Goal: Information Seeking & Learning: Learn about a topic

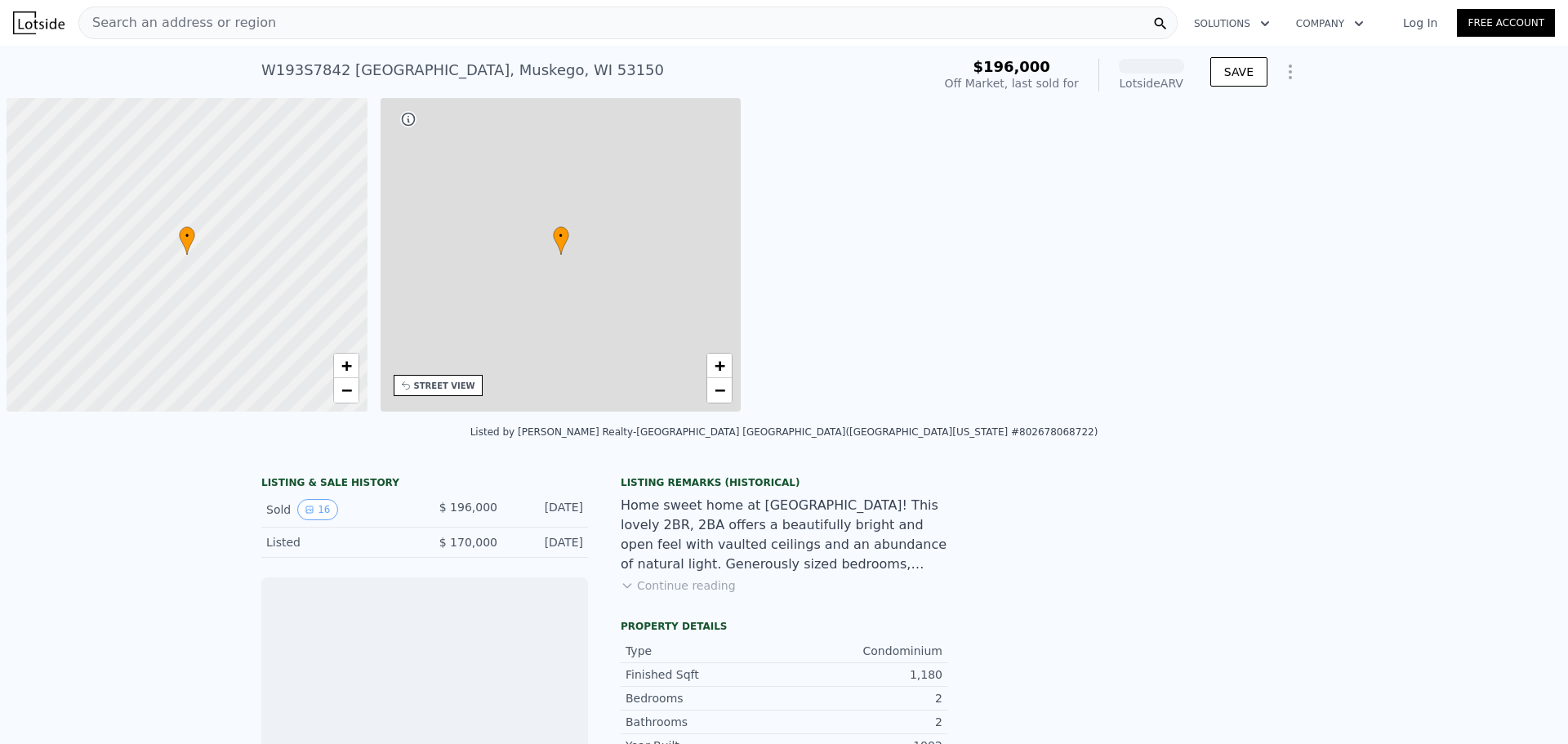
scroll to position [0, 6]
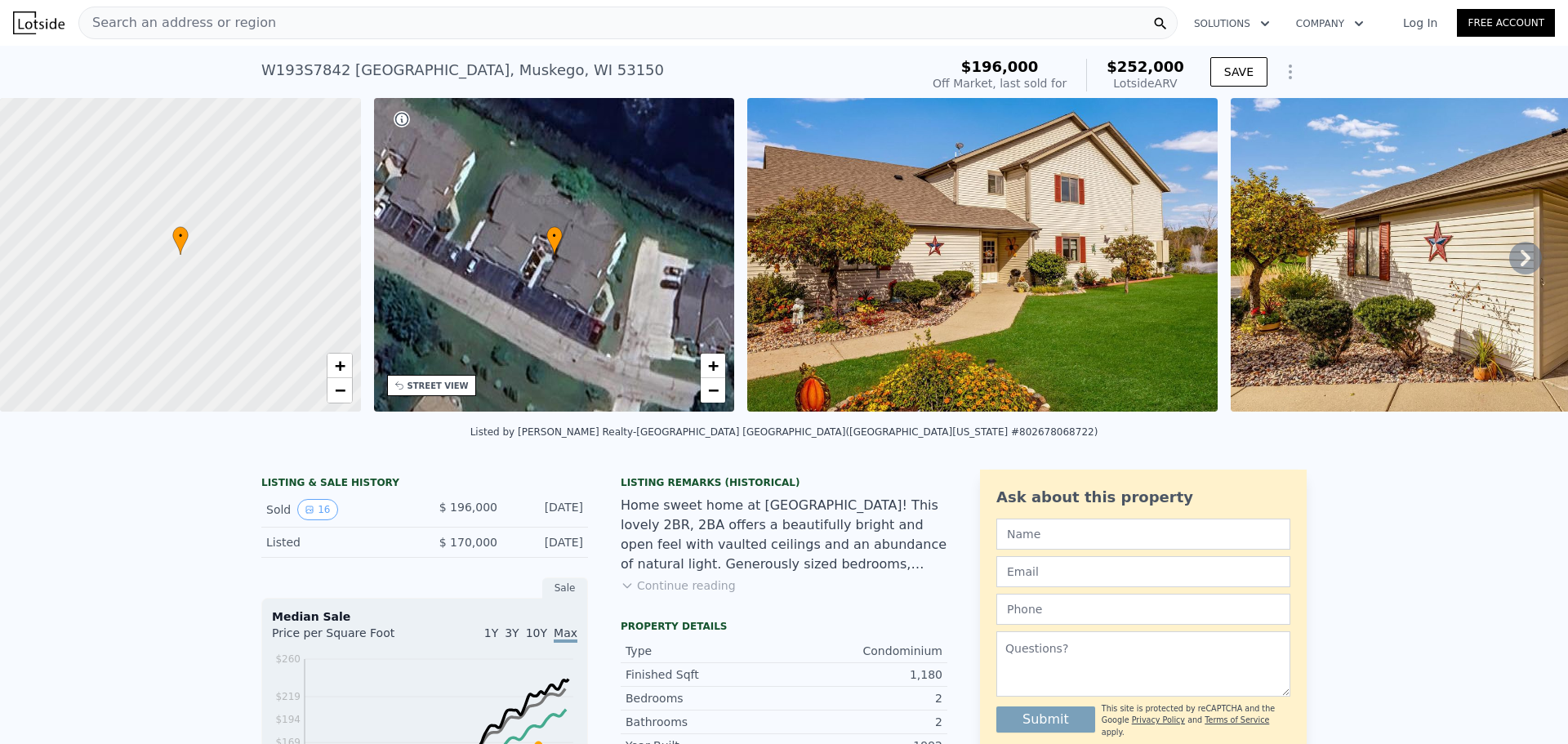
click at [1527, 256] on icon at bounding box center [1526, 258] width 33 height 33
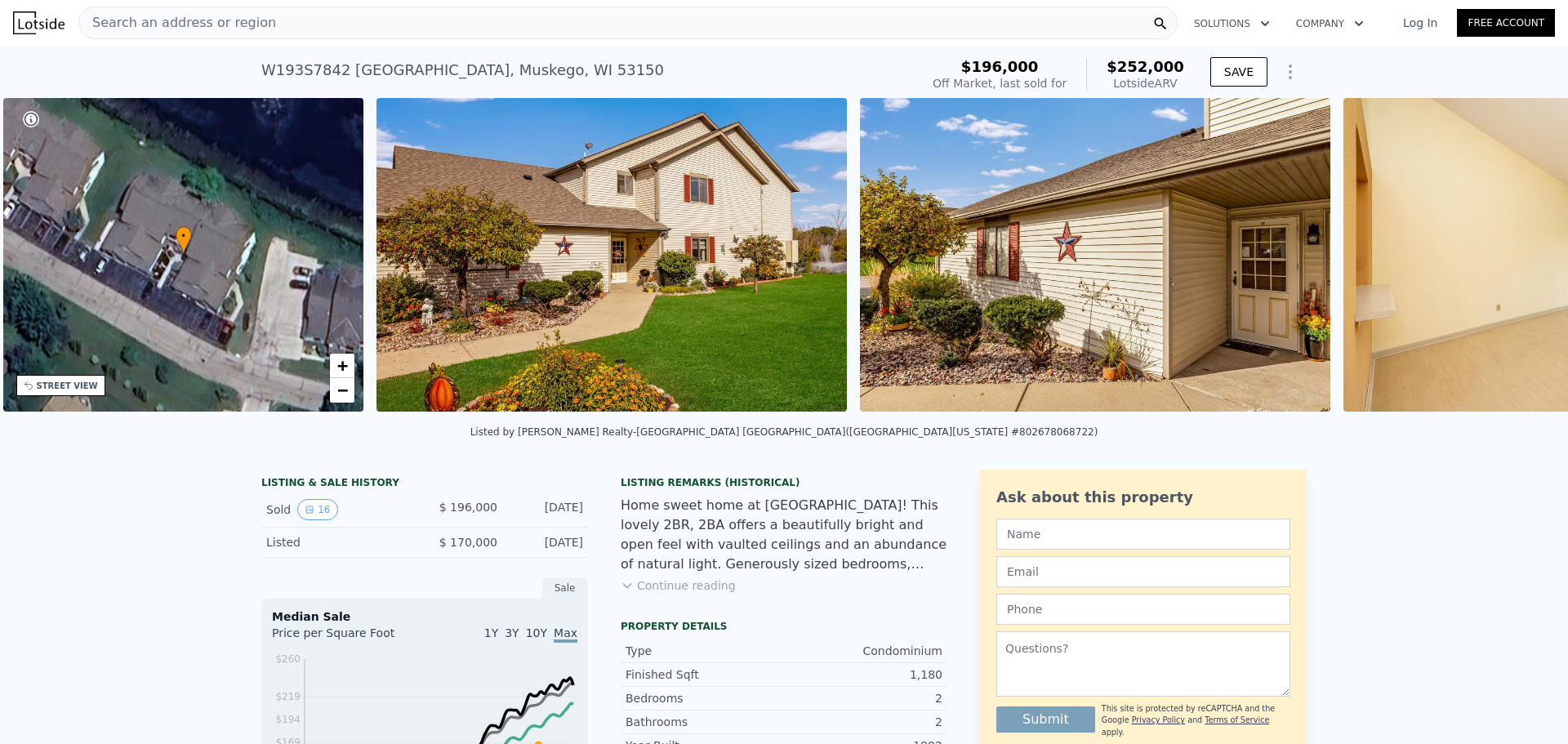
scroll to position [0, 380]
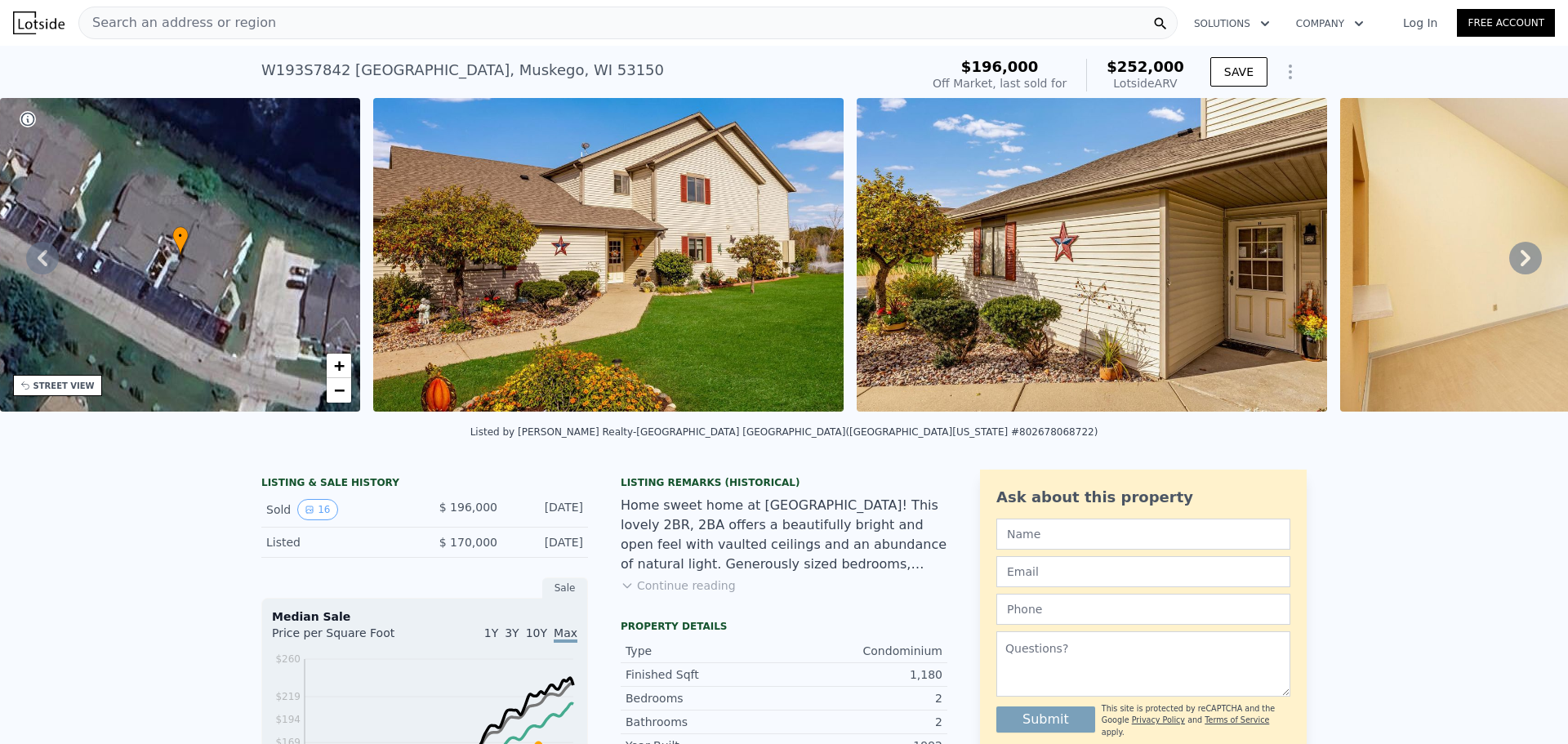
click at [1519, 259] on div "• + − • + − STREET VIEW Loading... SATELLITE VIEW" at bounding box center [784, 257] width 1568 height 320
click at [1519, 259] on icon at bounding box center [1526, 258] width 33 height 33
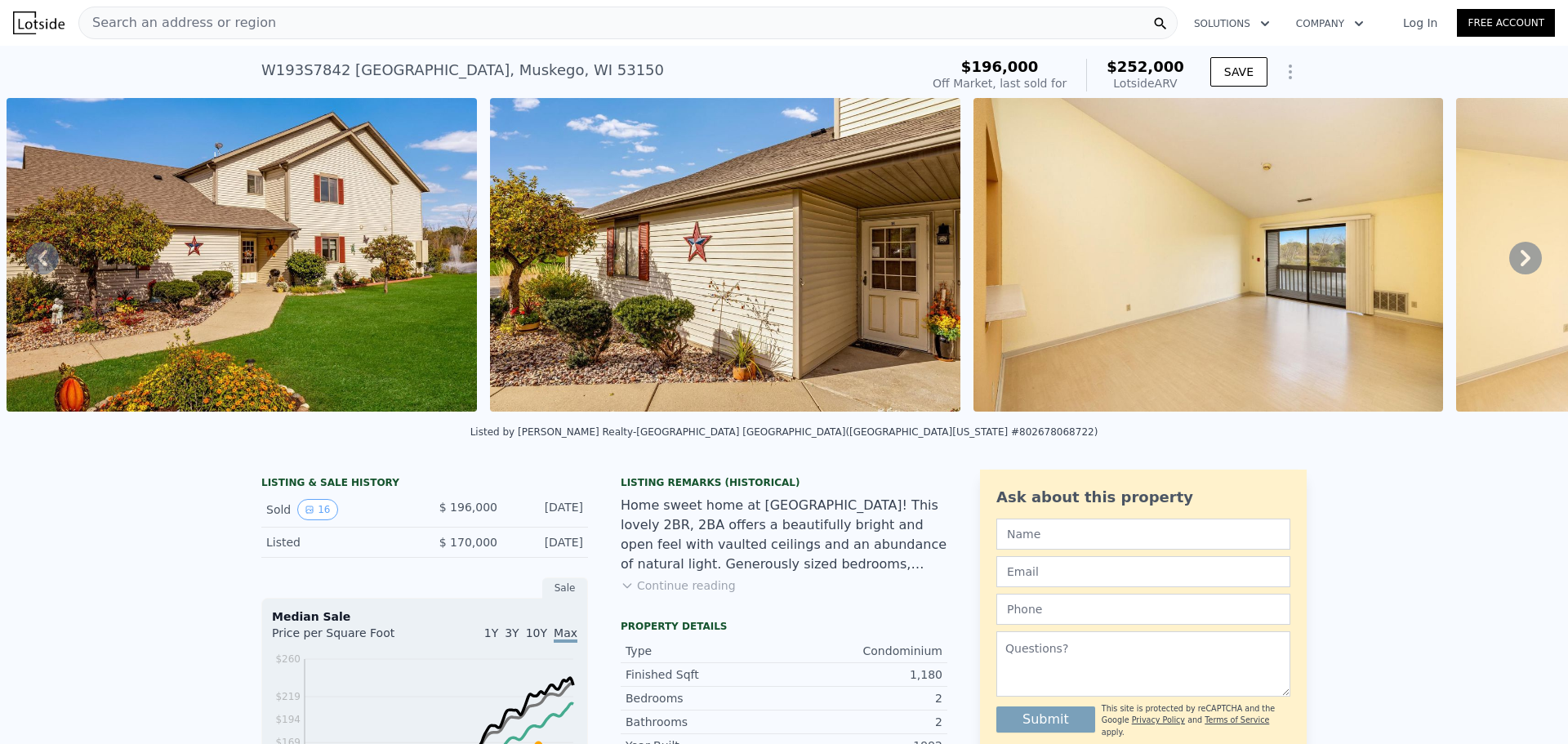
click at [1519, 259] on icon at bounding box center [1526, 258] width 33 height 33
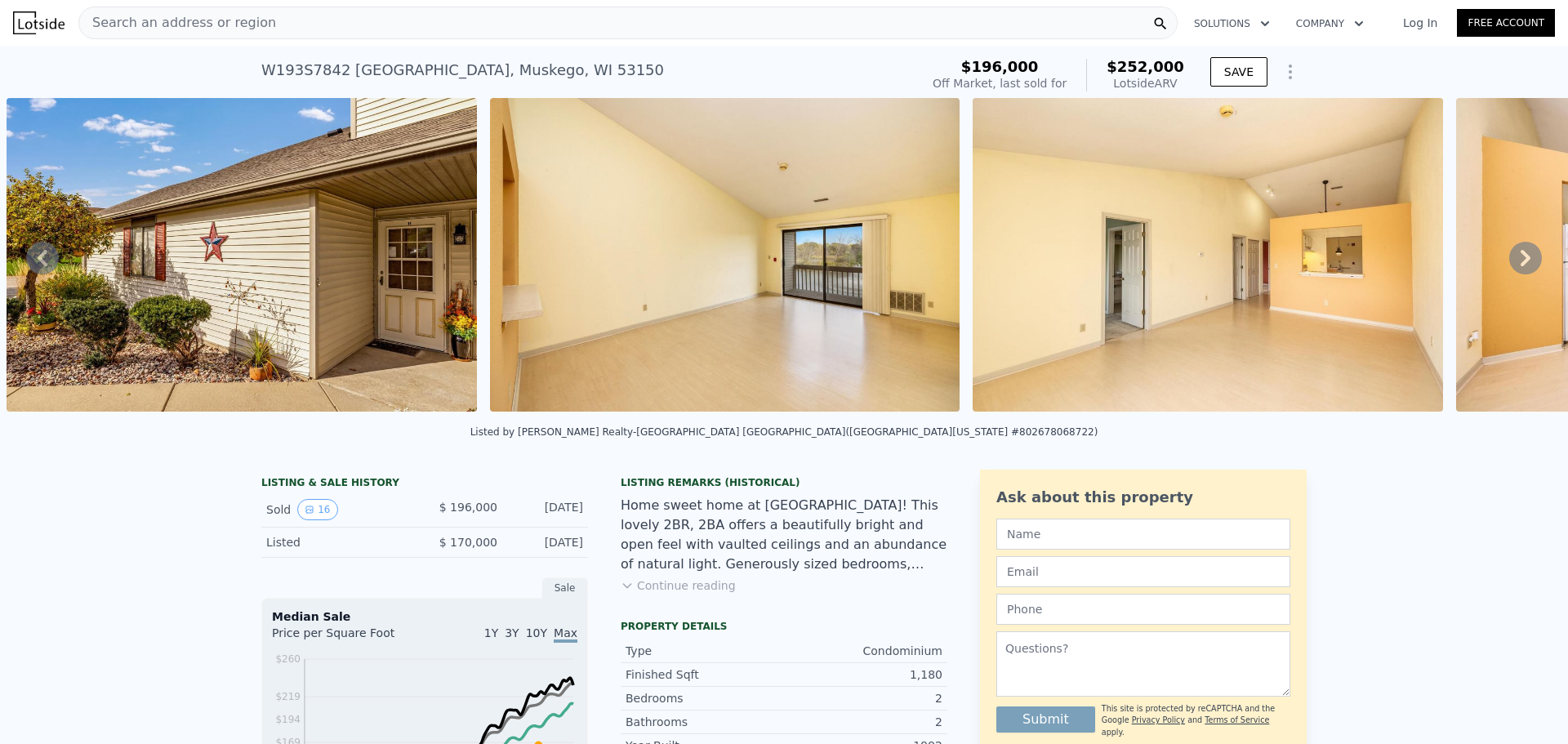
click at [1519, 259] on icon at bounding box center [1526, 258] width 33 height 33
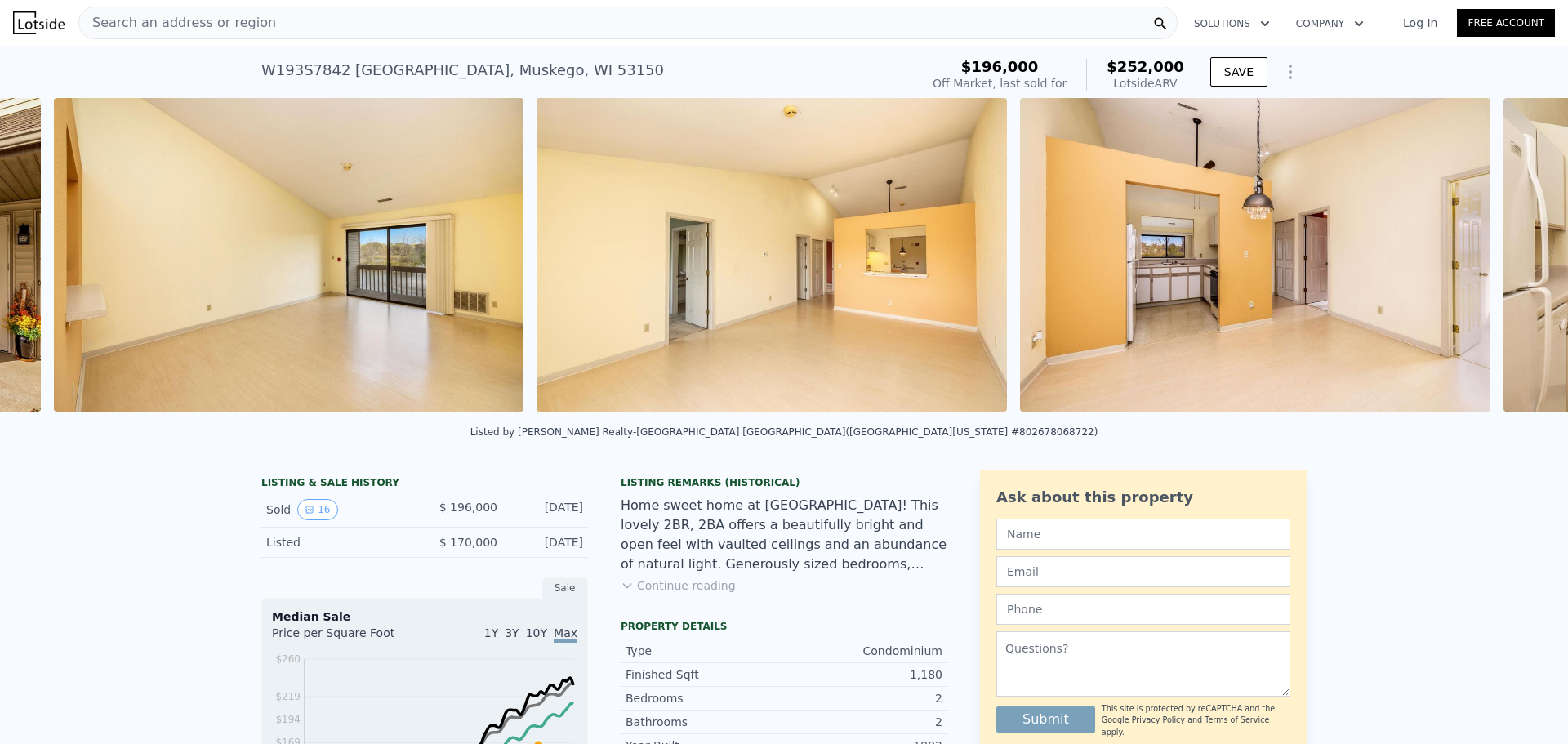
scroll to position [0, 1714]
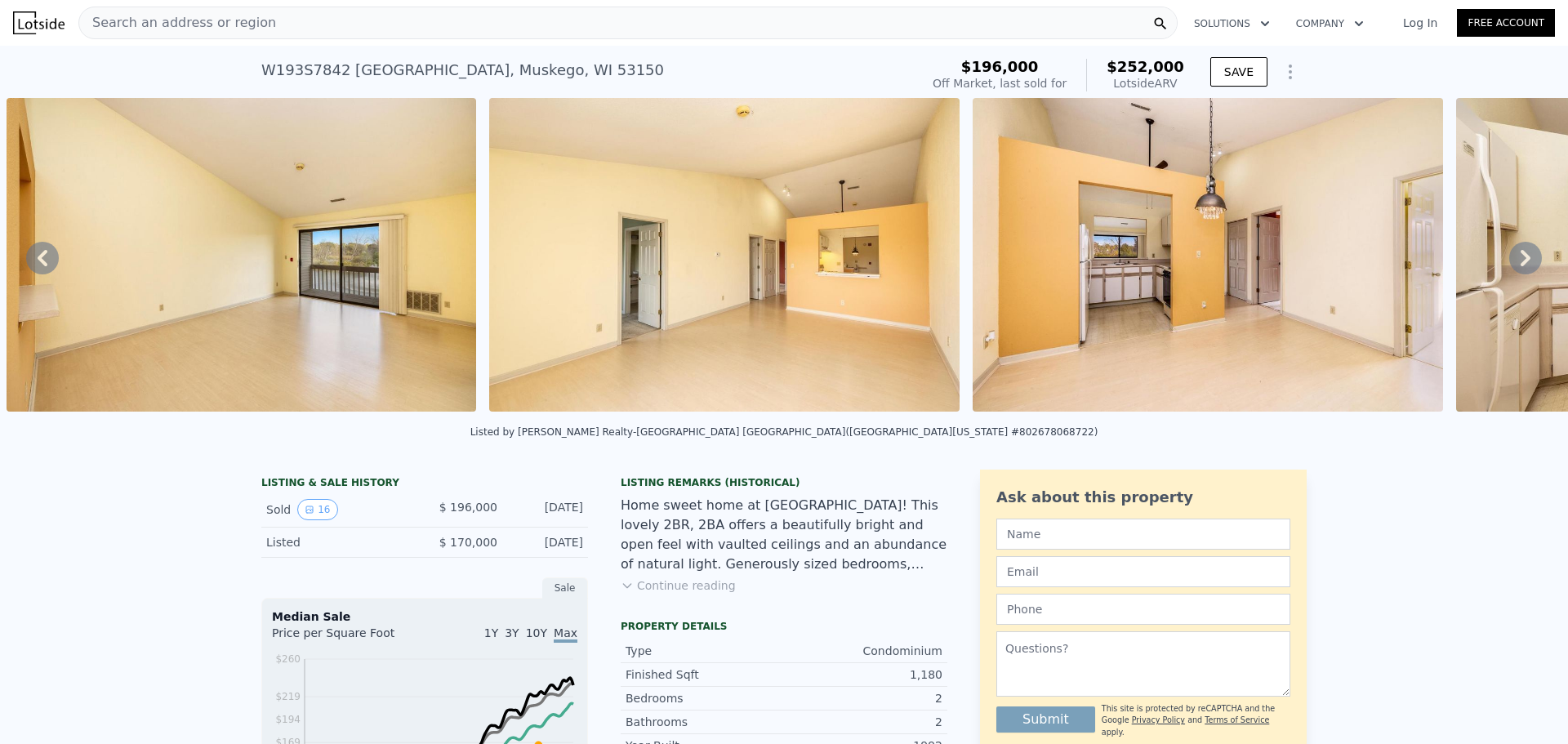
click at [1519, 259] on icon at bounding box center [1526, 258] width 33 height 33
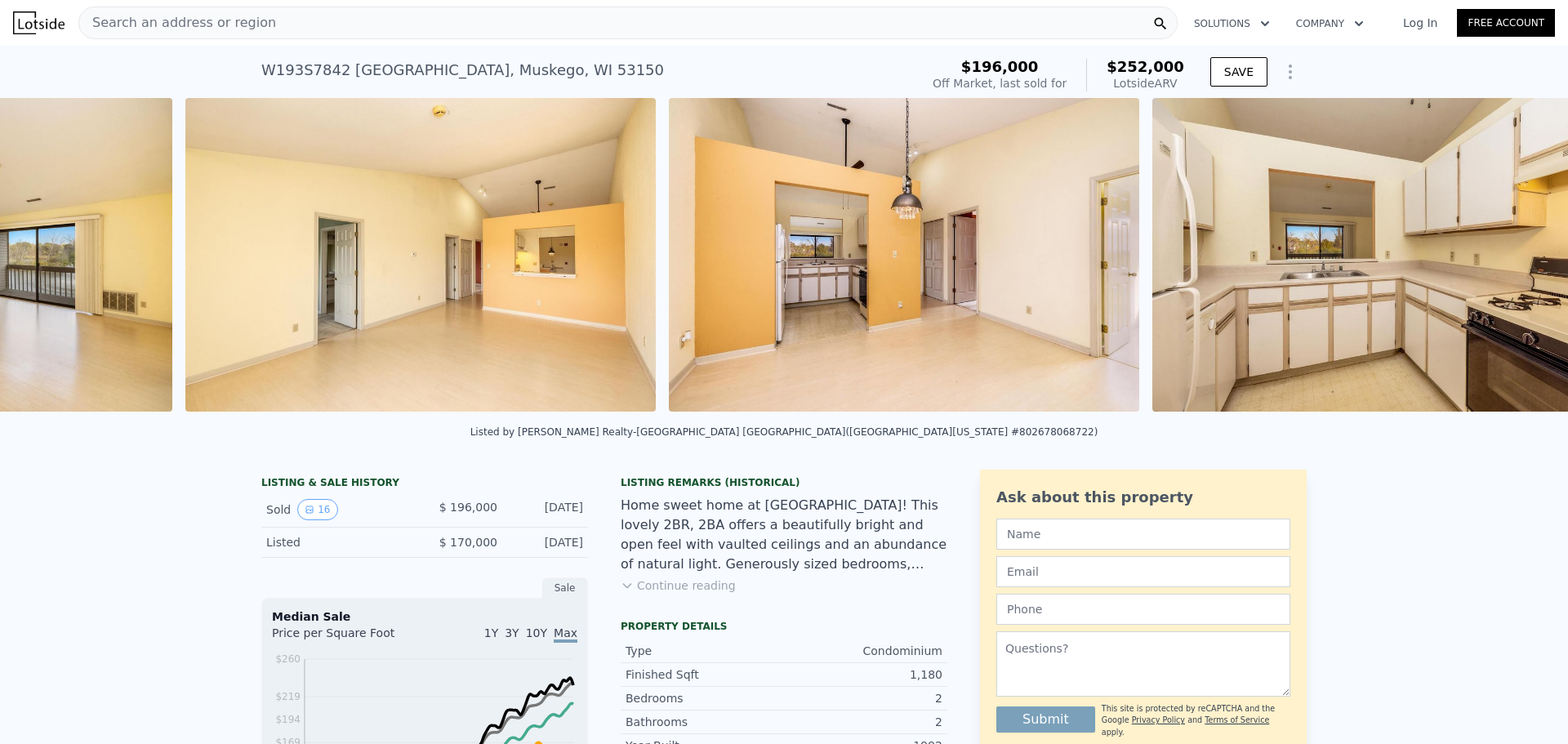
scroll to position [0, 2197]
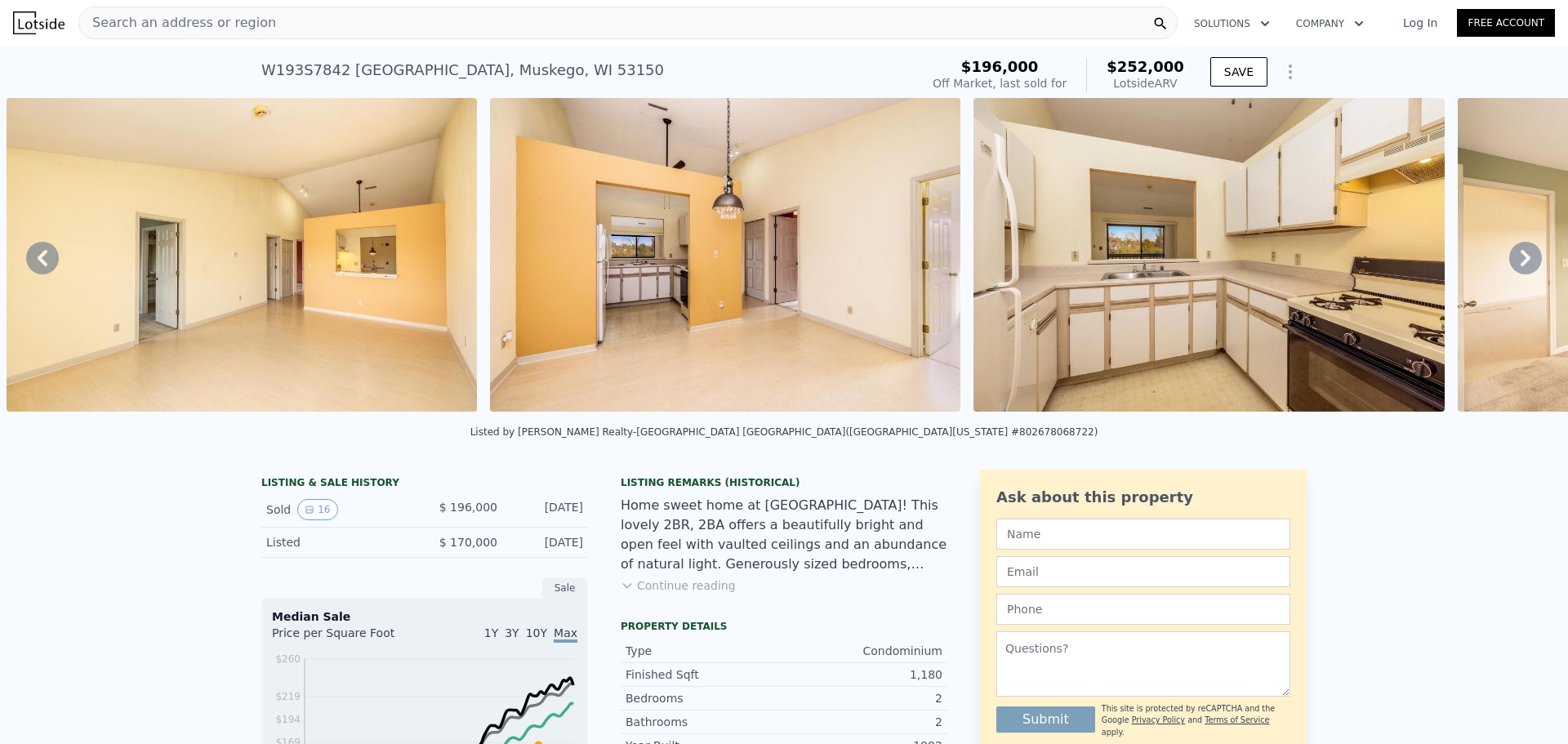
click at [1513, 254] on icon at bounding box center [1526, 258] width 33 height 33
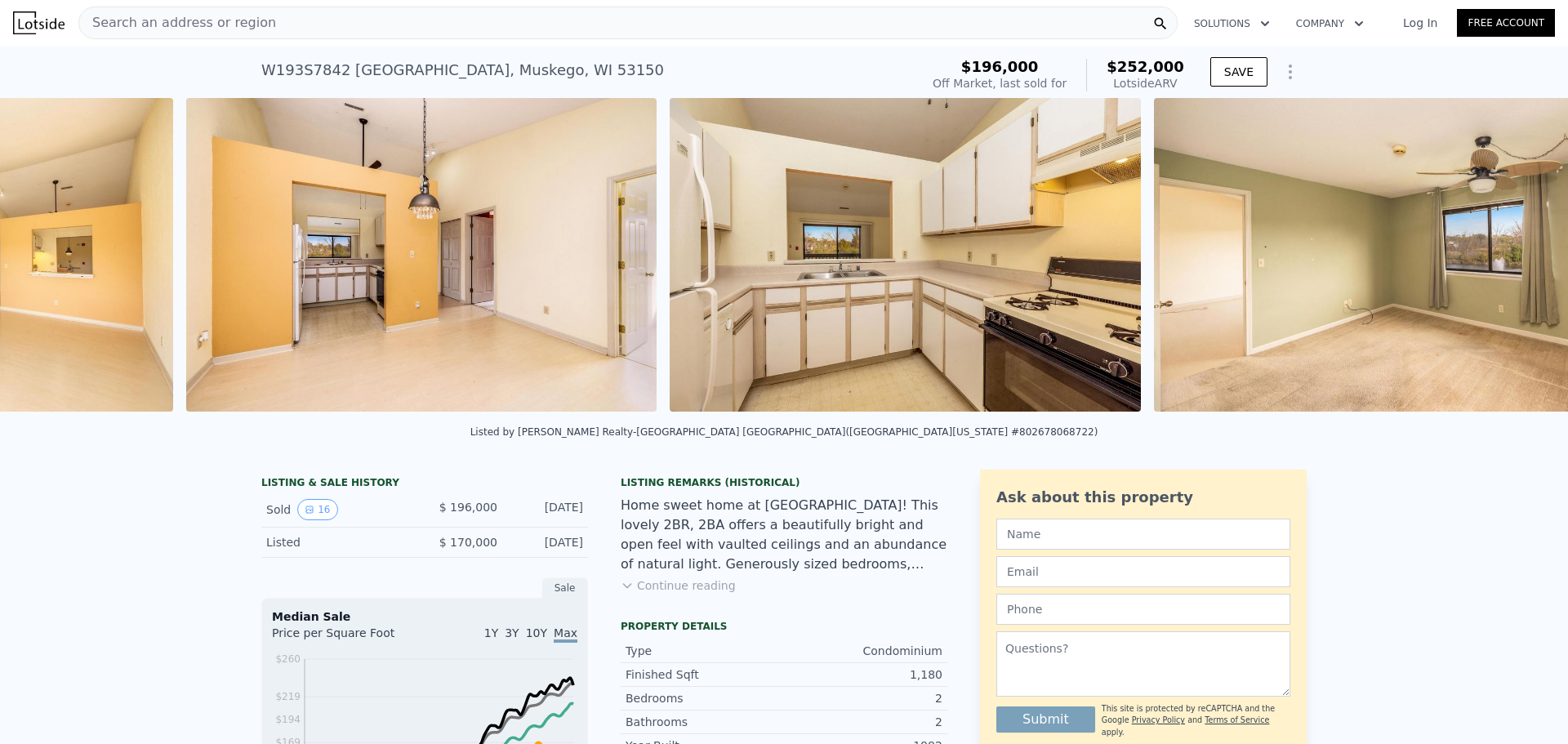
scroll to position [0, 2681]
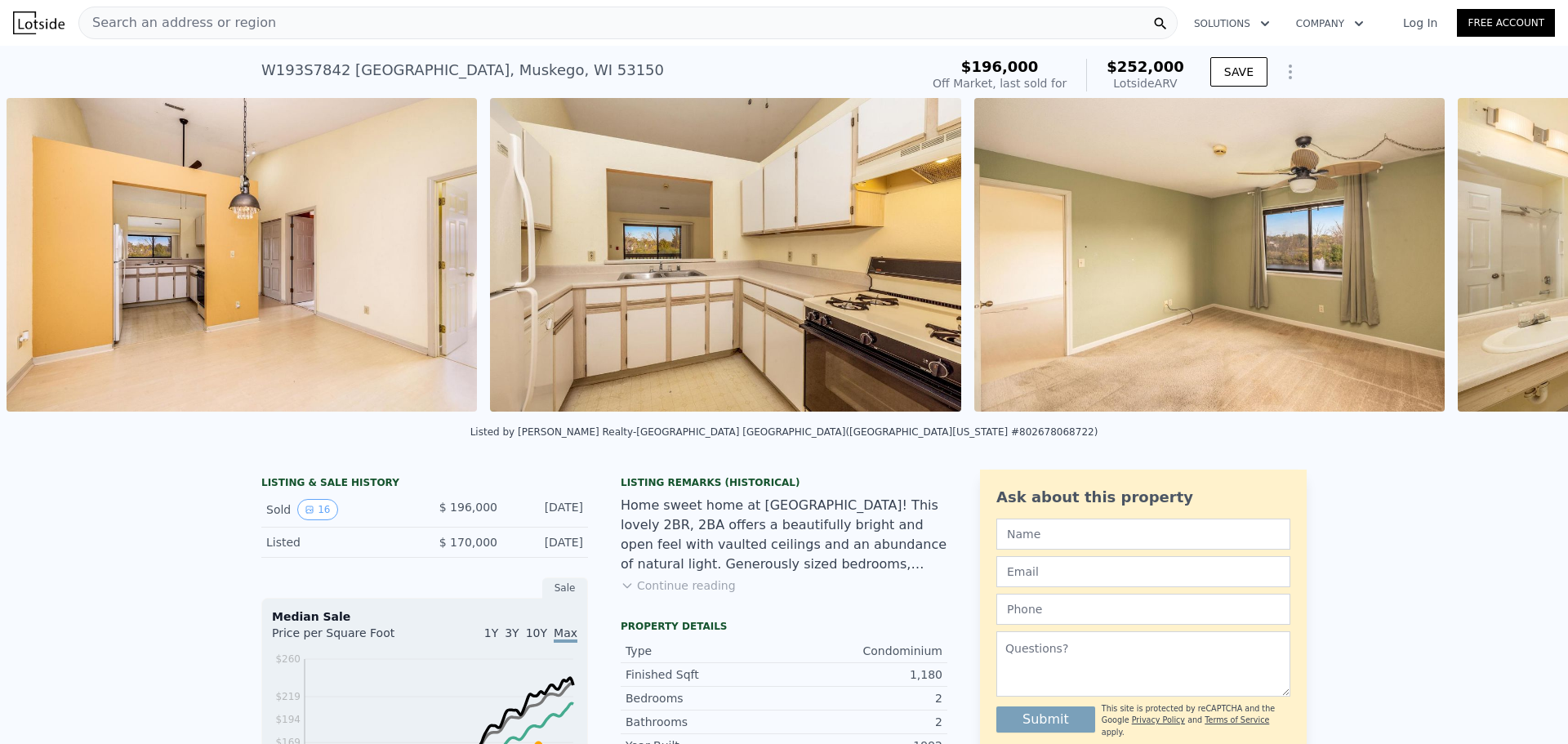
click at [1513, 254] on div "• + − • + − STREET VIEW Loading... SATELLITE VIEW" at bounding box center [784, 257] width 1568 height 320
click at [1513, 254] on icon at bounding box center [1526, 258] width 33 height 33
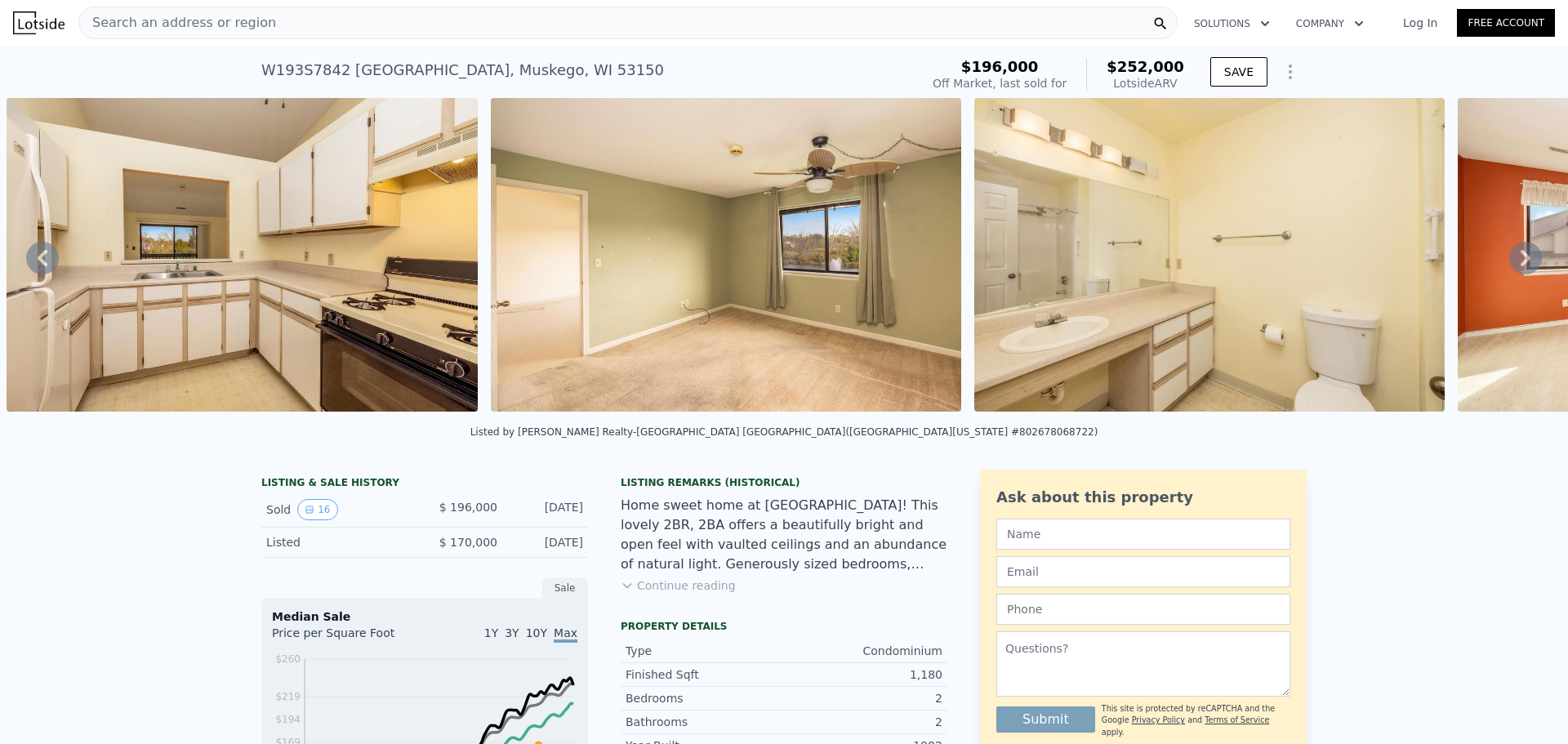
click at [1513, 254] on icon at bounding box center [1526, 258] width 33 height 33
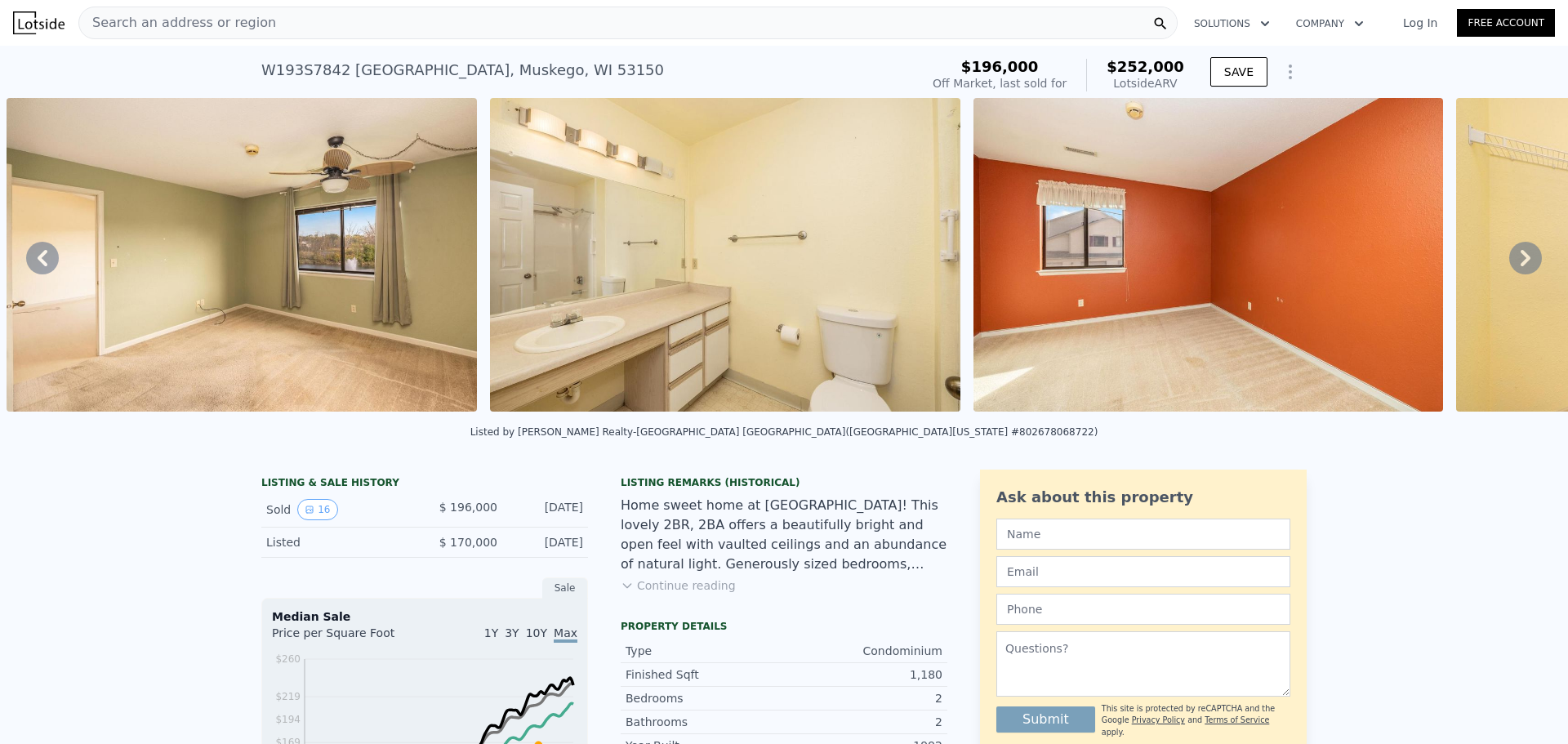
click at [1513, 254] on icon at bounding box center [1526, 258] width 33 height 33
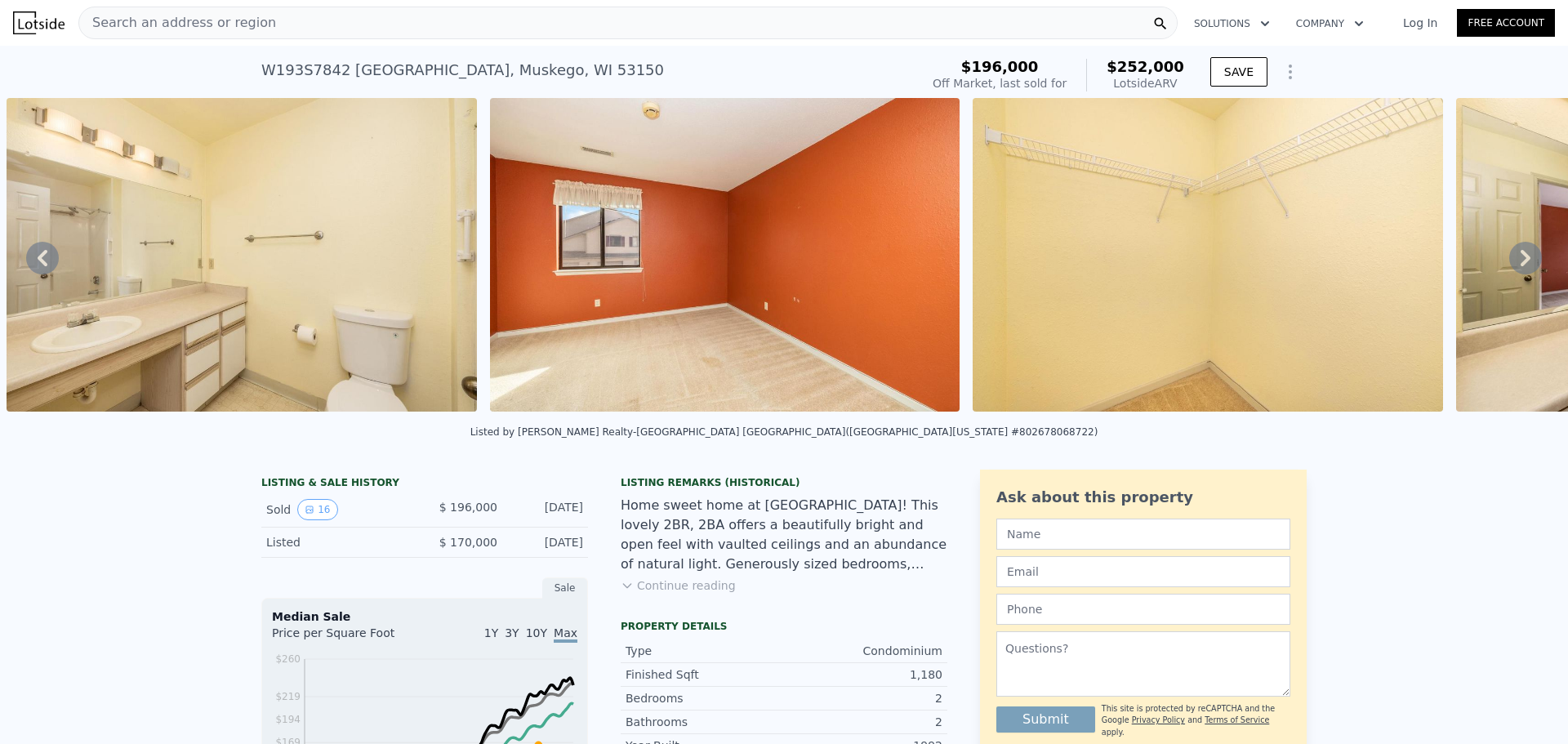
click at [1513, 254] on icon at bounding box center [1526, 258] width 33 height 33
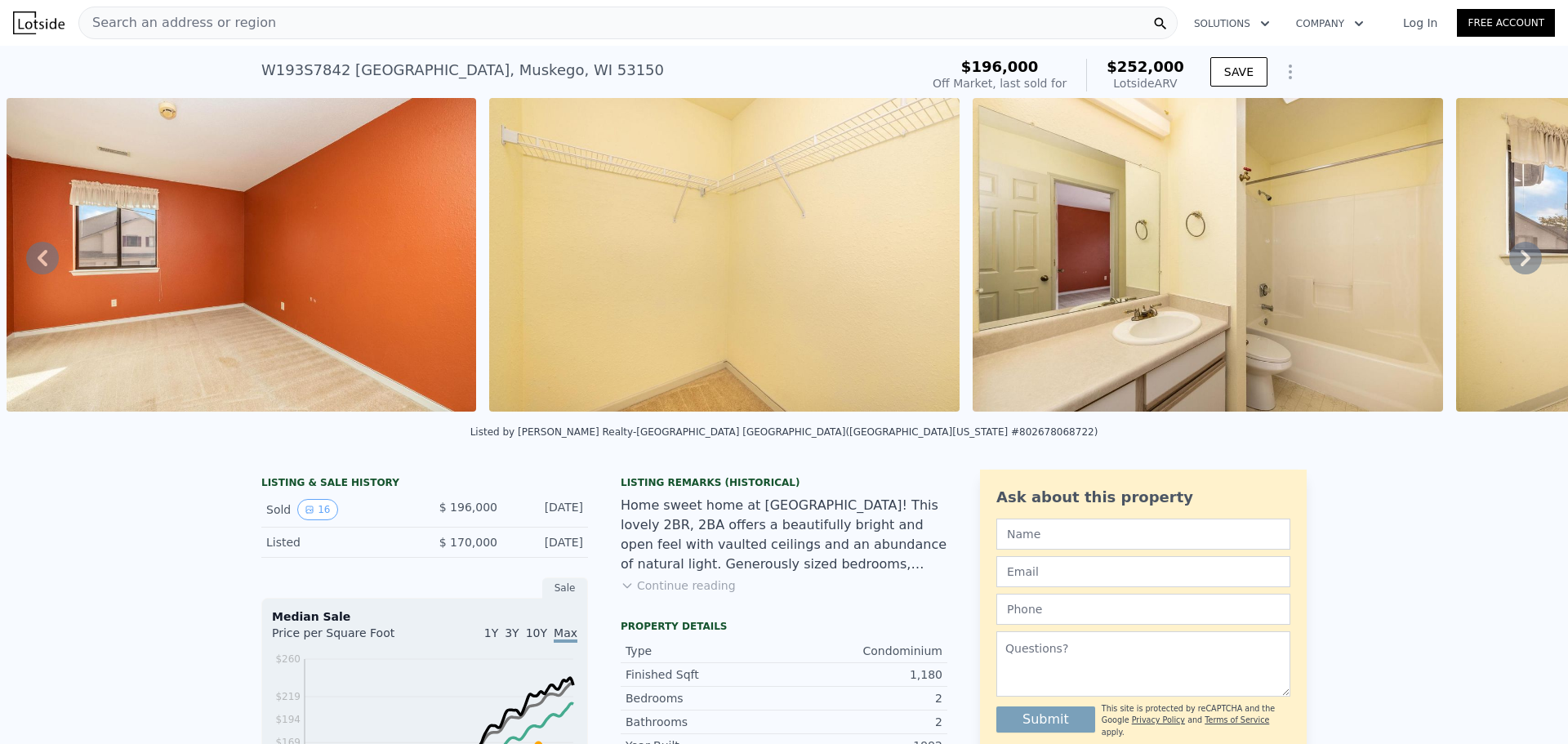
click at [1513, 254] on icon at bounding box center [1526, 258] width 33 height 33
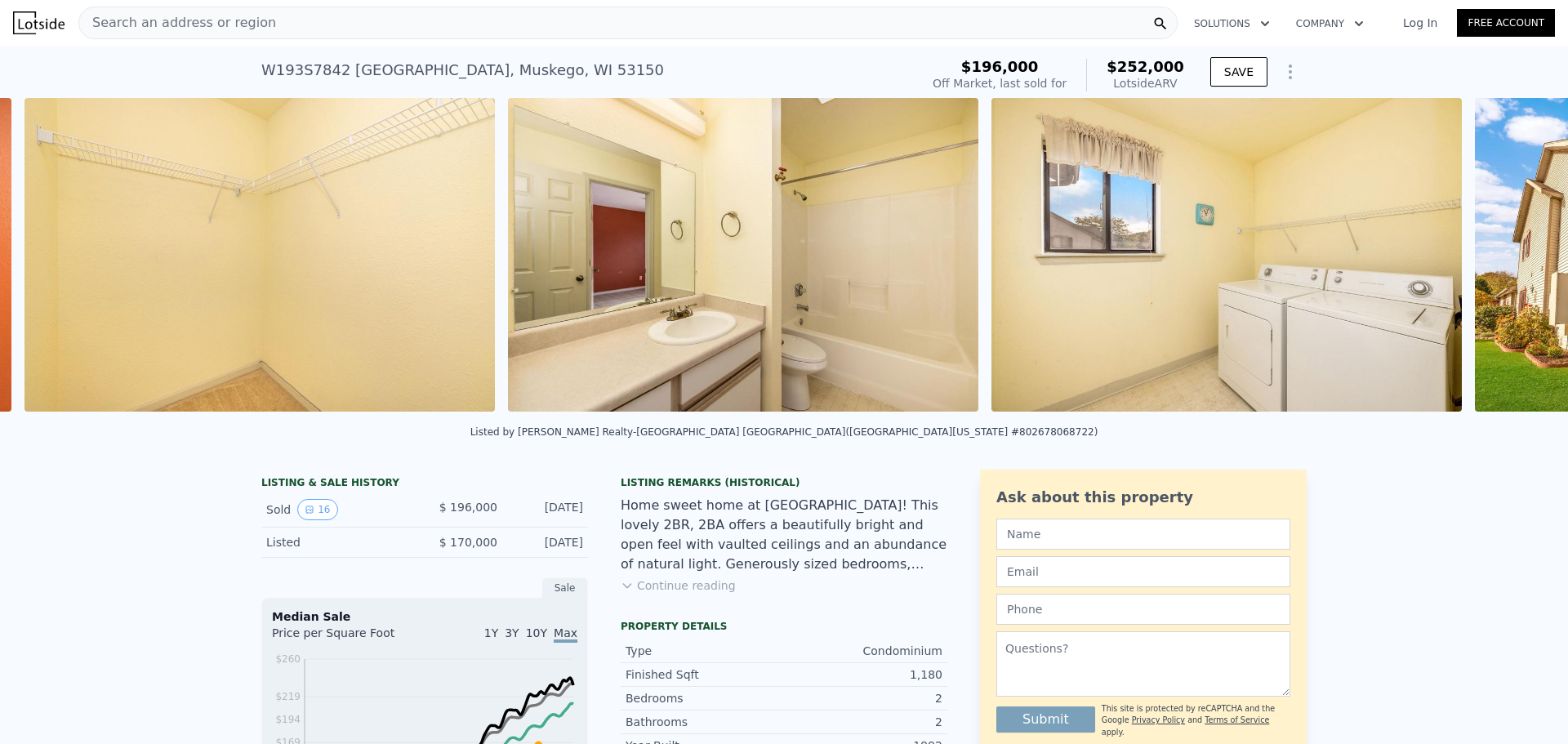
scroll to position [0, 5098]
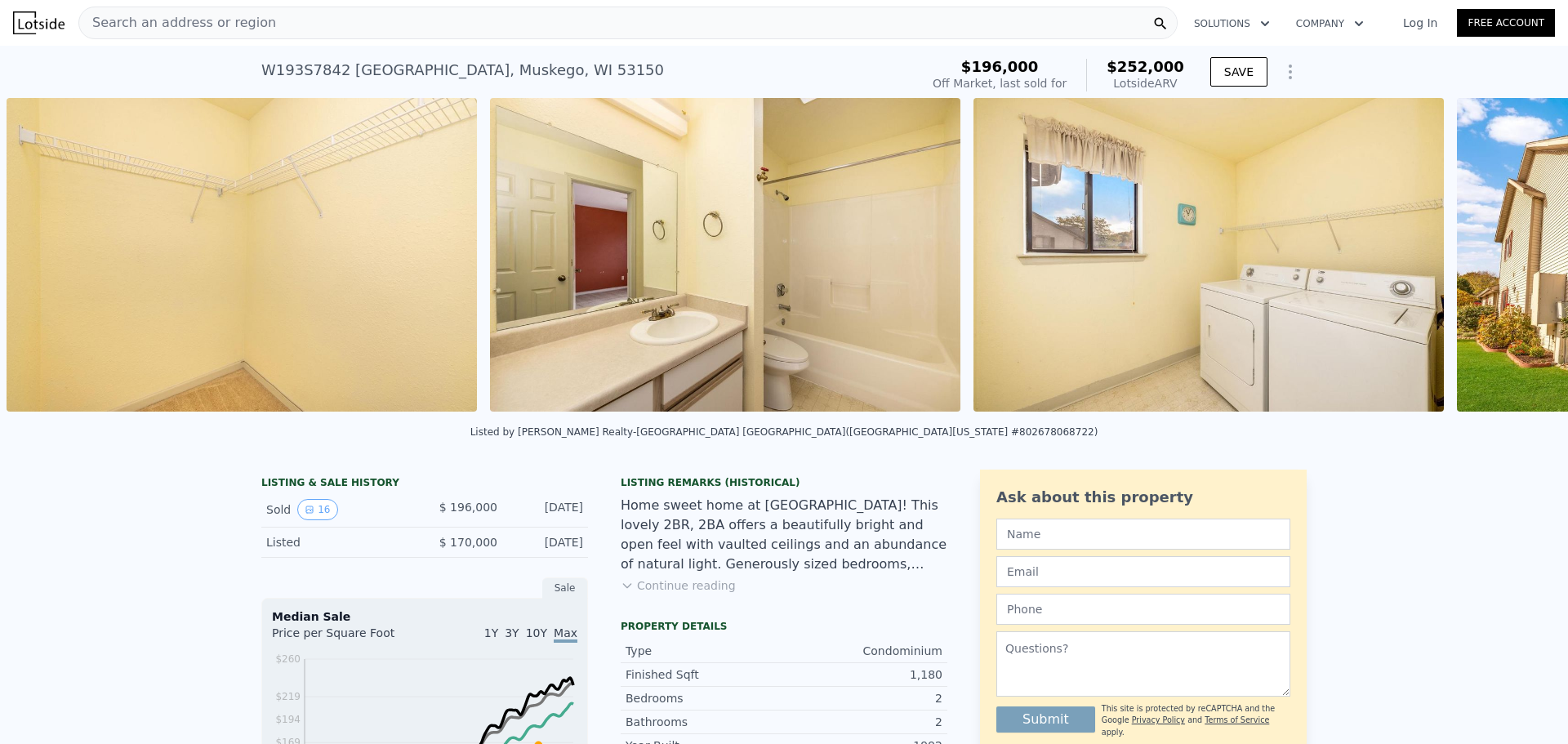
click at [1513, 254] on div "• + − • + − STREET VIEW Loading... SATELLITE VIEW" at bounding box center [784, 257] width 1568 height 320
click at [1513, 254] on icon at bounding box center [1526, 258] width 33 height 33
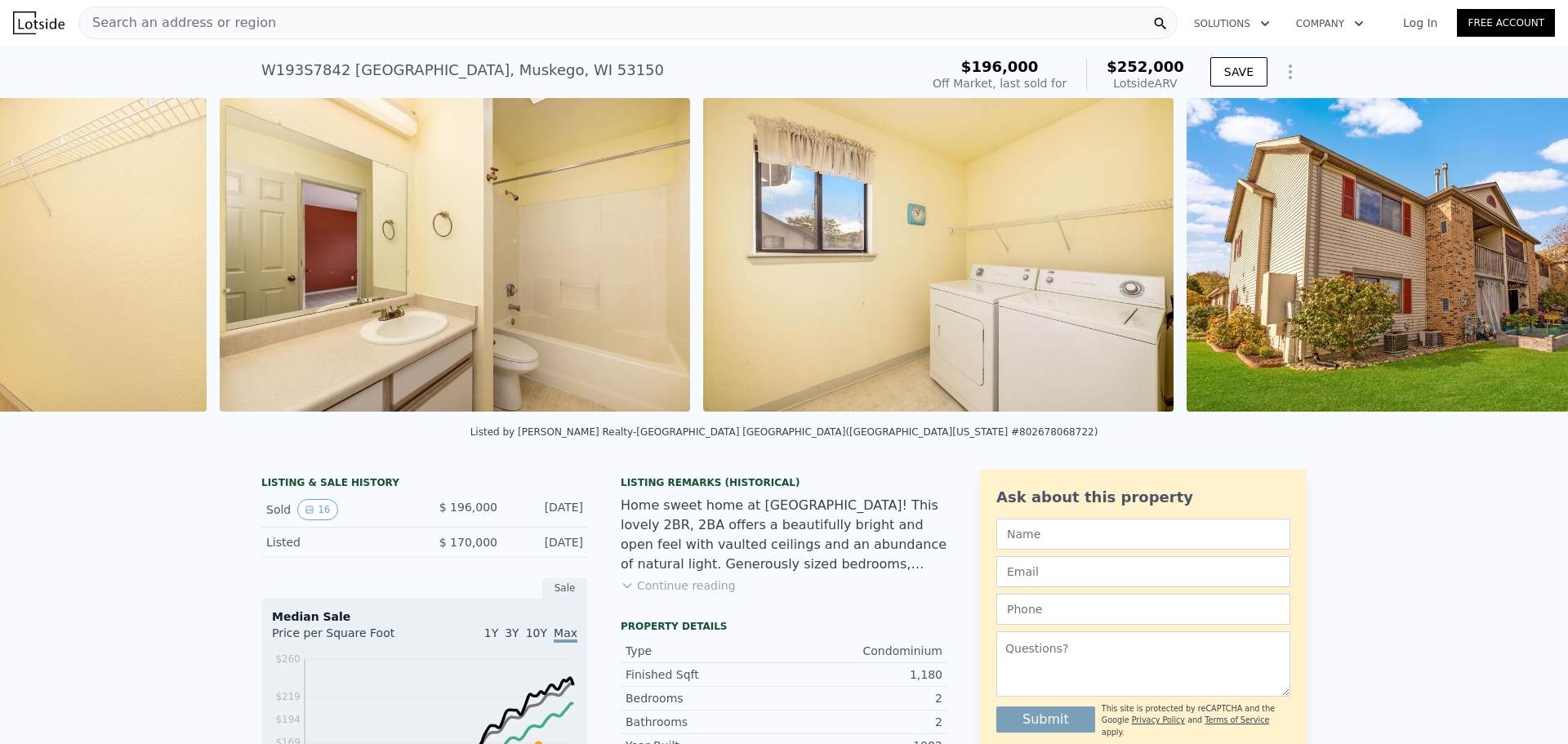
scroll to position [0, 5582]
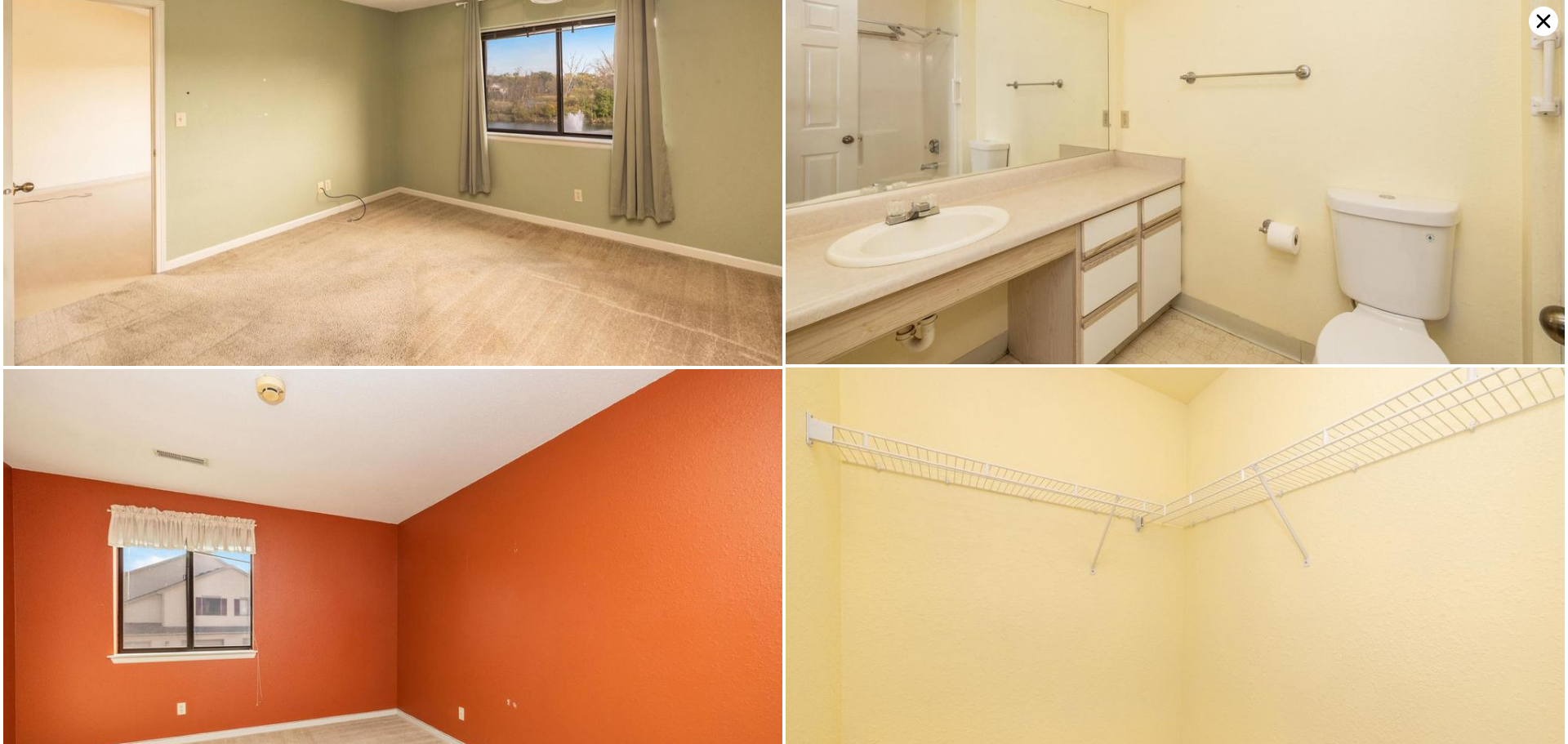
click at [1513, 254] on div at bounding box center [1174, 367] width 781 height 4180
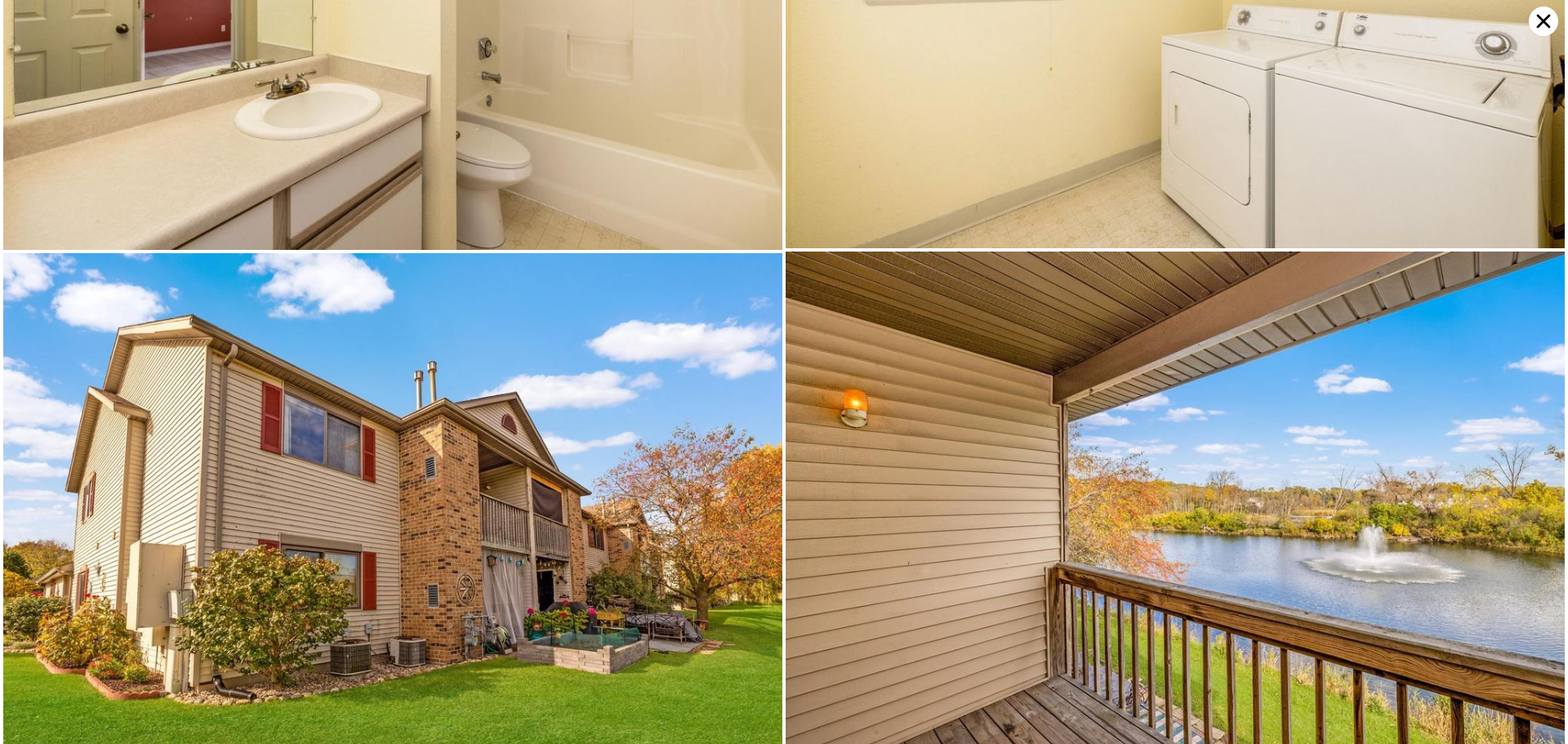
scroll to position [3114, 0]
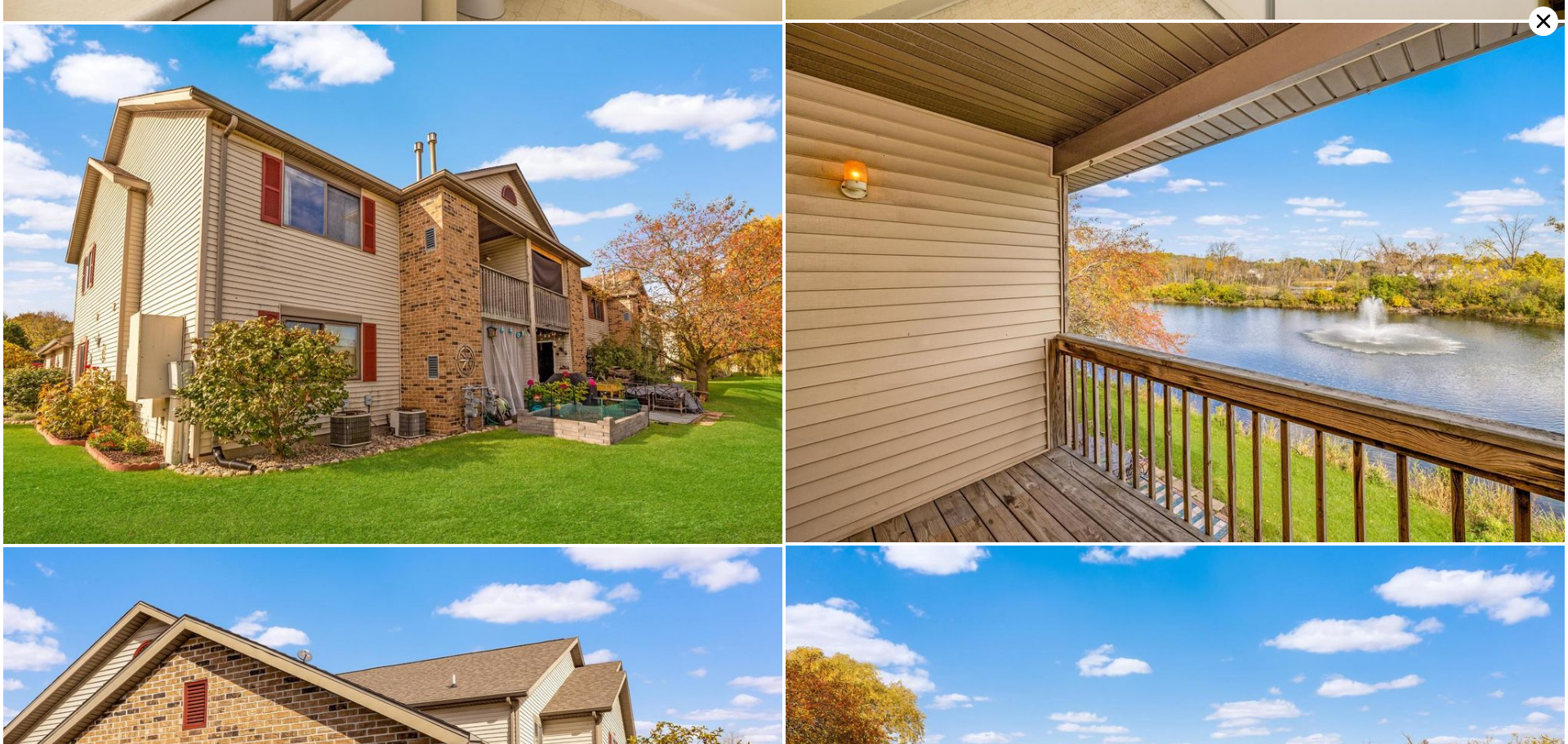
click at [1549, 24] on icon at bounding box center [1543, 20] width 29 height 29
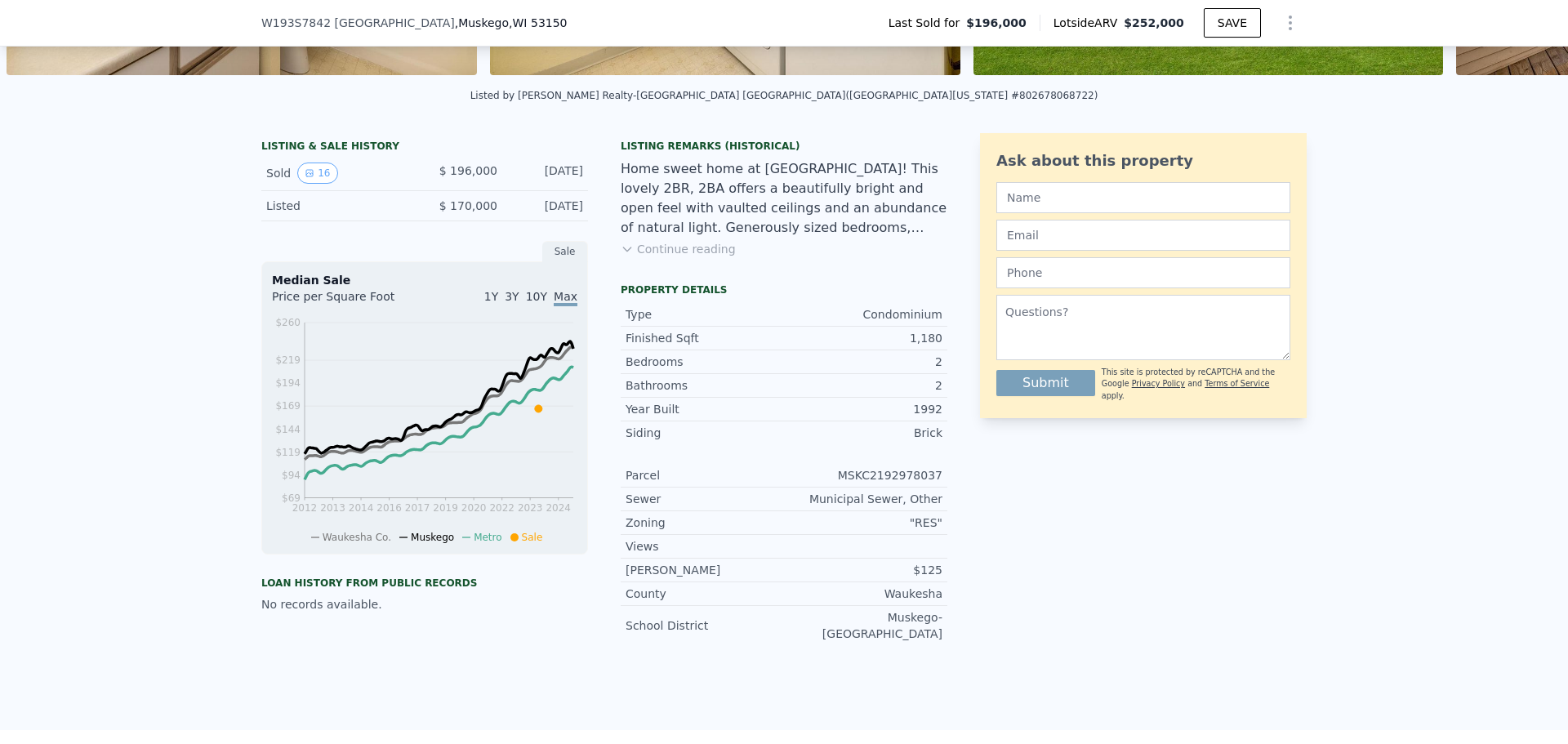
scroll to position [76, 0]
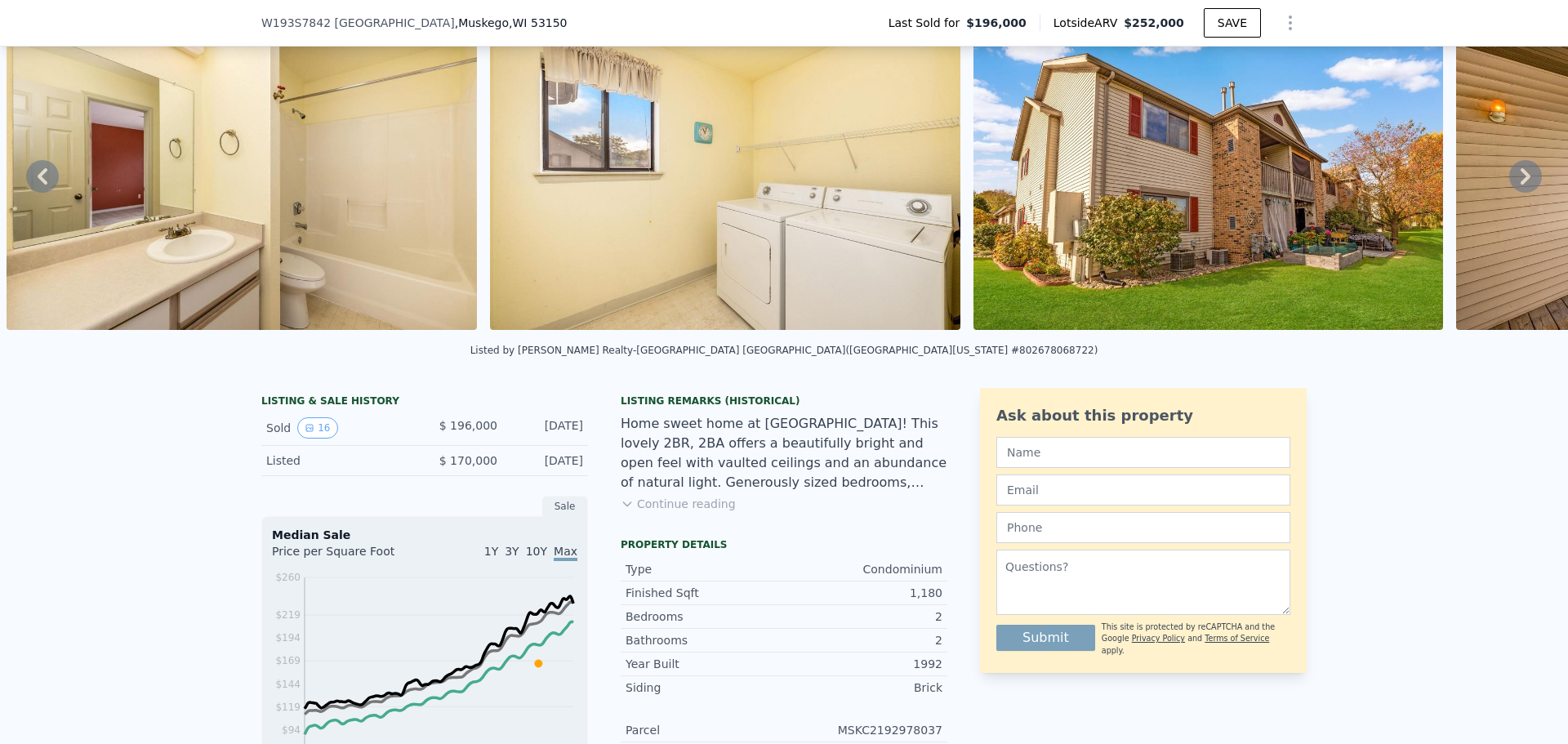
click at [705, 505] on div "Listing Remarks (Historical) Home sweet home at Fountain Park! This lovely 2BR,…" at bounding box center [784, 463] width 327 height 137
click at [715, 512] on button "Continue reading" at bounding box center [678, 504] width 115 height 17
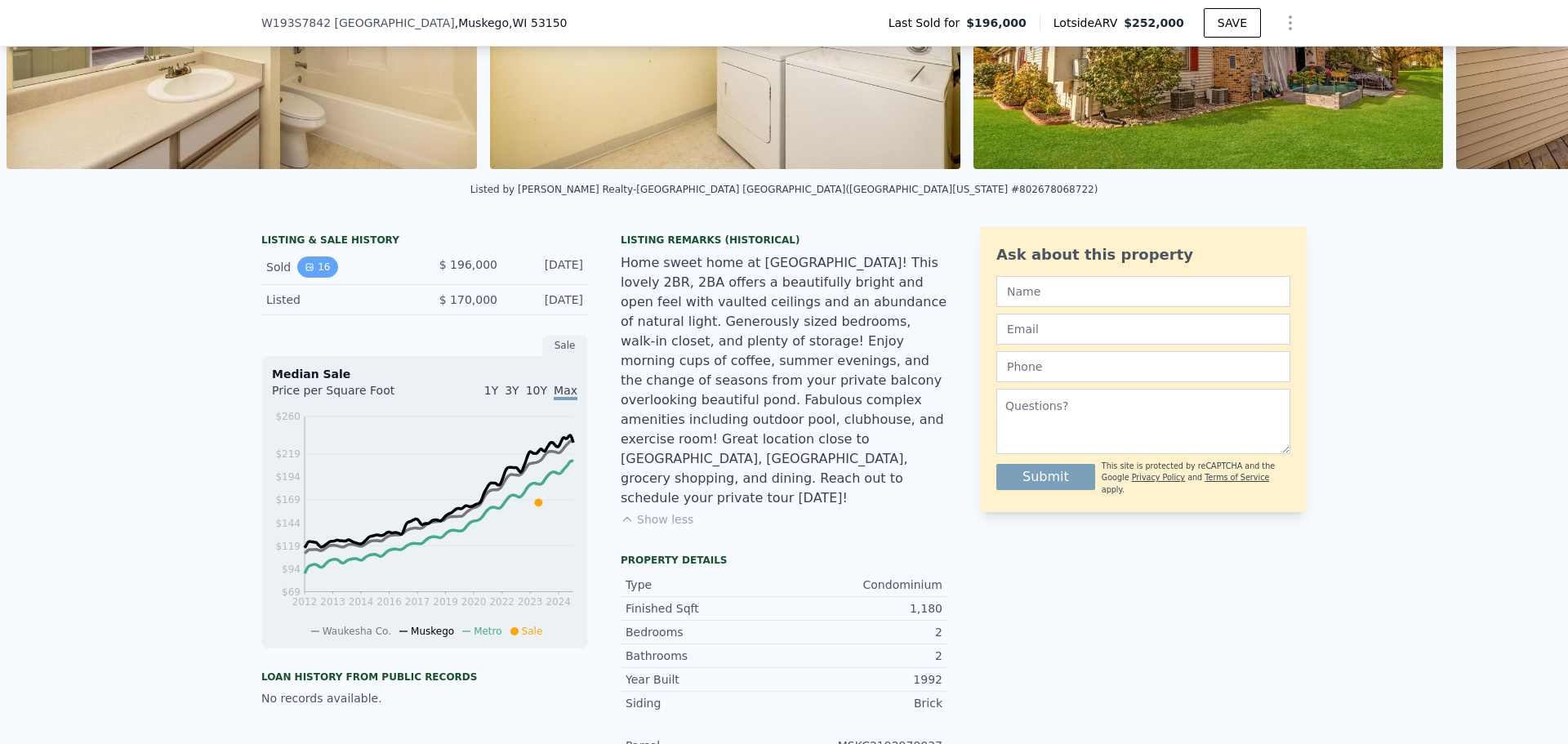
scroll to position [239, 0]
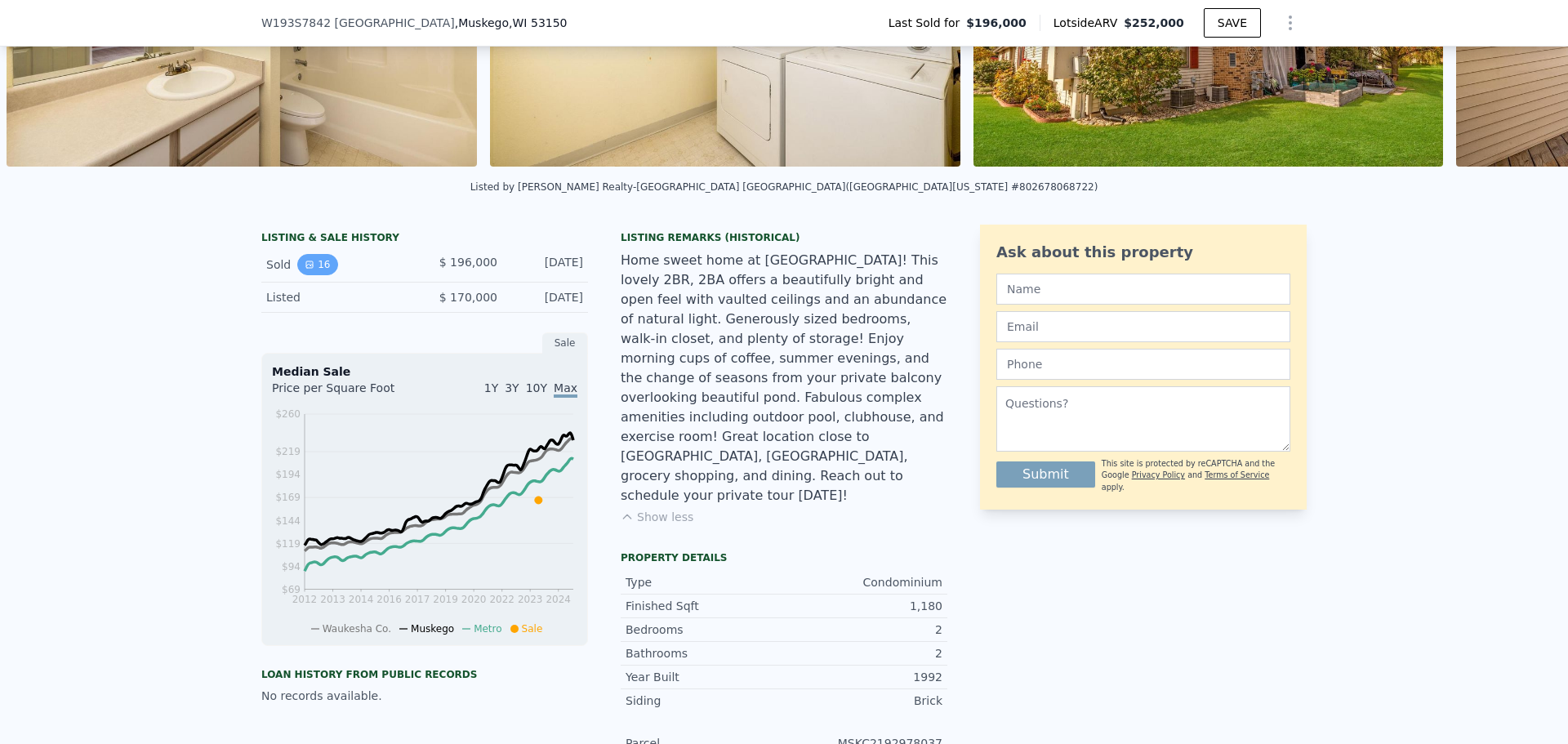
click at [316, 276] on button "16" at bounding box center [317, 265] width 40 height 21
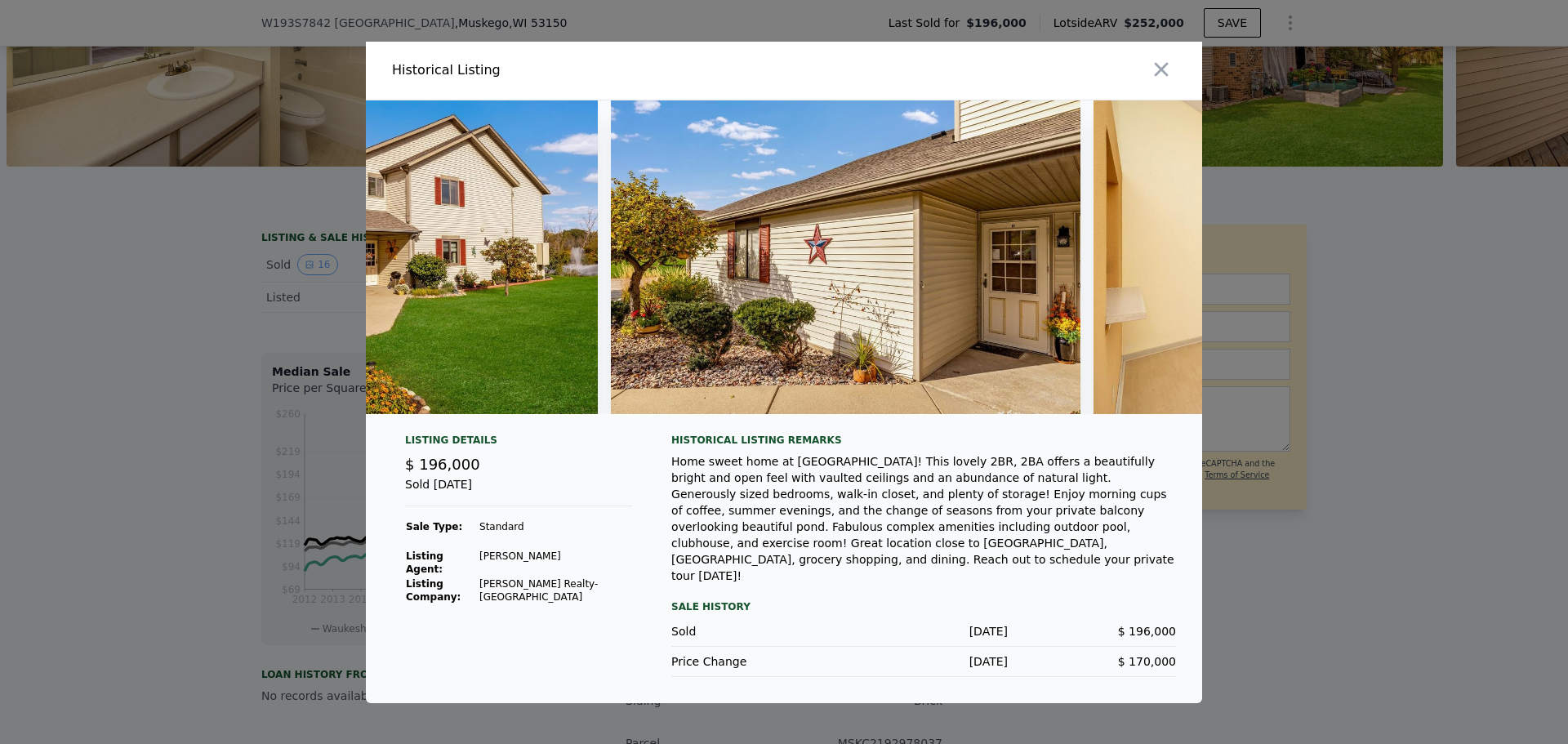
scroll to position [0, 0]
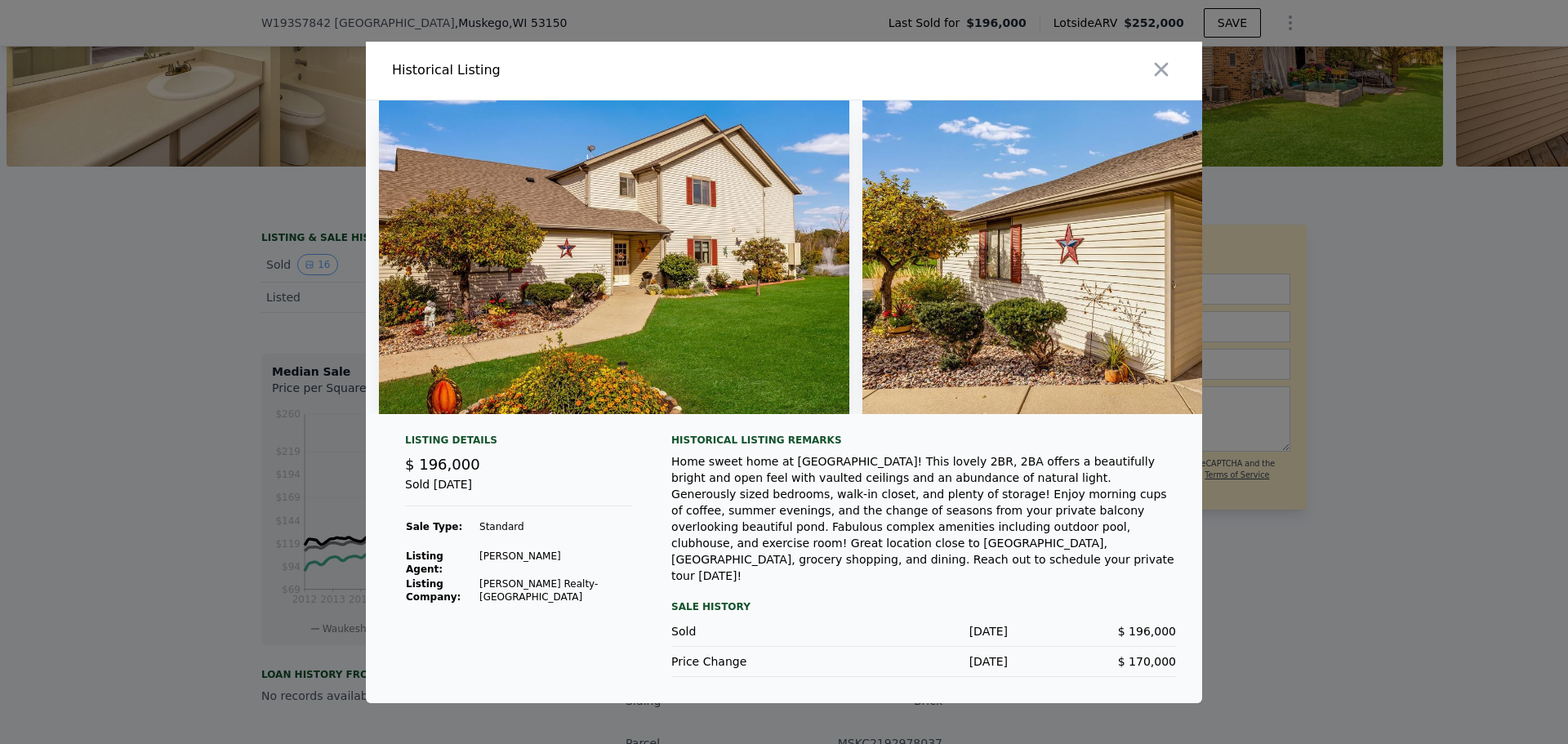
click at [942, 292] on img at bounding box center [1098, 257] width 470 height 313
click at [767, 306] on img at bounding box center [614, 257] width 470 height 313
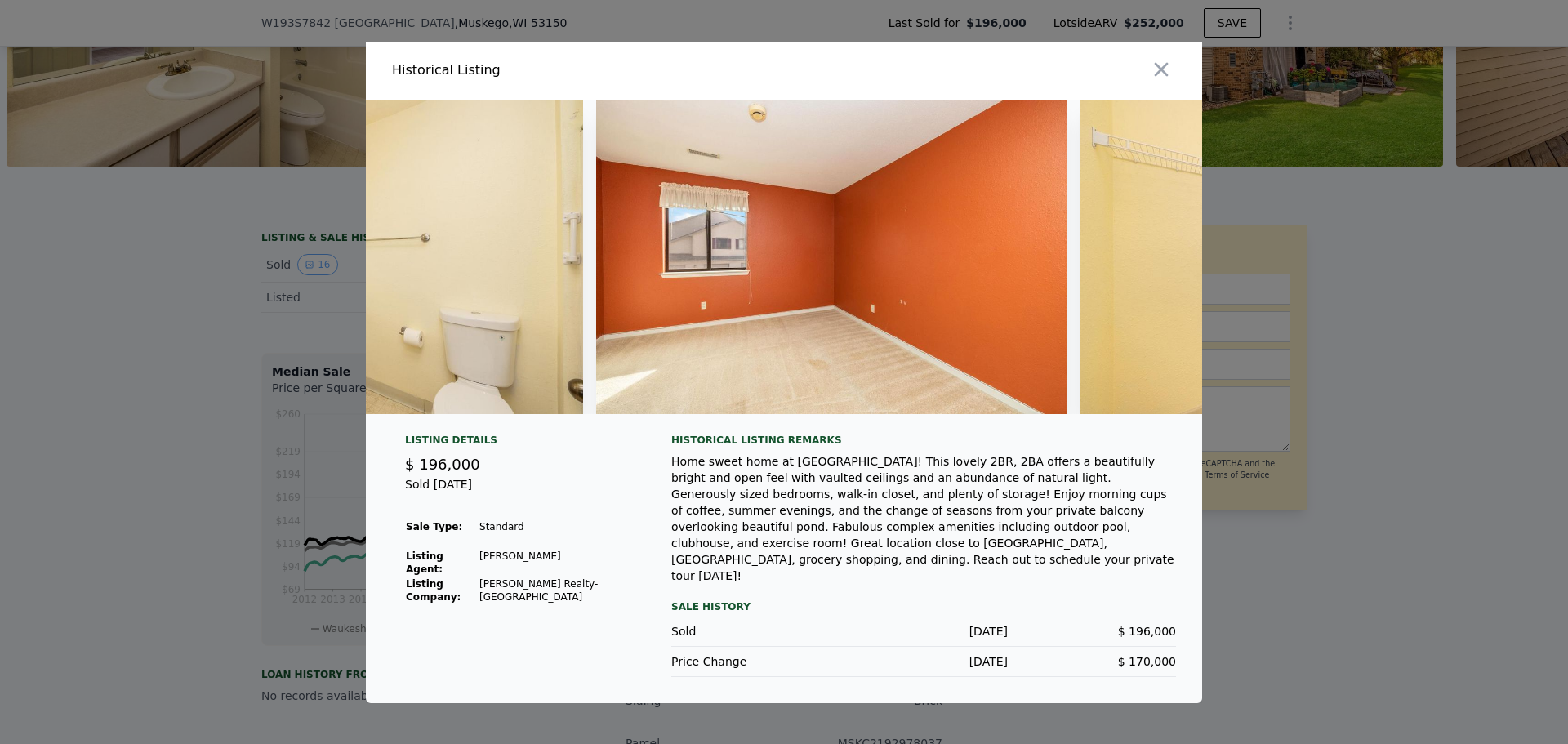
scroll to position [0, 3674]
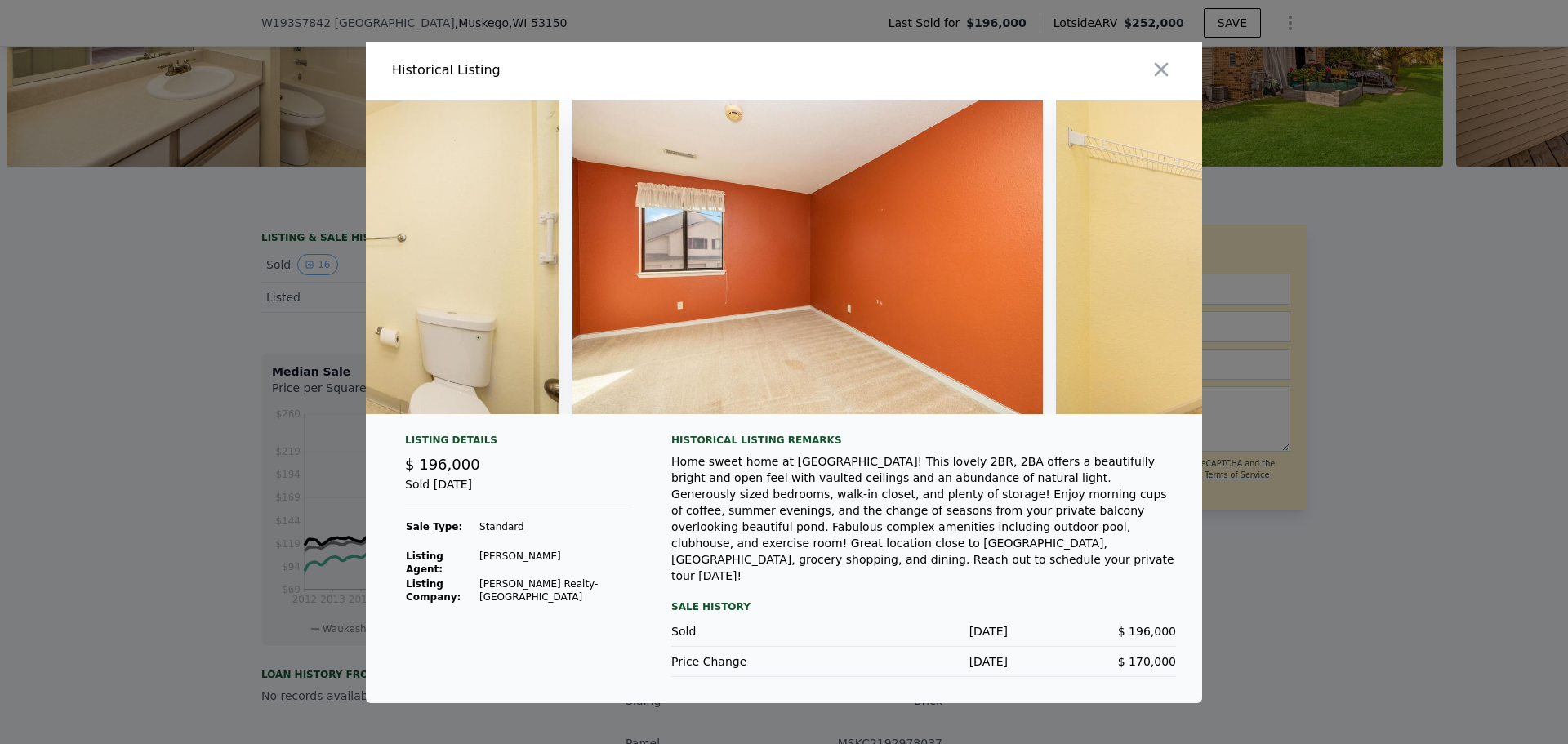
click at [556, 53] on div "Historical Listing" at bounding box center [784, 70] width 836 height 59
click at [1159, 76] on icon "button" at bounding box center [1162, 70] width 14 height 14
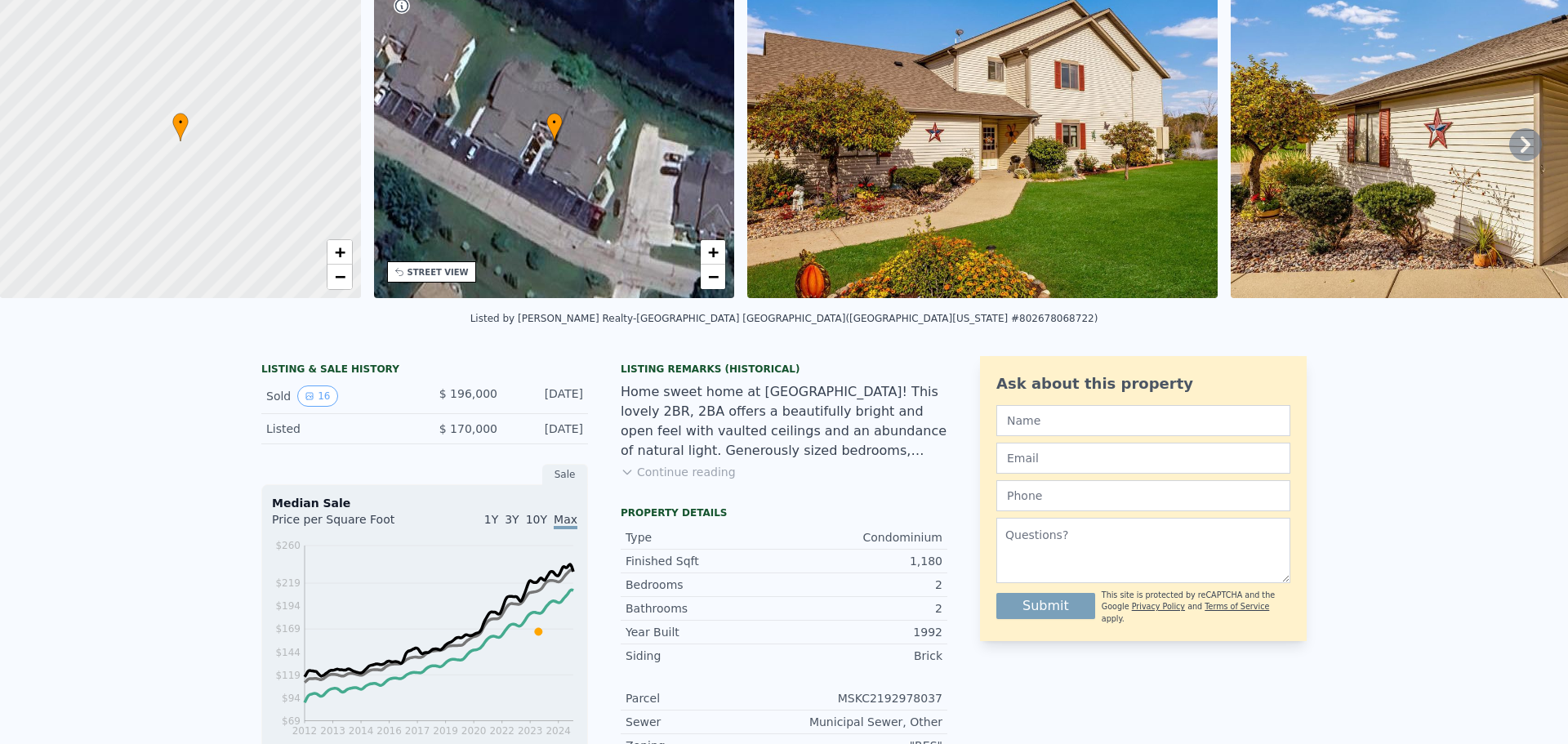
scroll to position [164, 0]
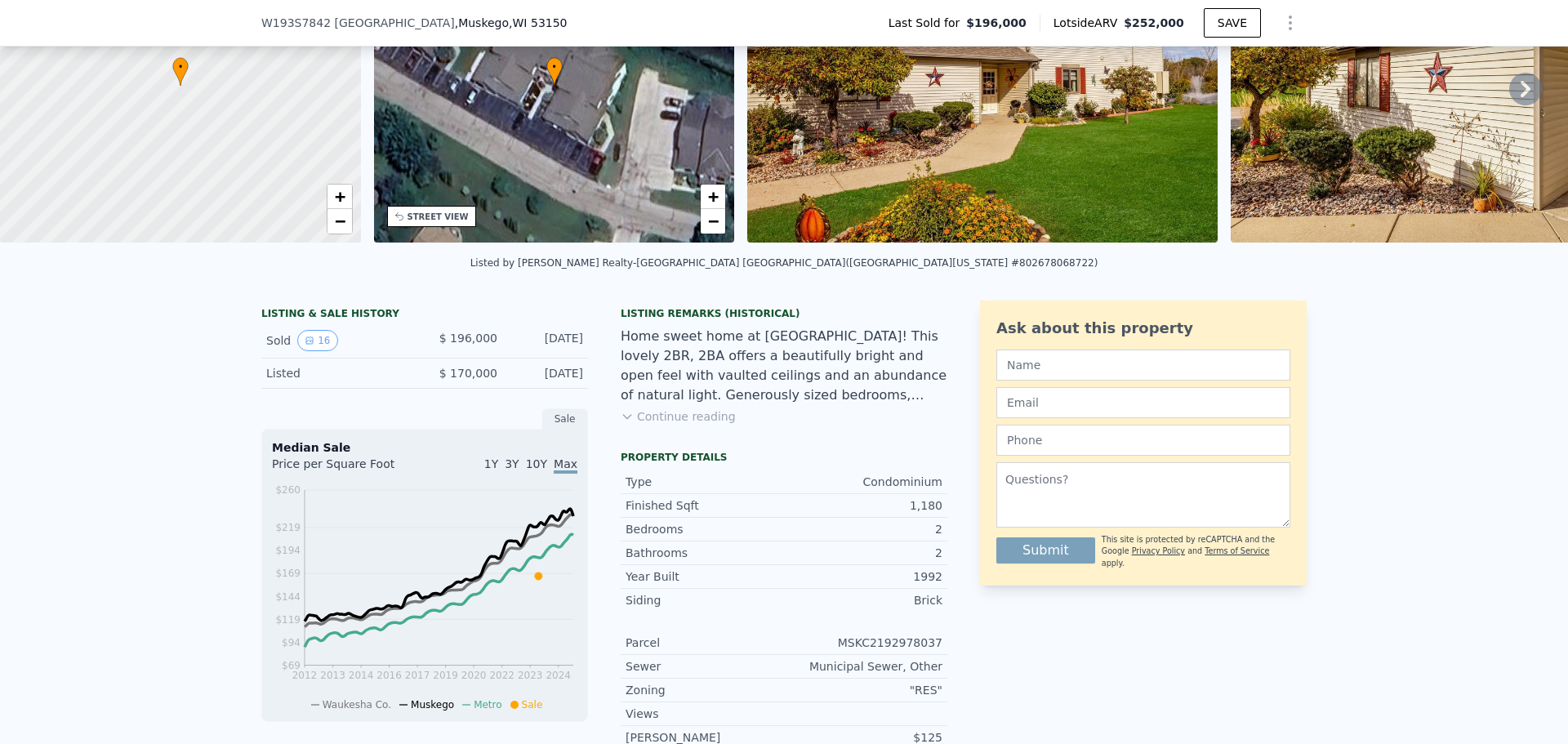
click at [712, 424] on button "Continue reading" at bounding box center [678, 416] width 115 height 17
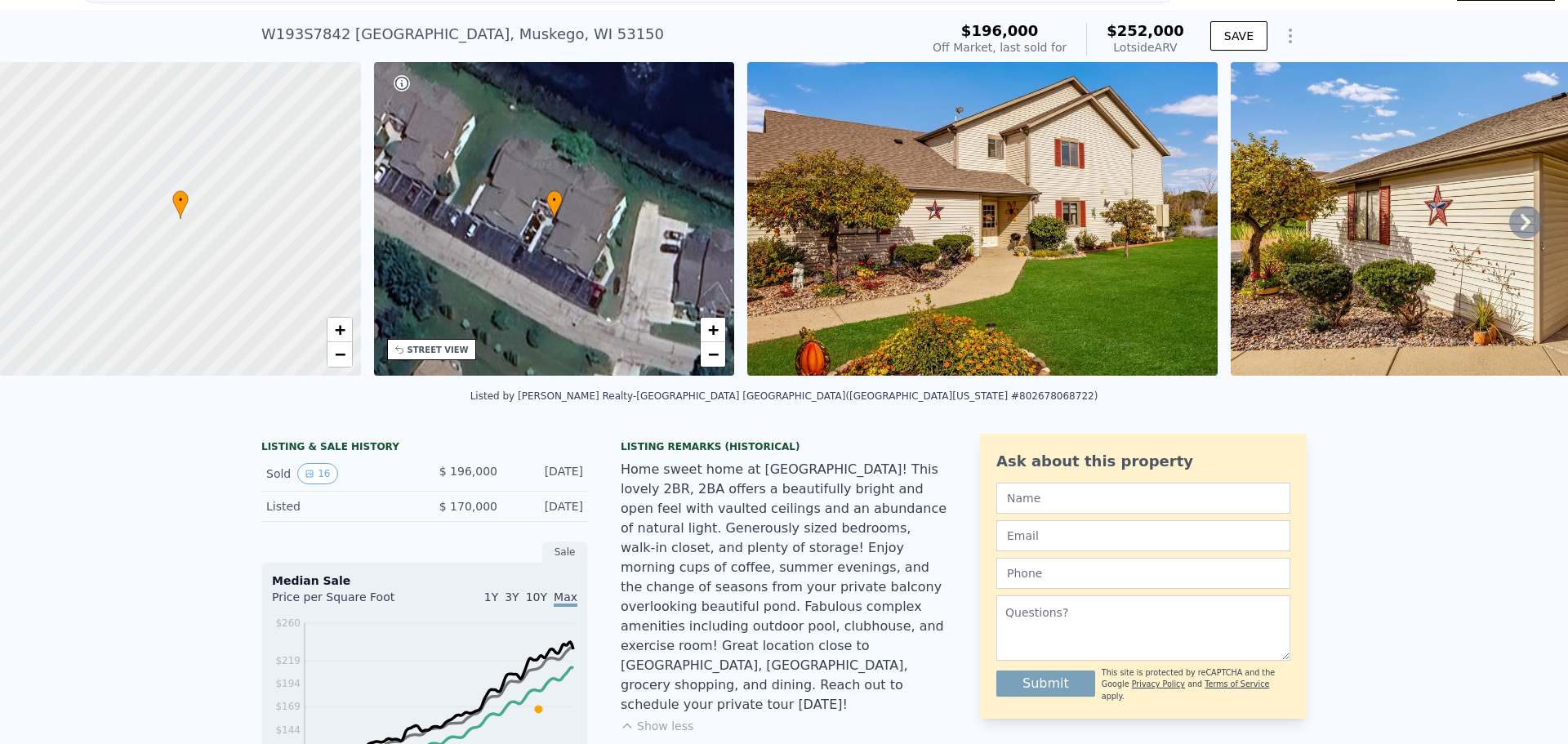
scroll to position [5, 0]
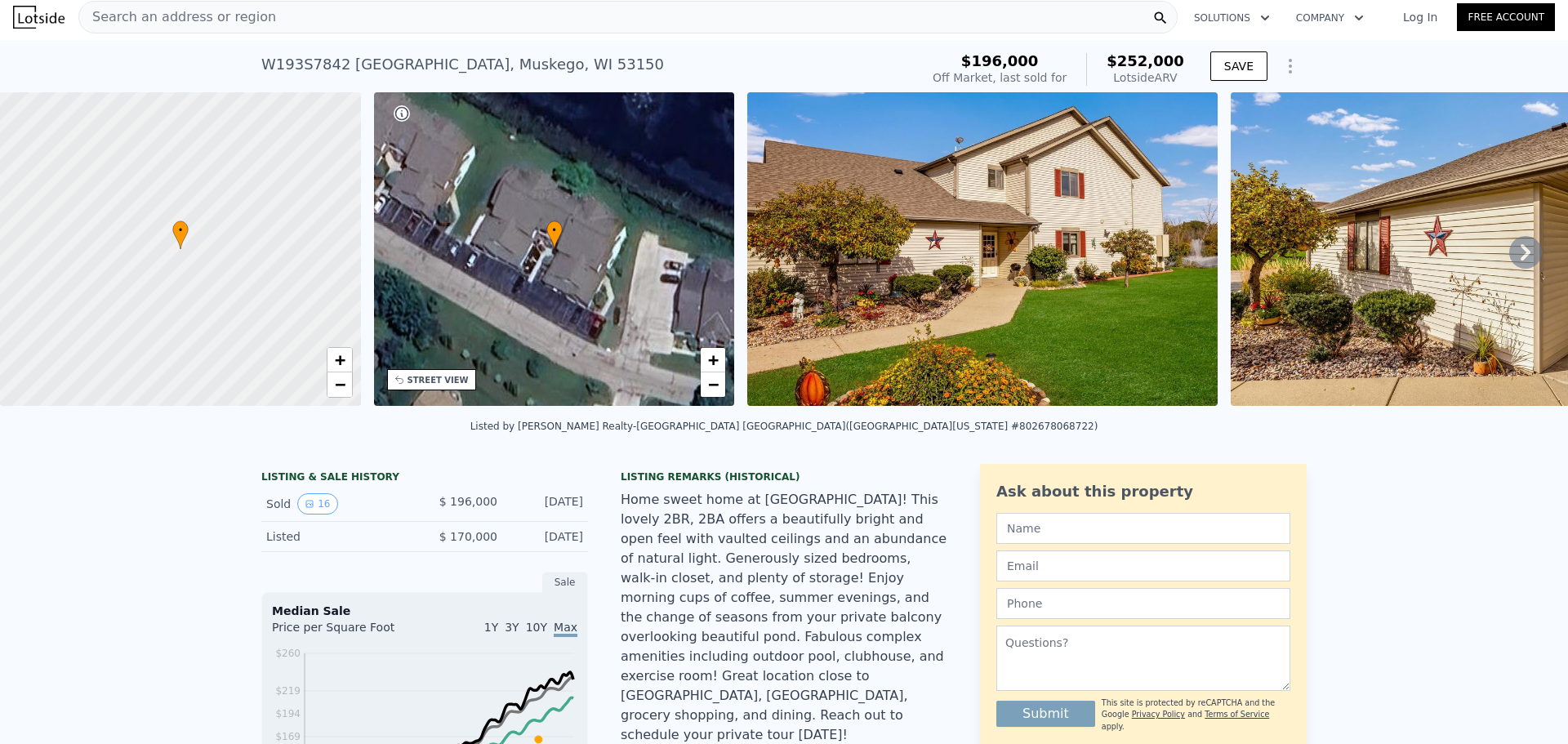
click at [1510, 269] on icon at bounding box center [1526, 252] width 33 height 33
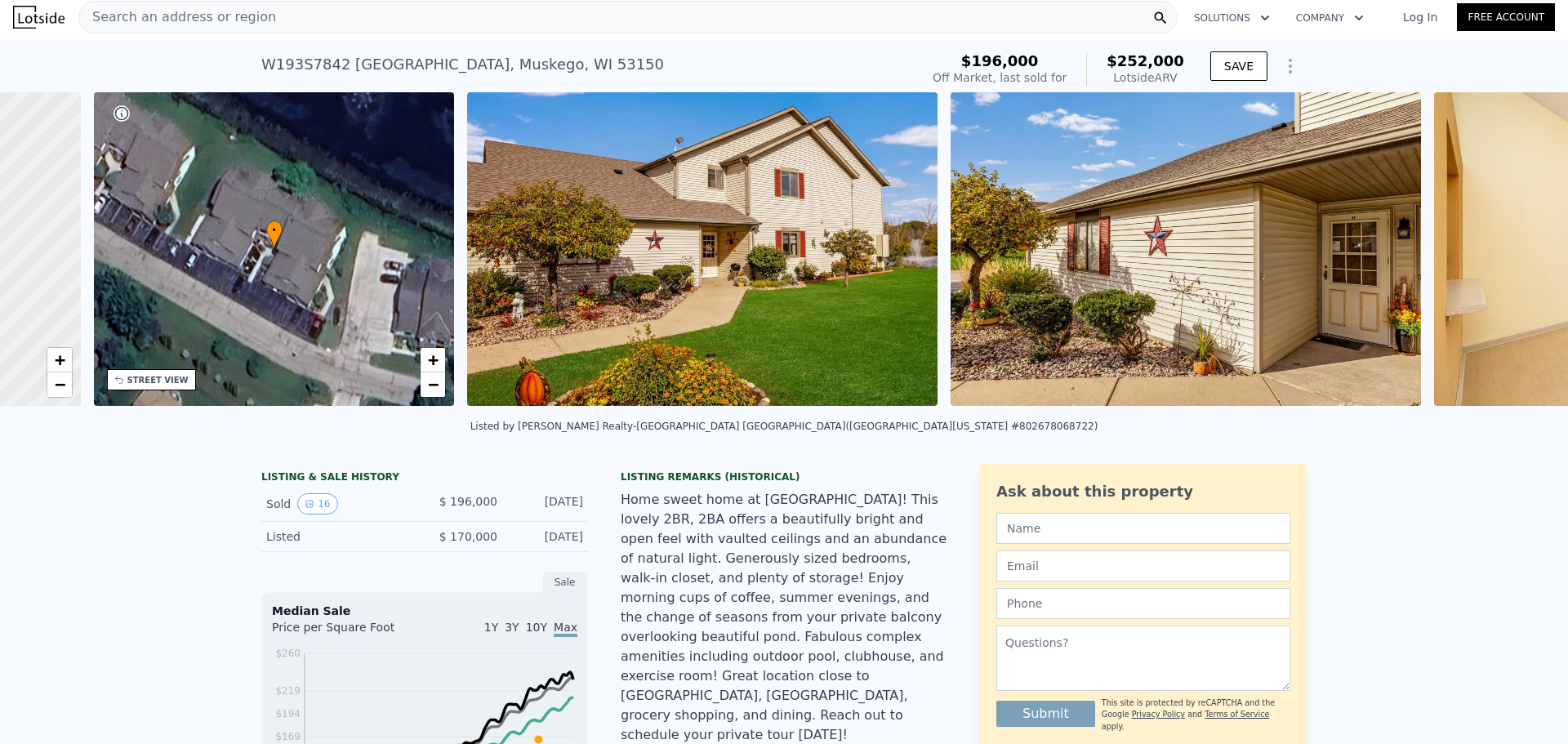
scroll to position [0, 380]
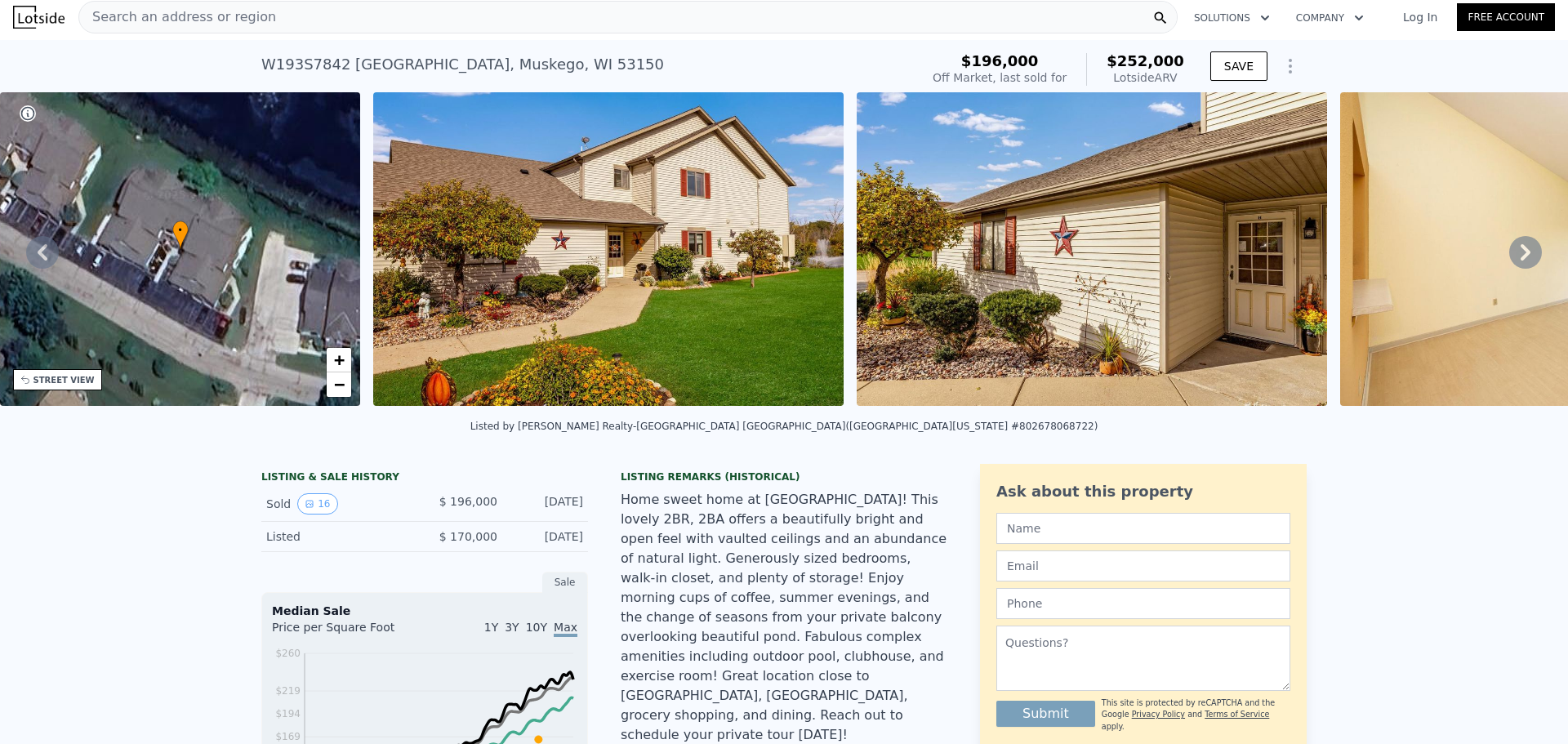
click at [1510, 269] on icon at bounding box center [1526, 252] width 33 height 33
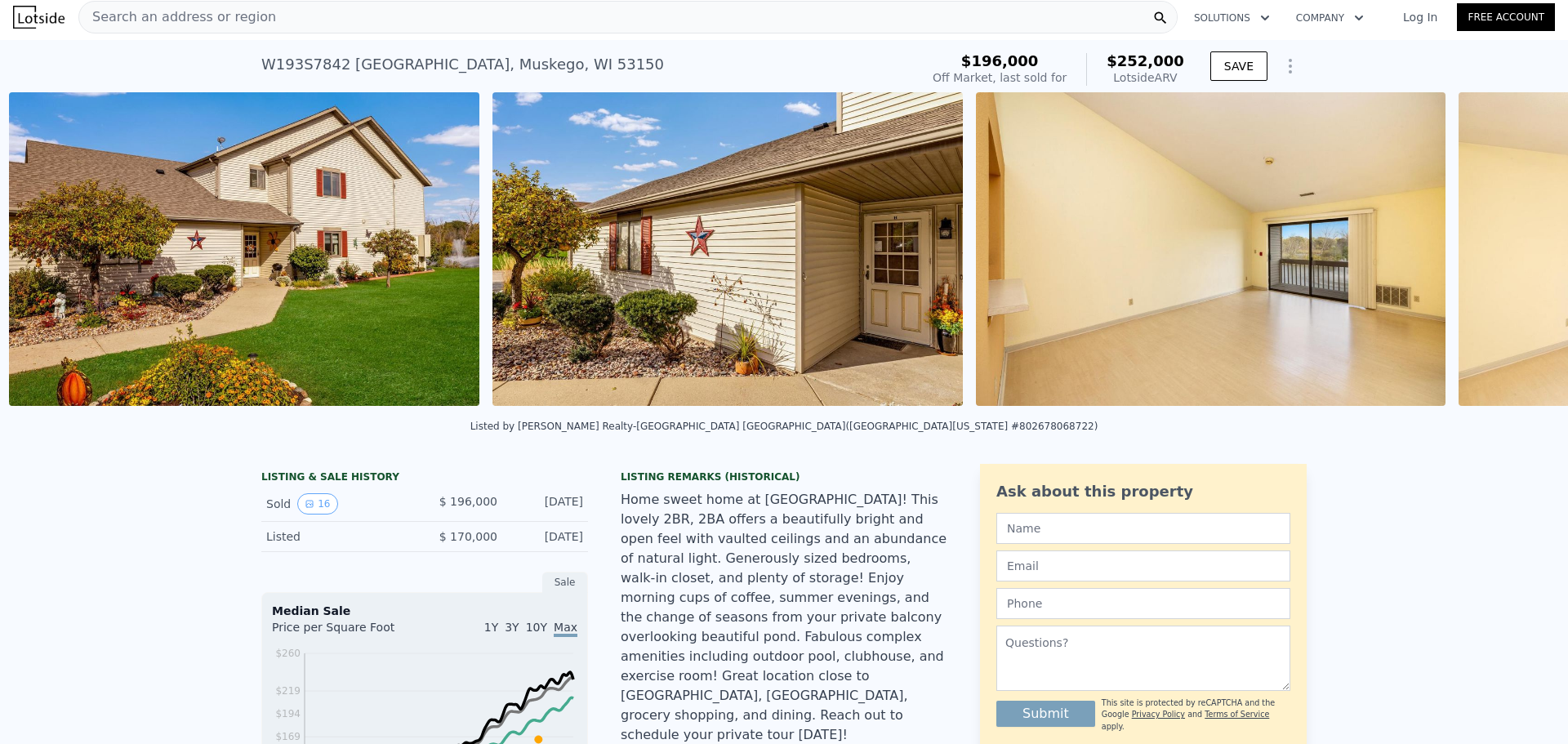
scroll to position [0, 747]
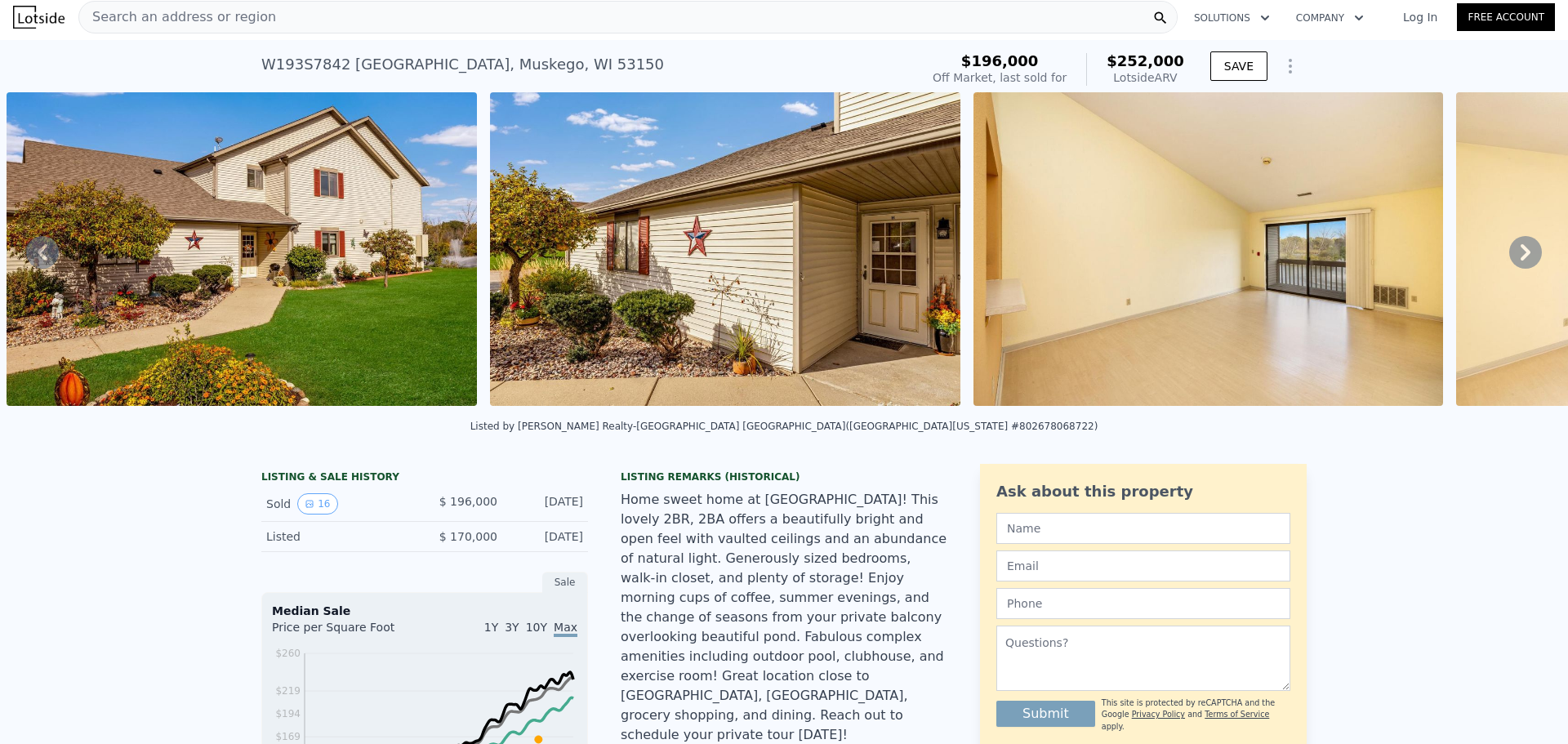
click at [1510, 269] on icon at bounding box center [1526, 252] width 33 height 33
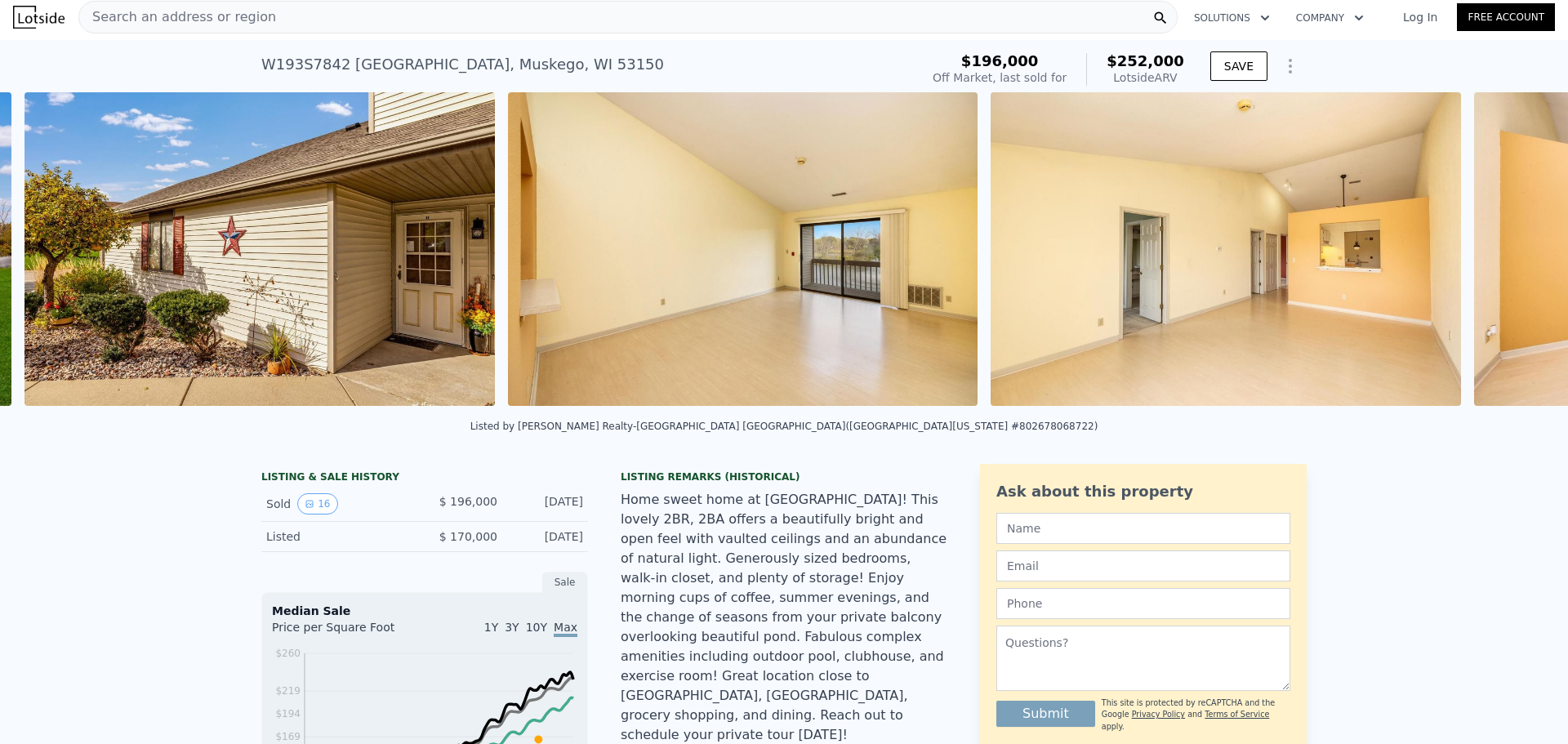
scroll to position [0, 1231]
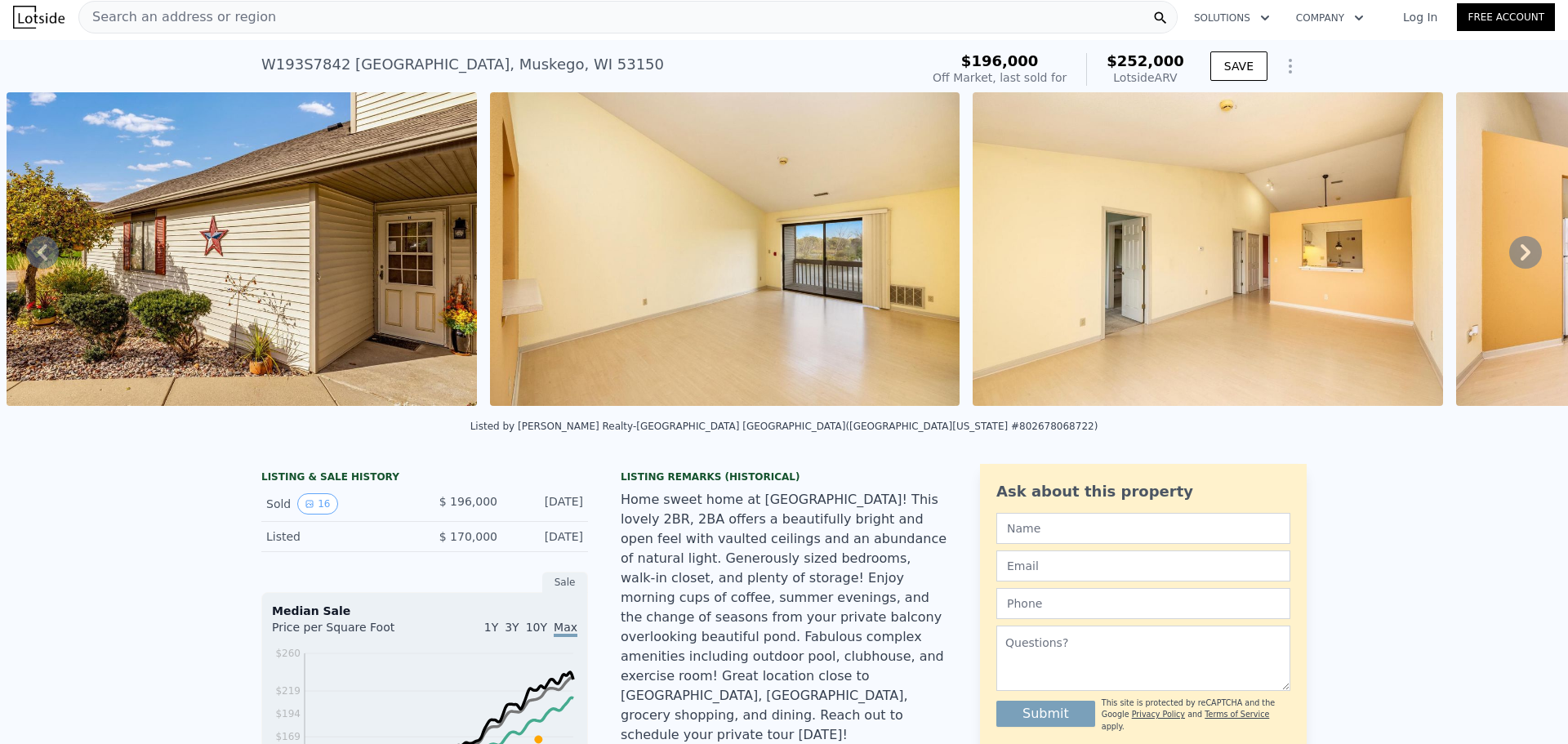
click at [1510, 269] on icon at bounding box center [1526, 252] width 33 height 33
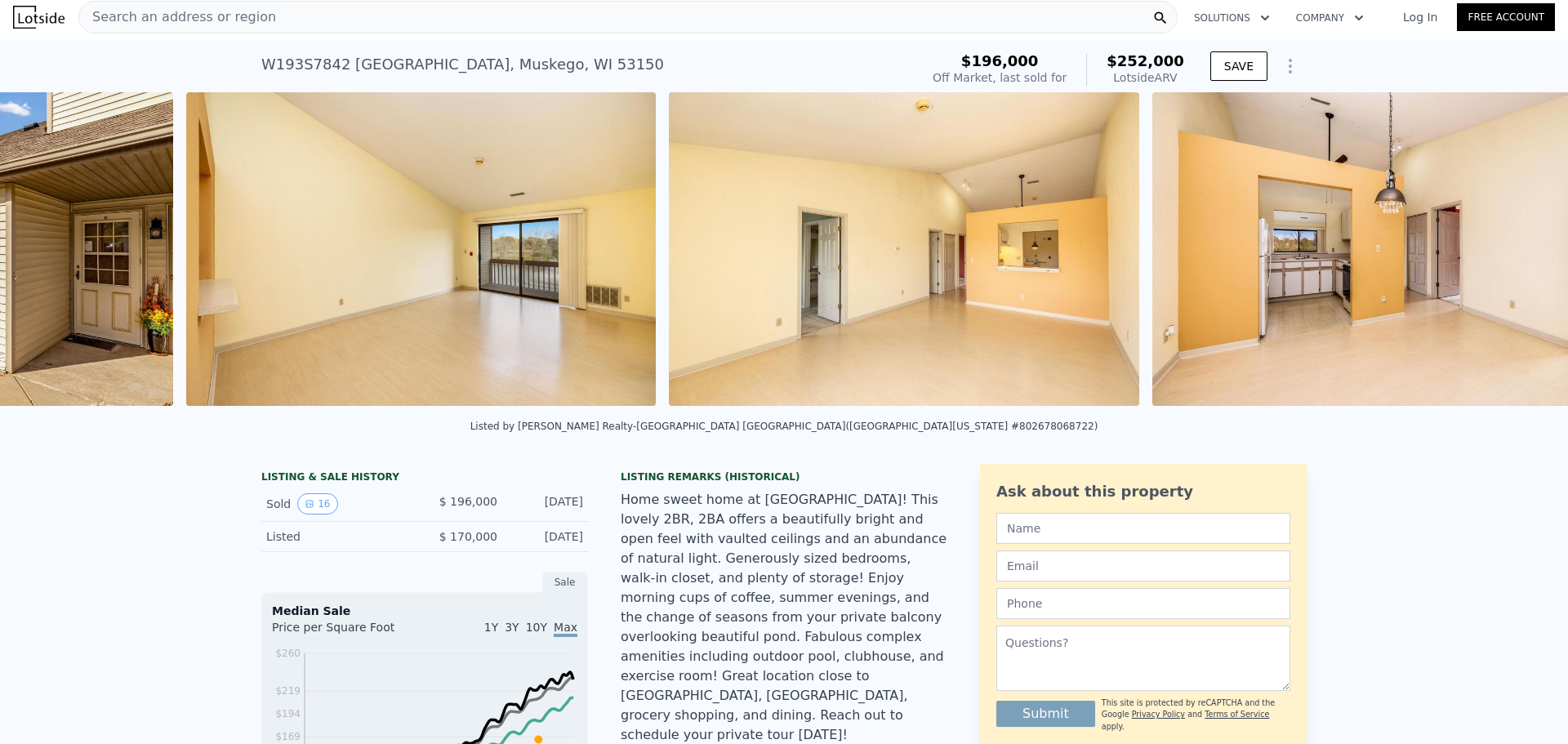
scroll to position [0, 1714]
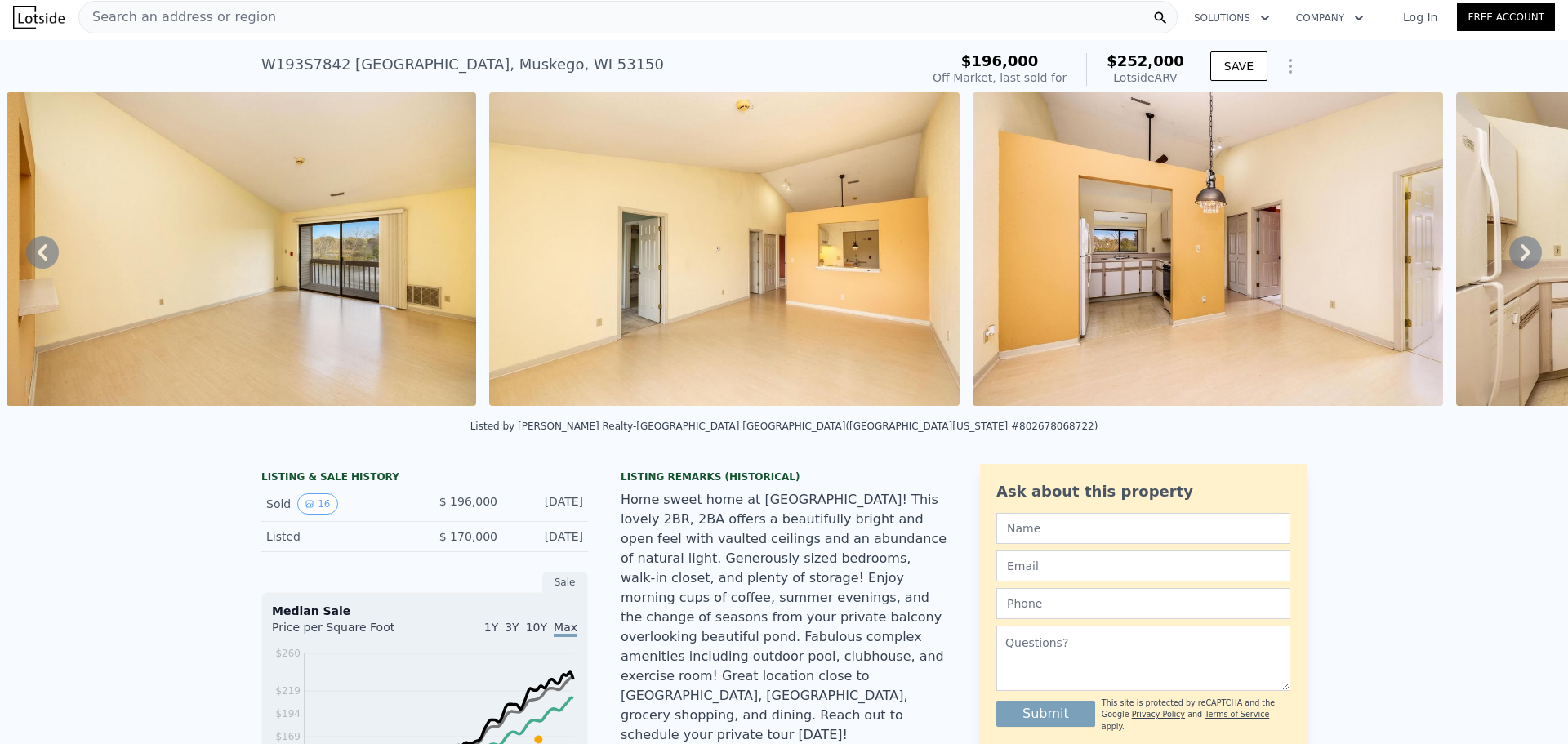
click at [1510, 269] on div "• + − • + − STREET VIEW Loading... SATELLITE VIEW" at bounding box center [784, 252] width 1568 height 320
click at [1510, 269] on icon at bounding box center [1526, 252] width 33 height 33
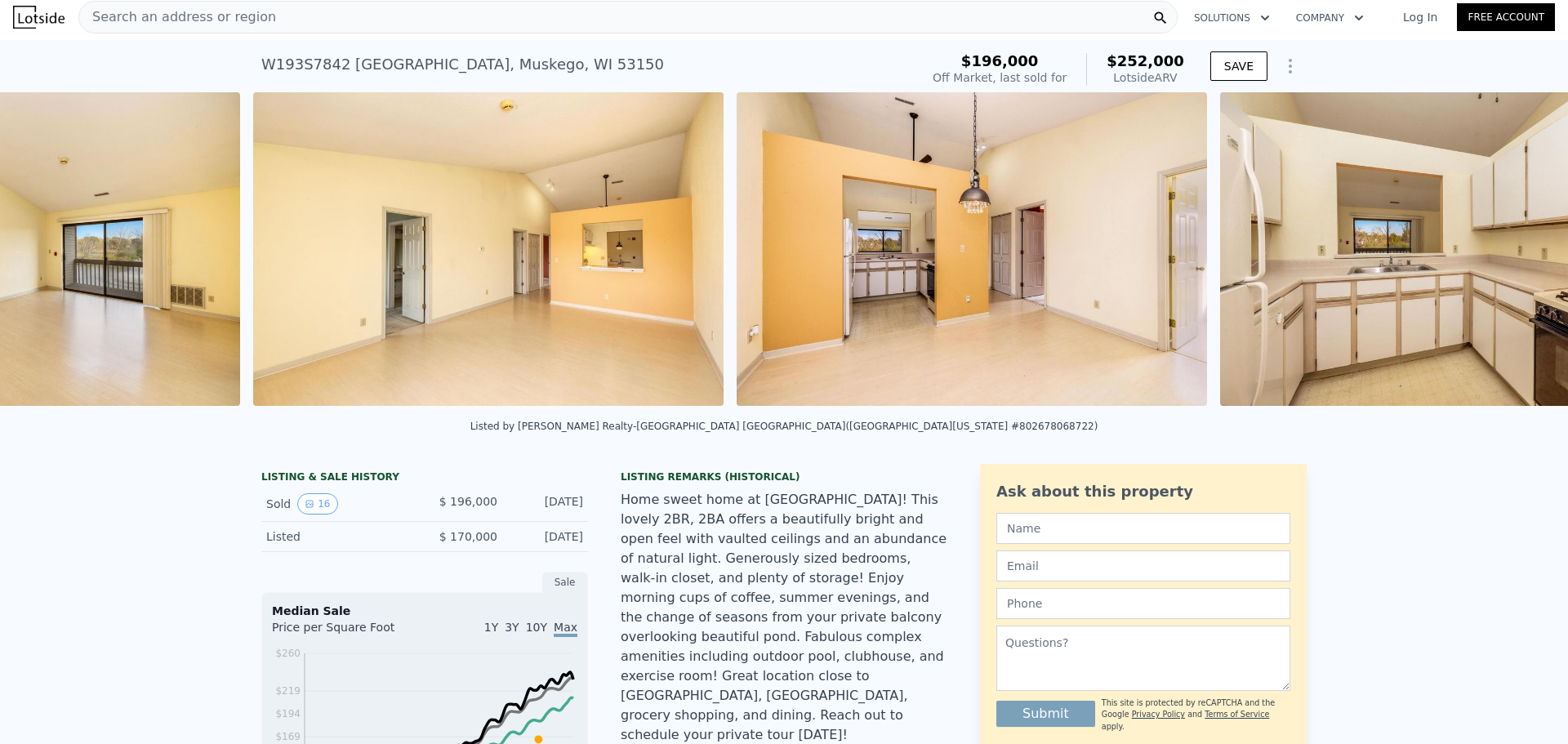
scroll to position [0, 2197]
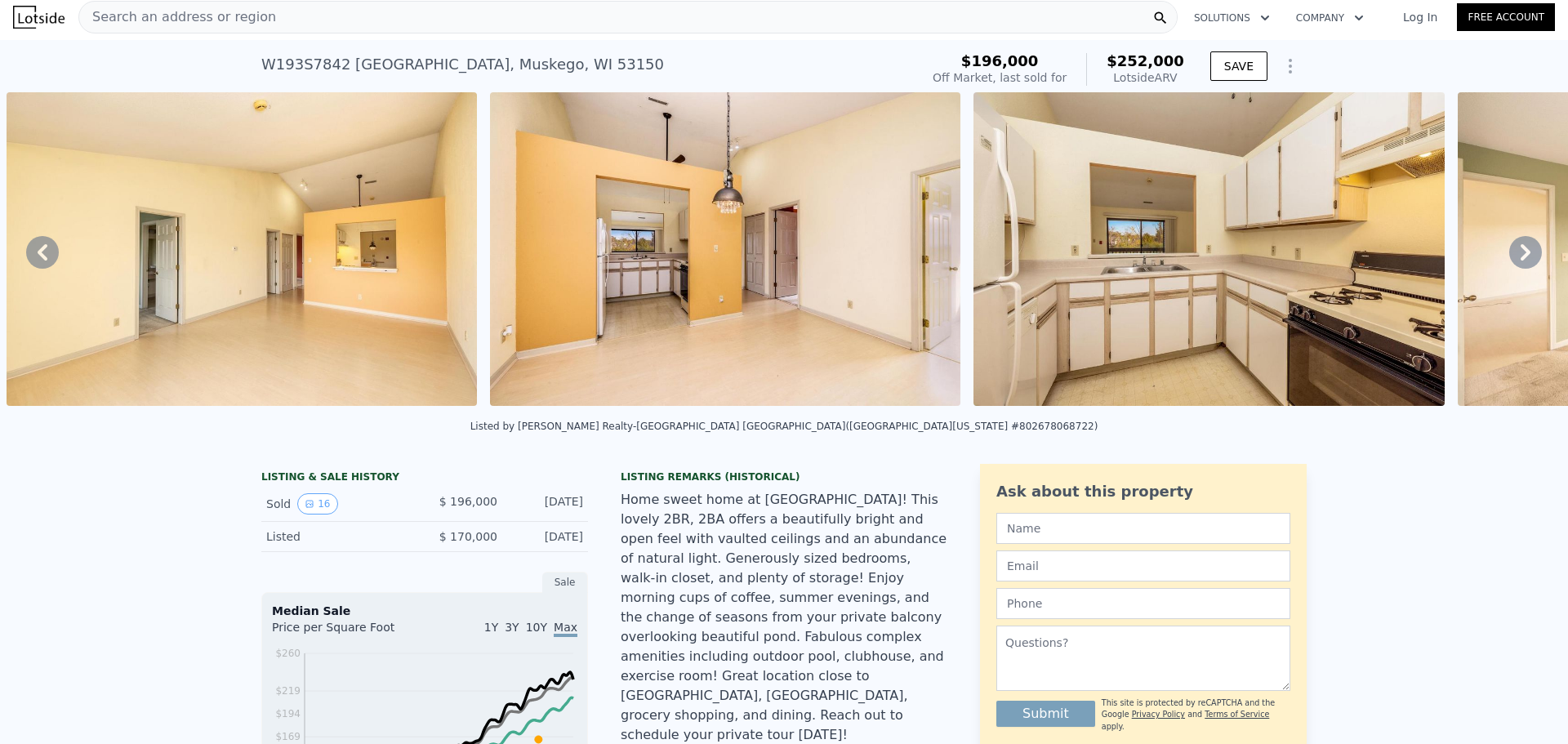
click at [1510, 269] on div "• + − • + − STREET VIEW Loading... SATELLITE VIEW" at bounding box center [784, 252] width 1568 height 320
click at [1510, 269] on icon at bounding box center [1526, 252] width 33 height 33
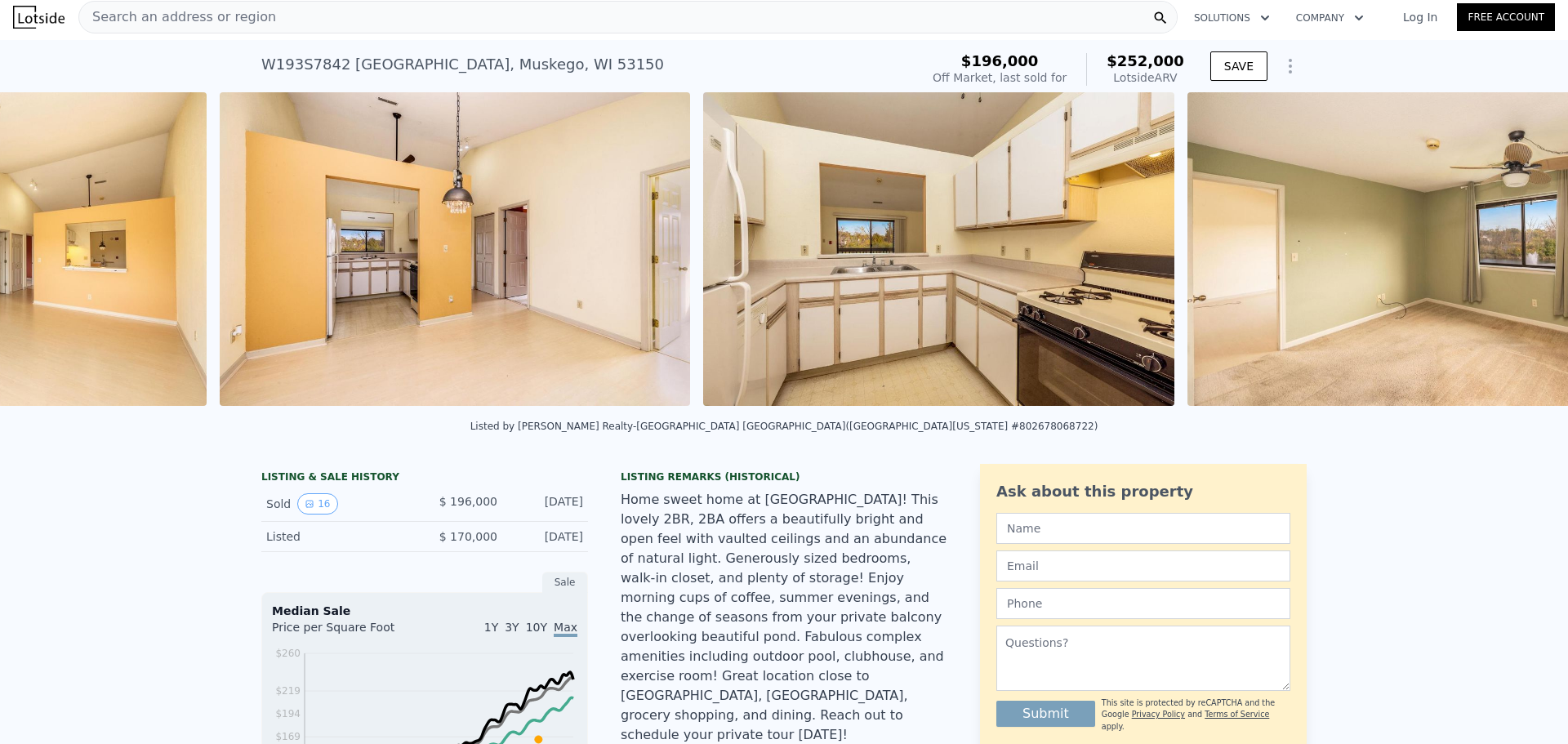
scroll to position [0, 2681]
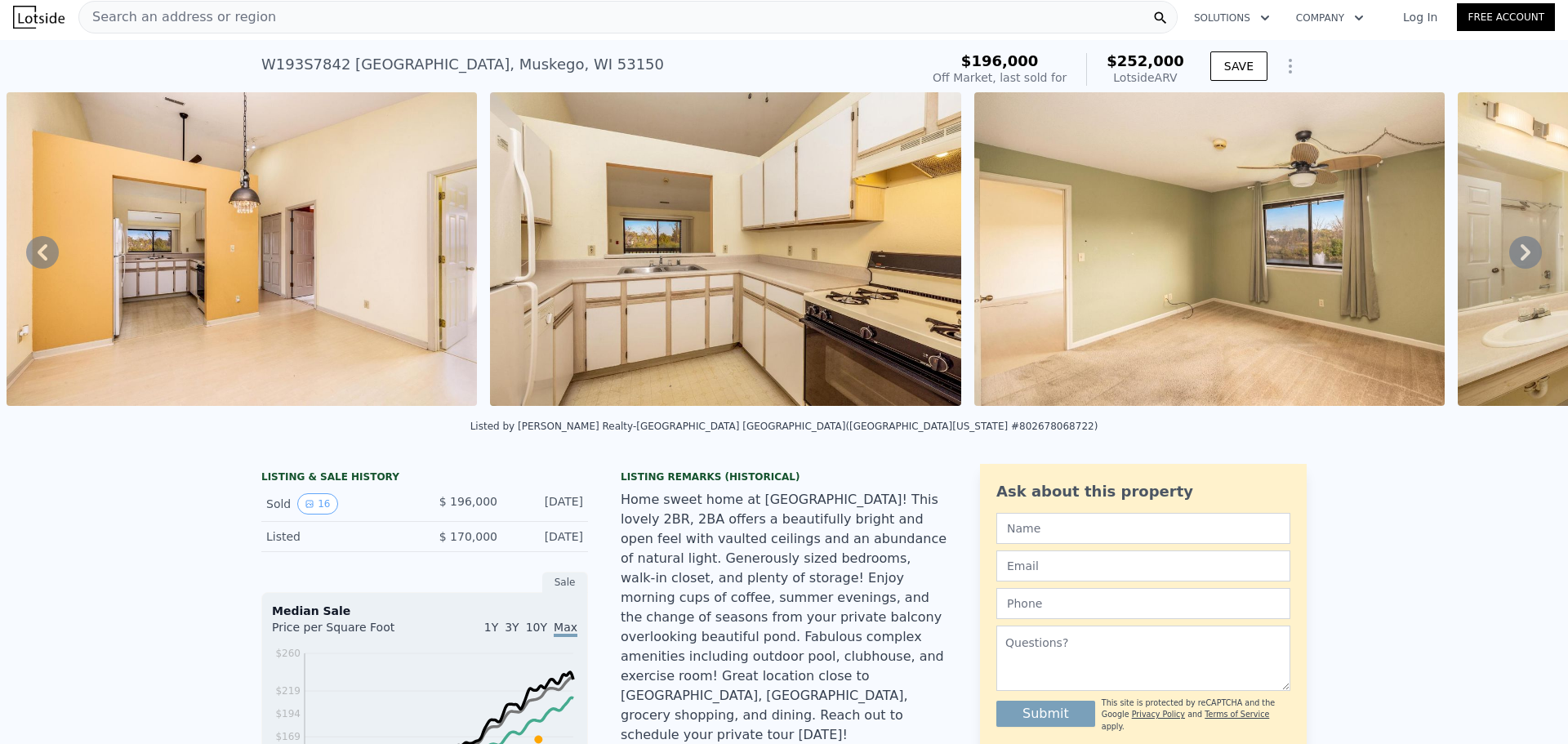
click at [1510, 269] on icon at bounding box center [1526, 252] width 33 height 33
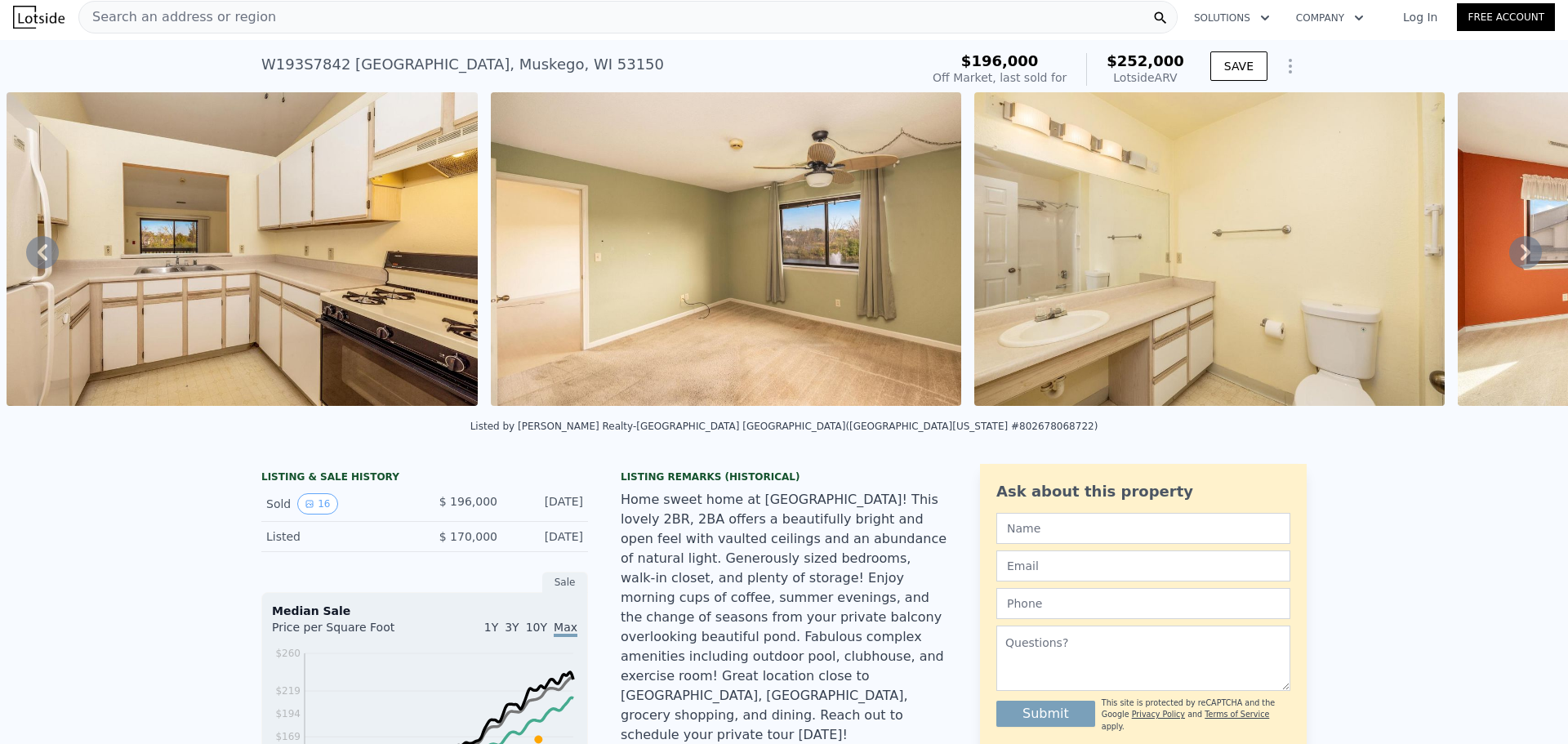
click at [1510, 269] on icon at bounding box center [1526, 252] width 33 height 33
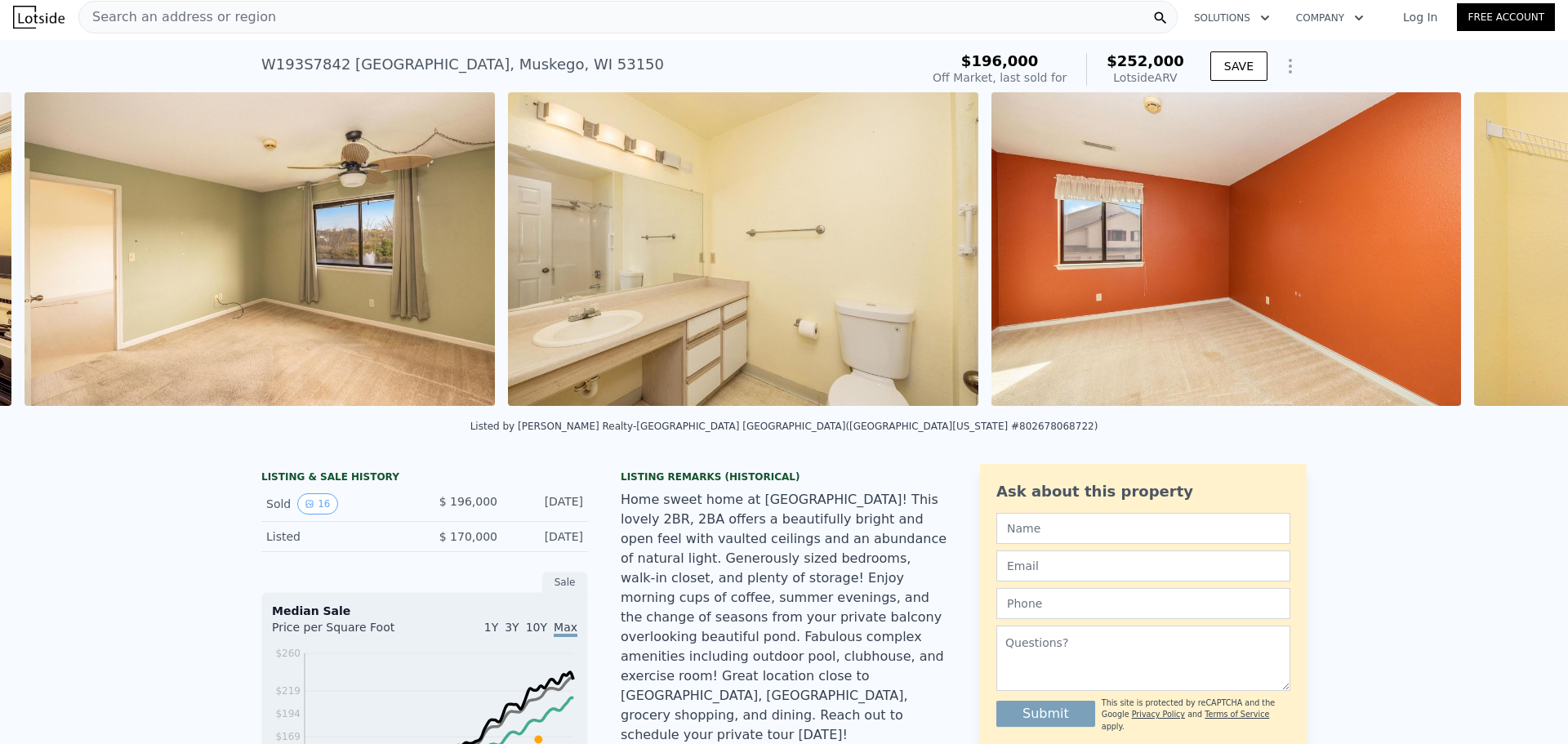
scroll to position [0, 3648]
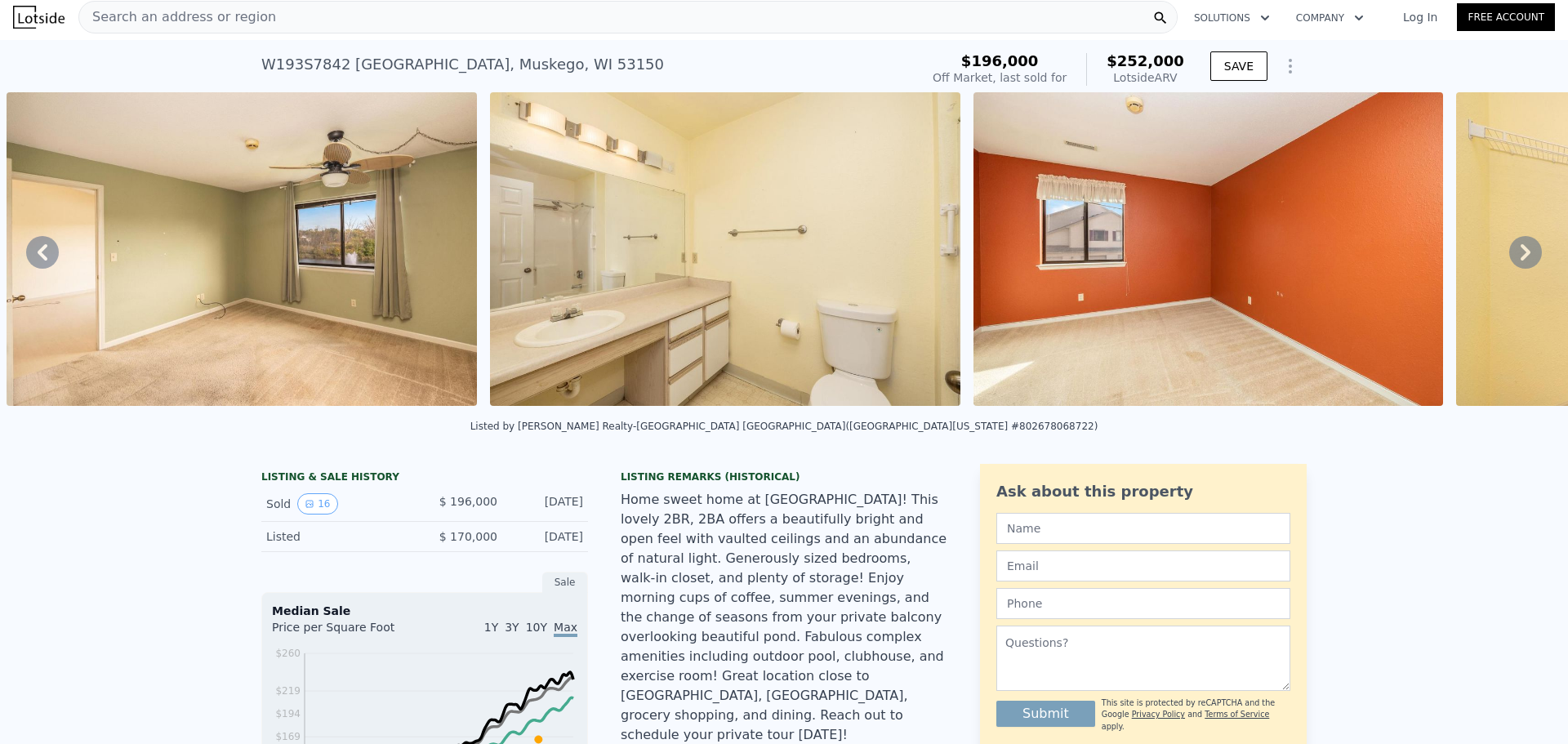
click at [1510, 269] on icon at bounding box center [1526, 252] width 33 height 33
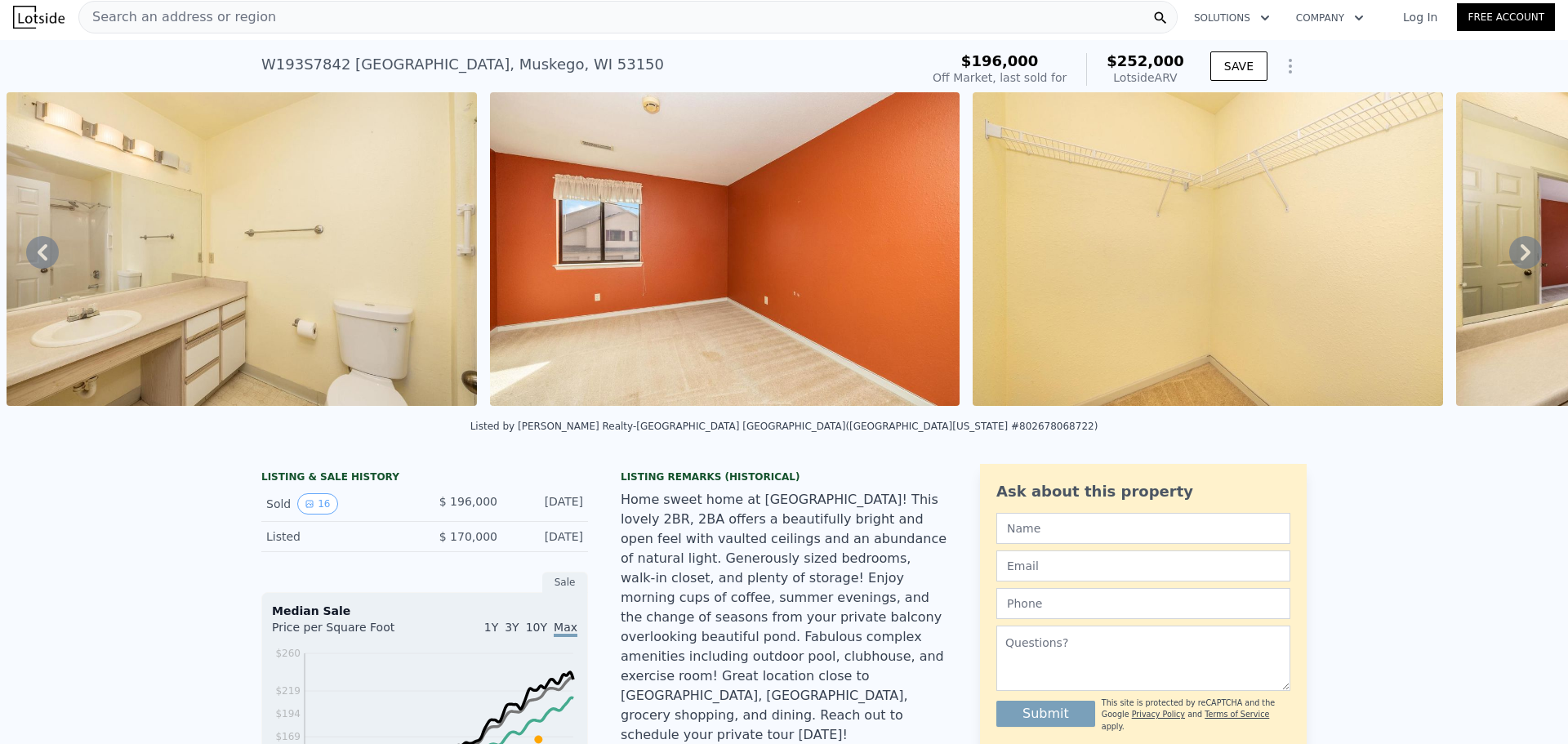
click at [1510, 269] on icon at bounding box center [1526, 252] width 33 height 33
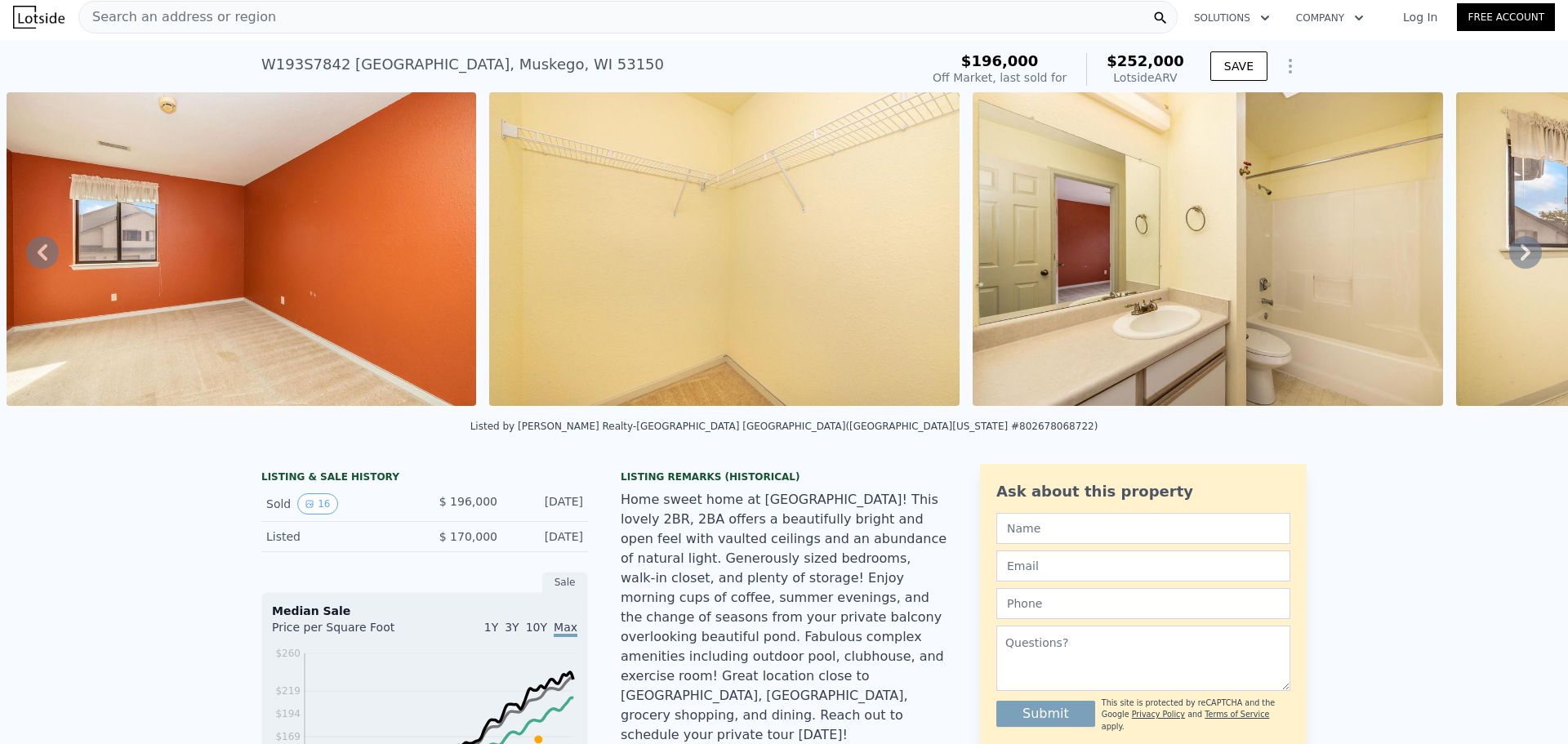
click at [1510, 269] on icon at bounding box center [1526, 252] width 33 height 33
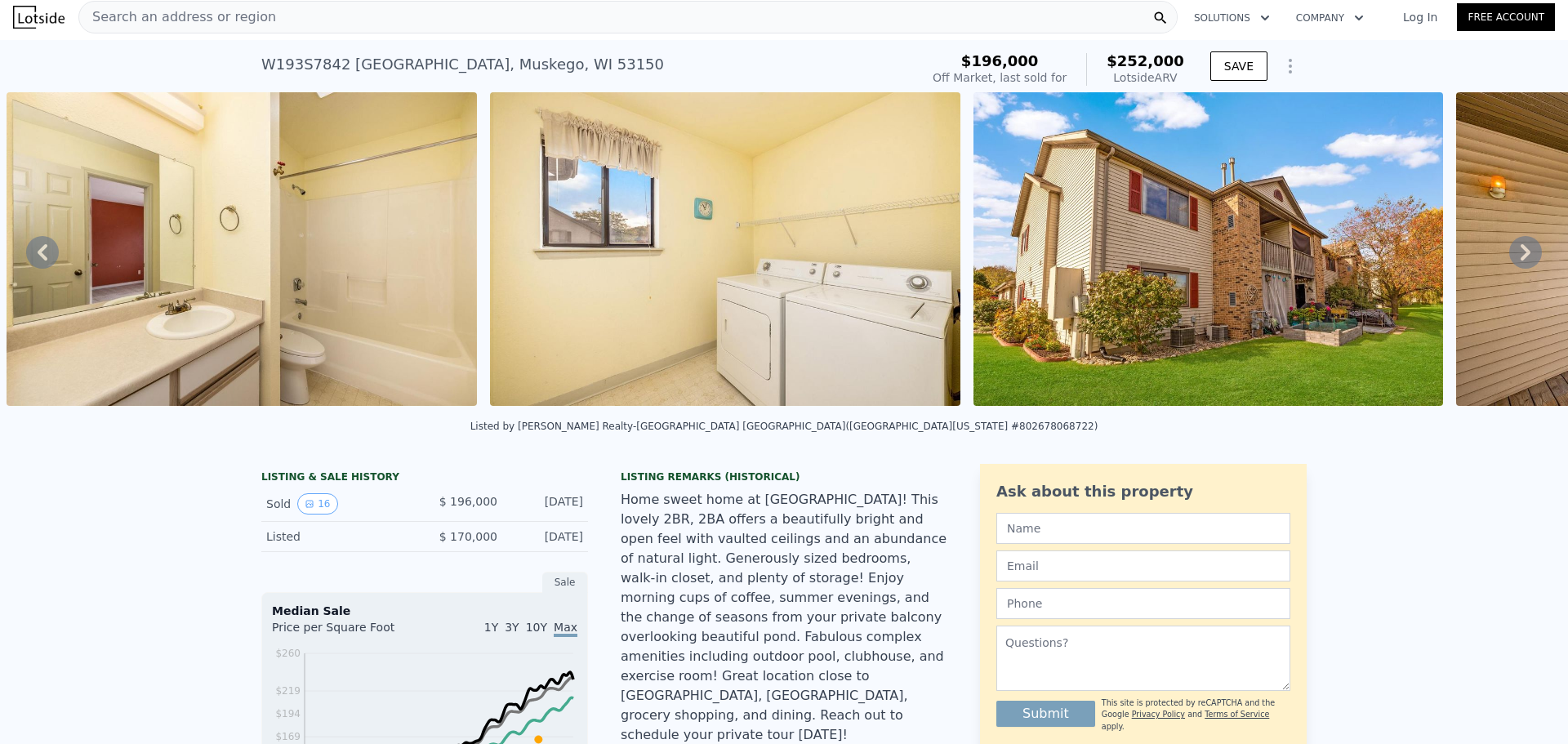
click at [1510, 266] on icon at bounding box center [1526, 252] width 33 height 33
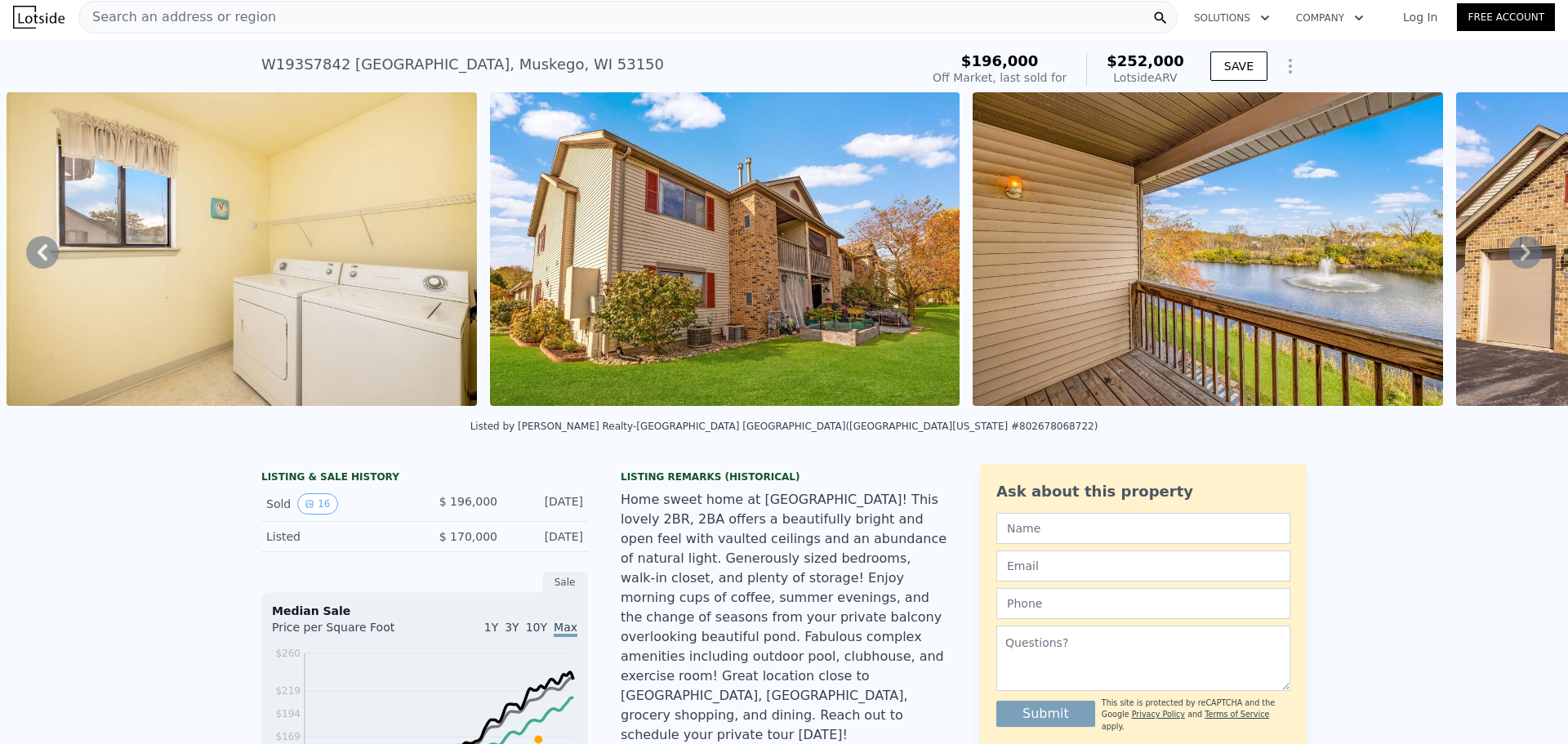
click at [1510, 266] on icon at bounding box center [1526, 252] width 33 height 33
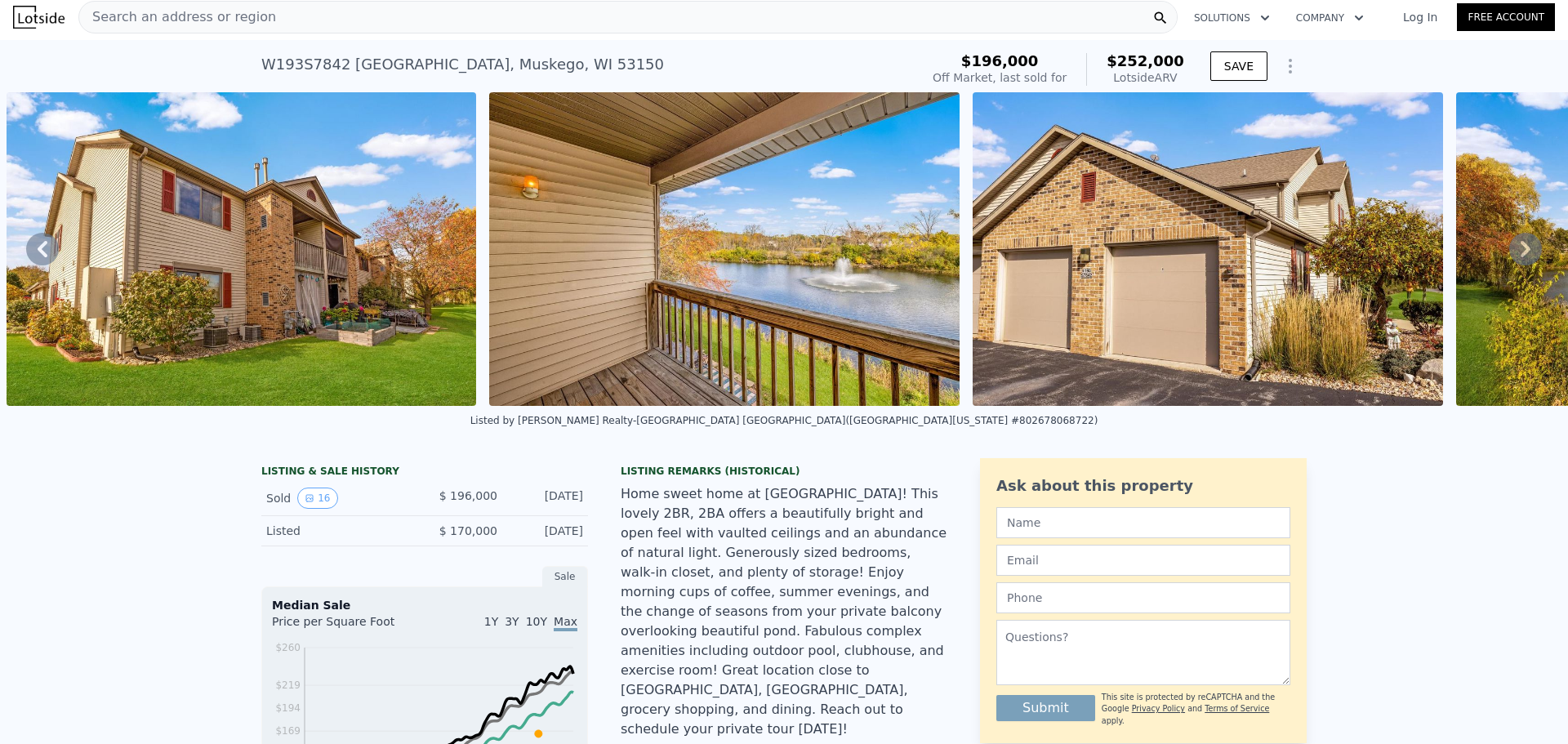
click at [1510, 266] on icon at bounding box center [1526, 248] width 33 height 33
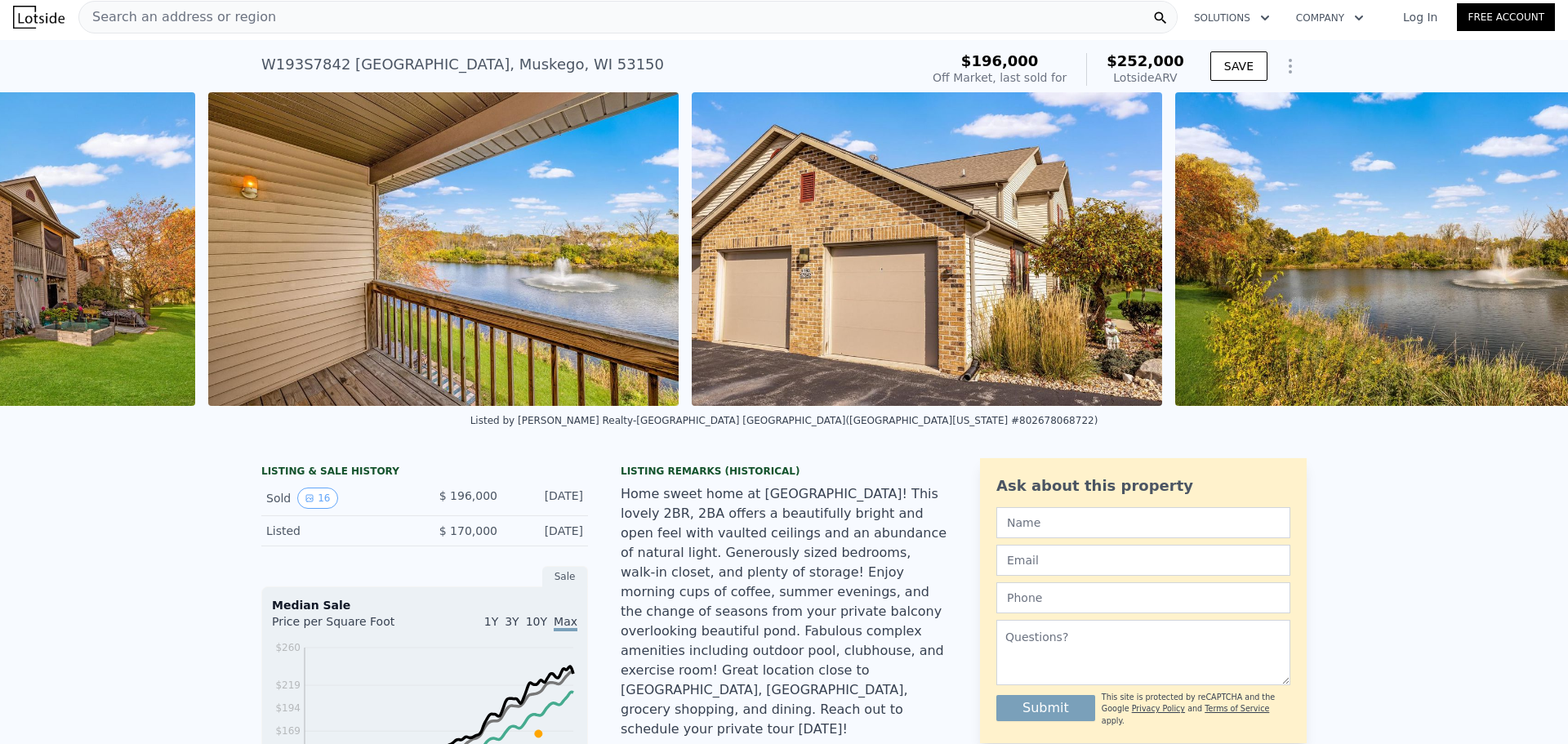
scroll to position [0, 6926]
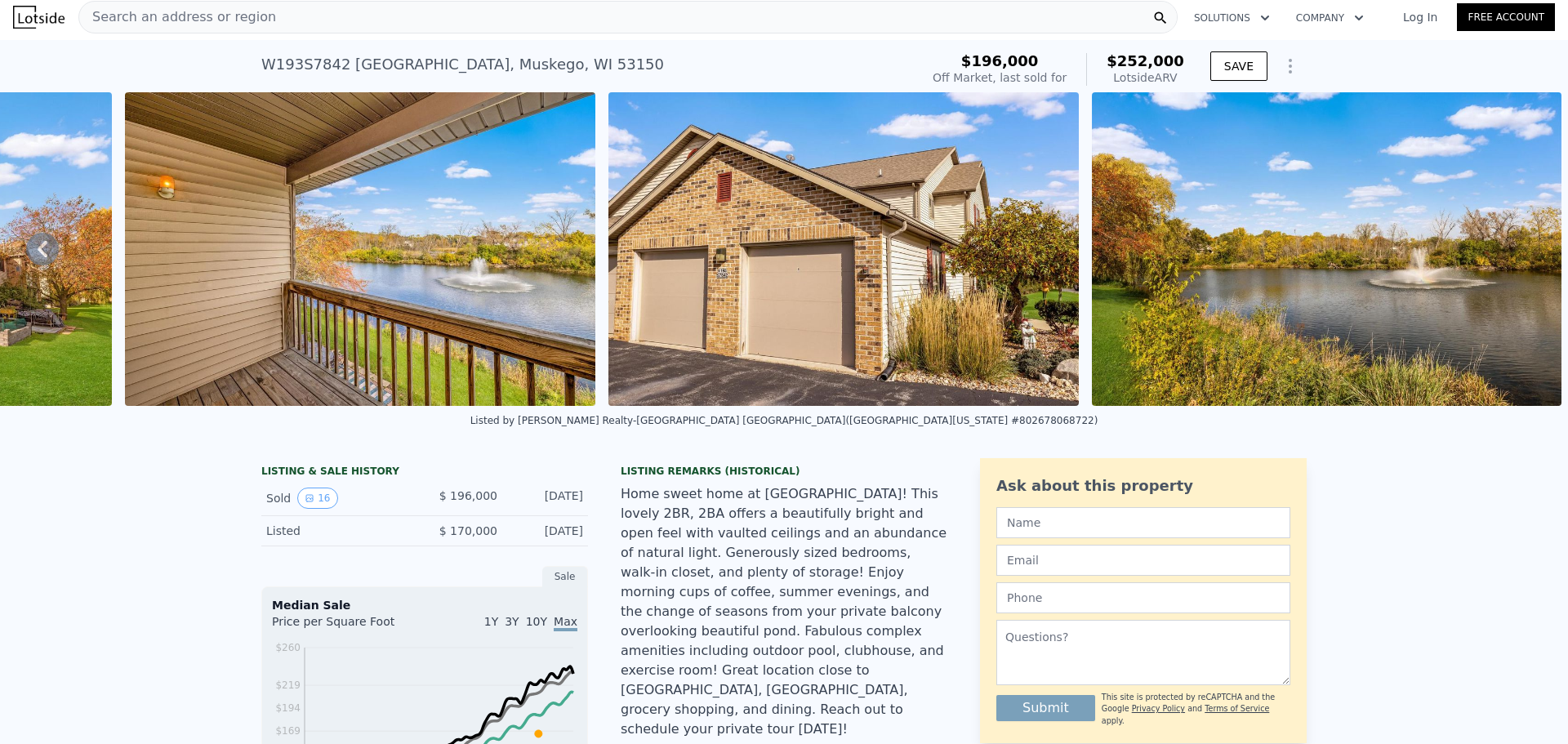
click at [1510, 266] on img at bounding box center [1327, 249] width 470 height 313
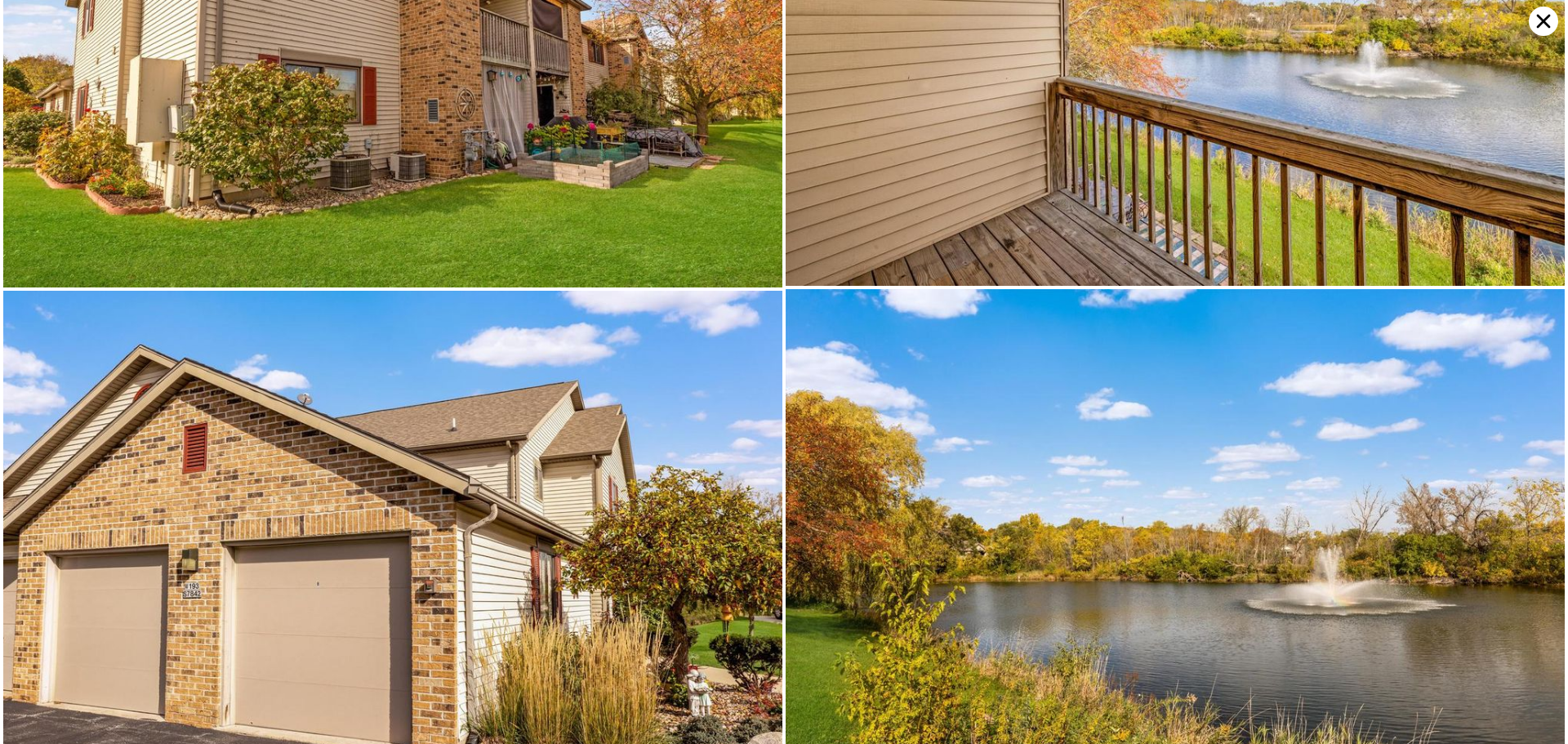
scroll to position [3404, 0]
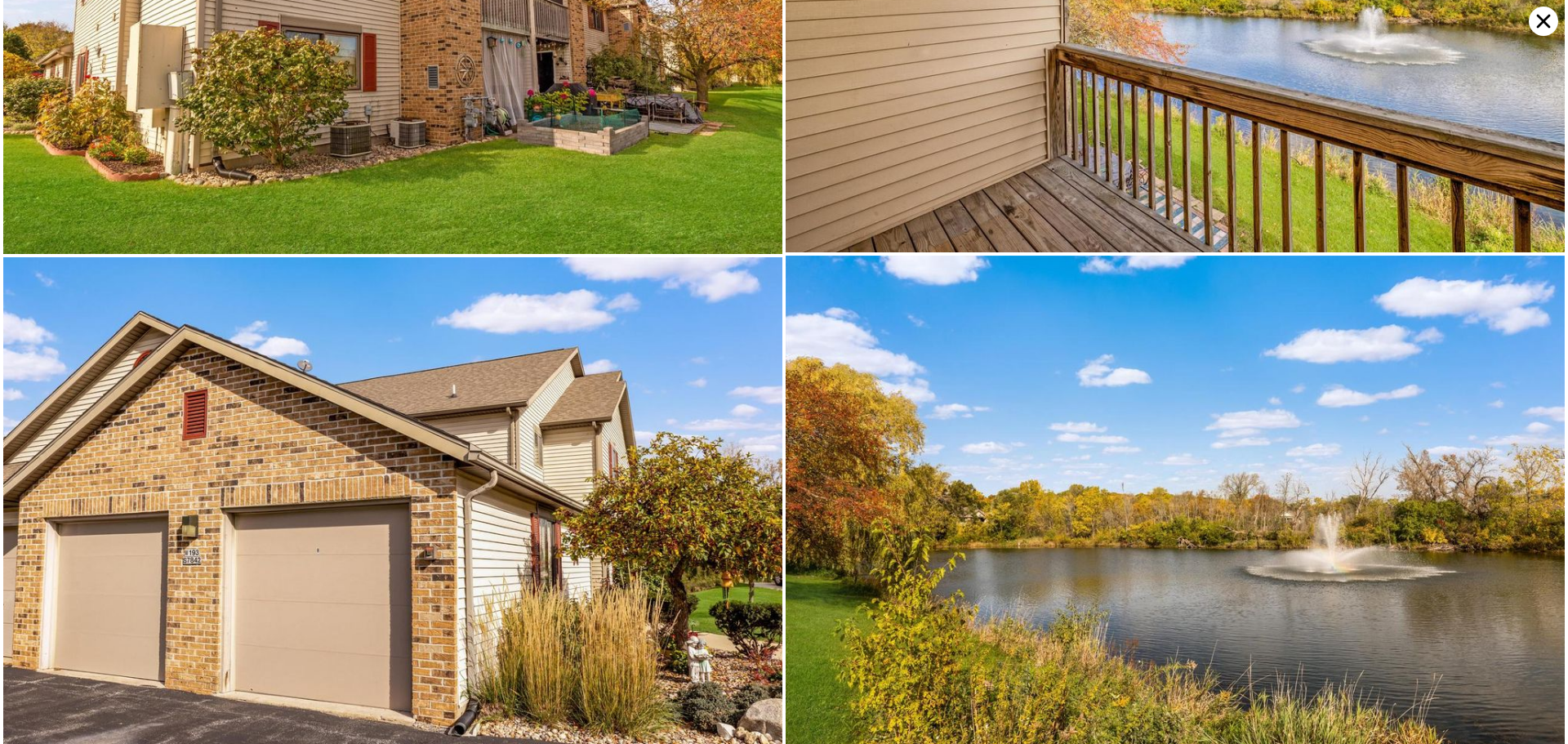
click at [1546, 21] on icon at bounding box center [1543, 20] width 29 height 29
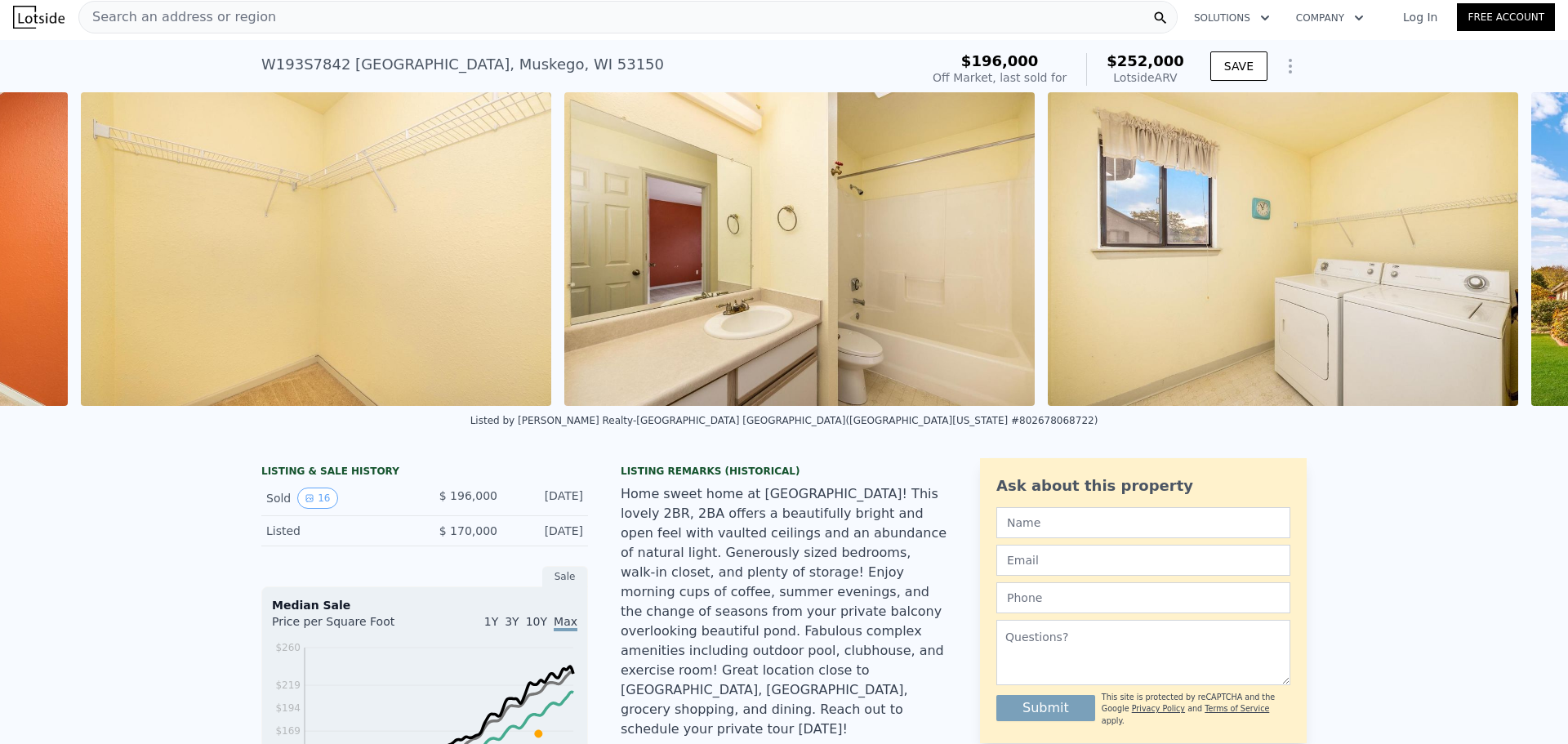
scroll to position [0, 5069]
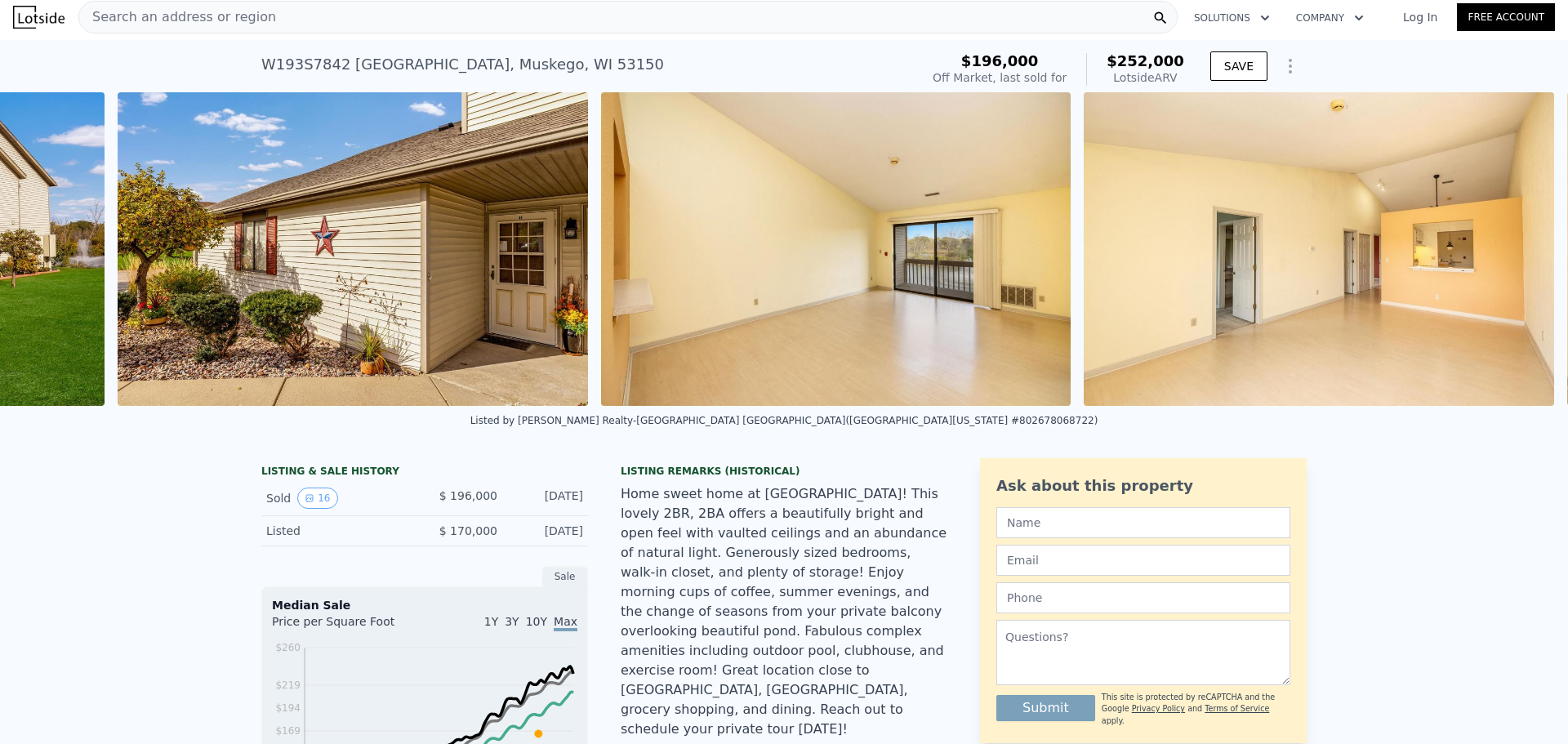
click at [244, 346] on img at bounding box center [353, 249] width 470 height 313
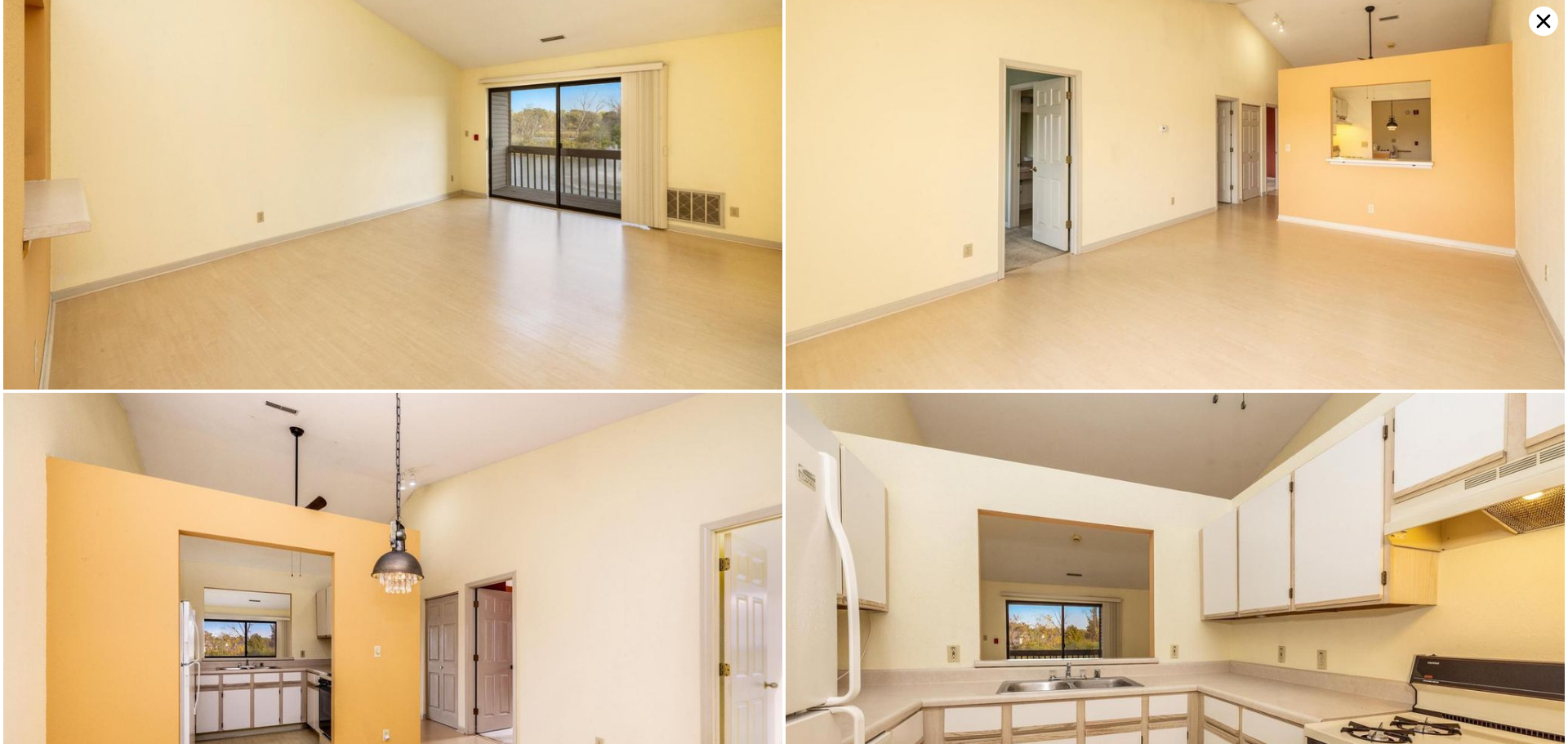
scroll to position [1038, 0]
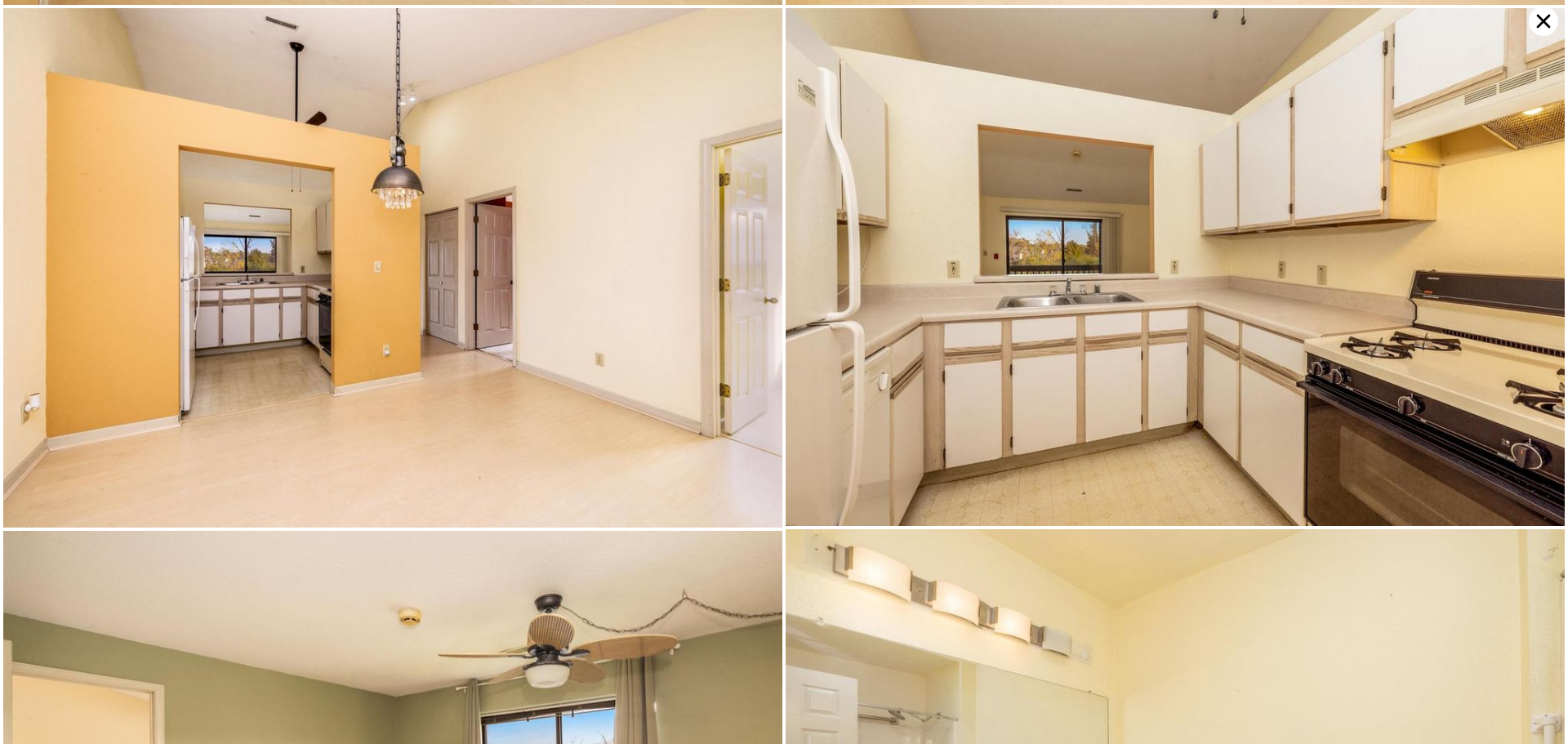
click at [1542, 12] on icon at bounding box center [1543, 20] width 29 height 29
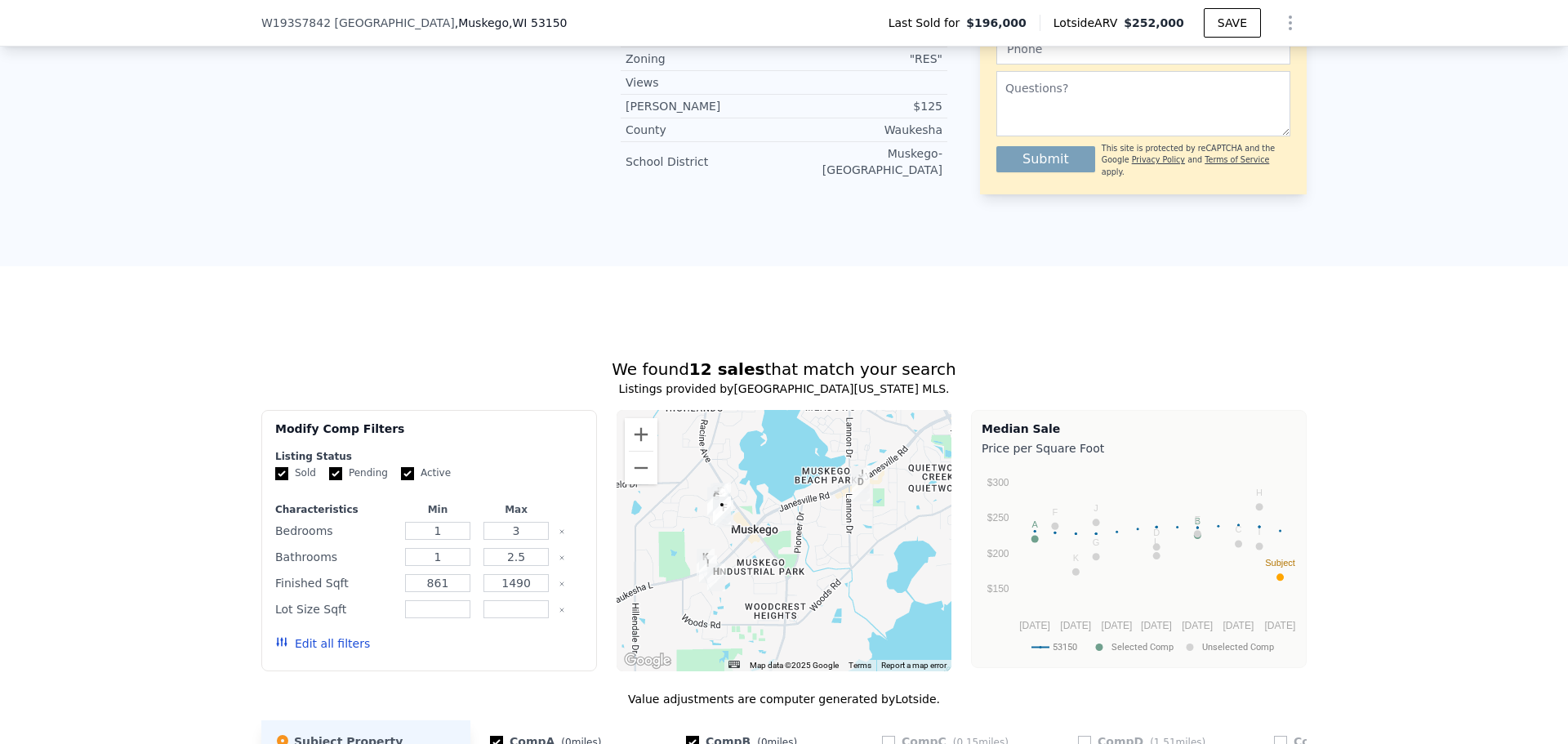
scroll to position [980, 0]
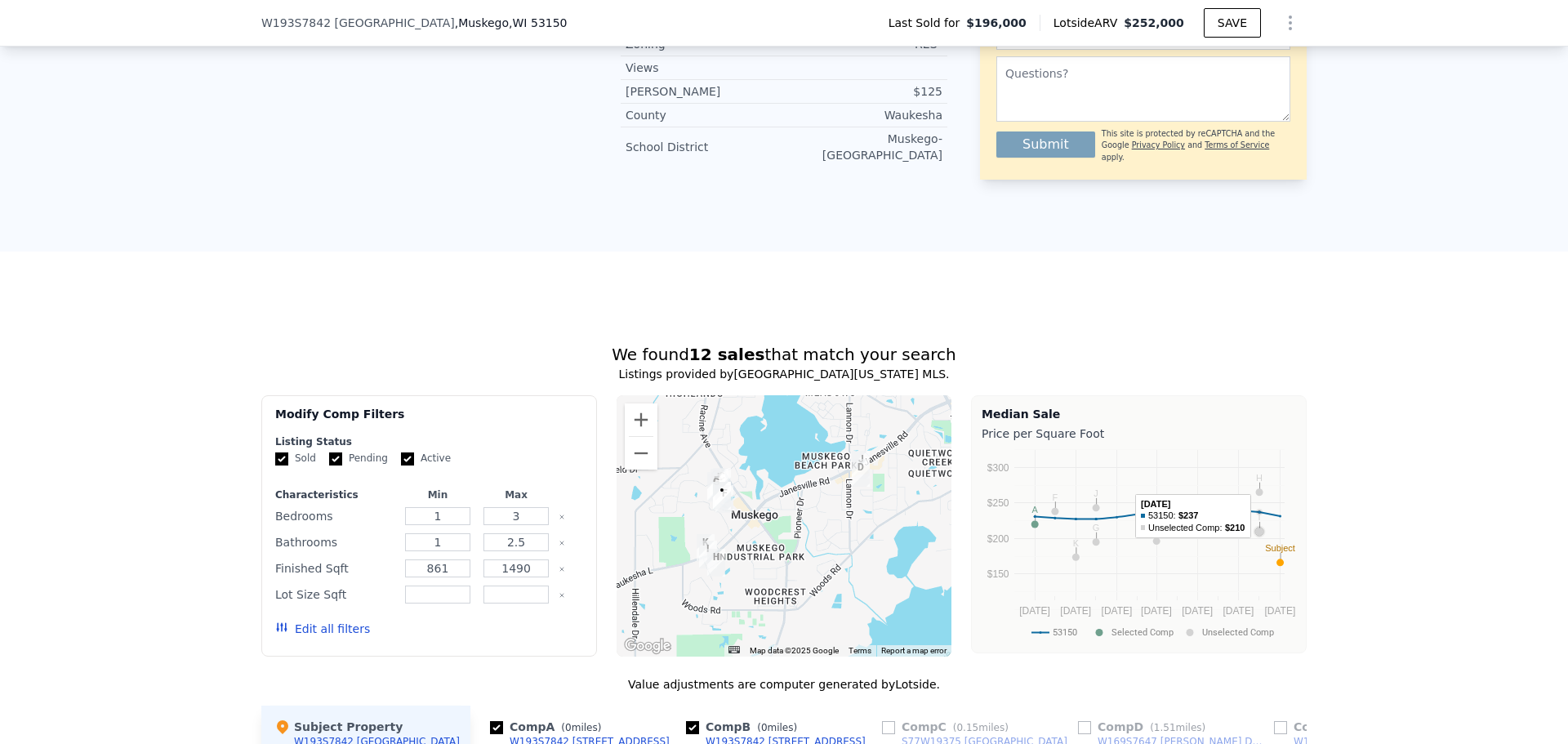
click at [1256, 489] on circle "A chart." at bounding box center [1260, 492] width 7 height 7
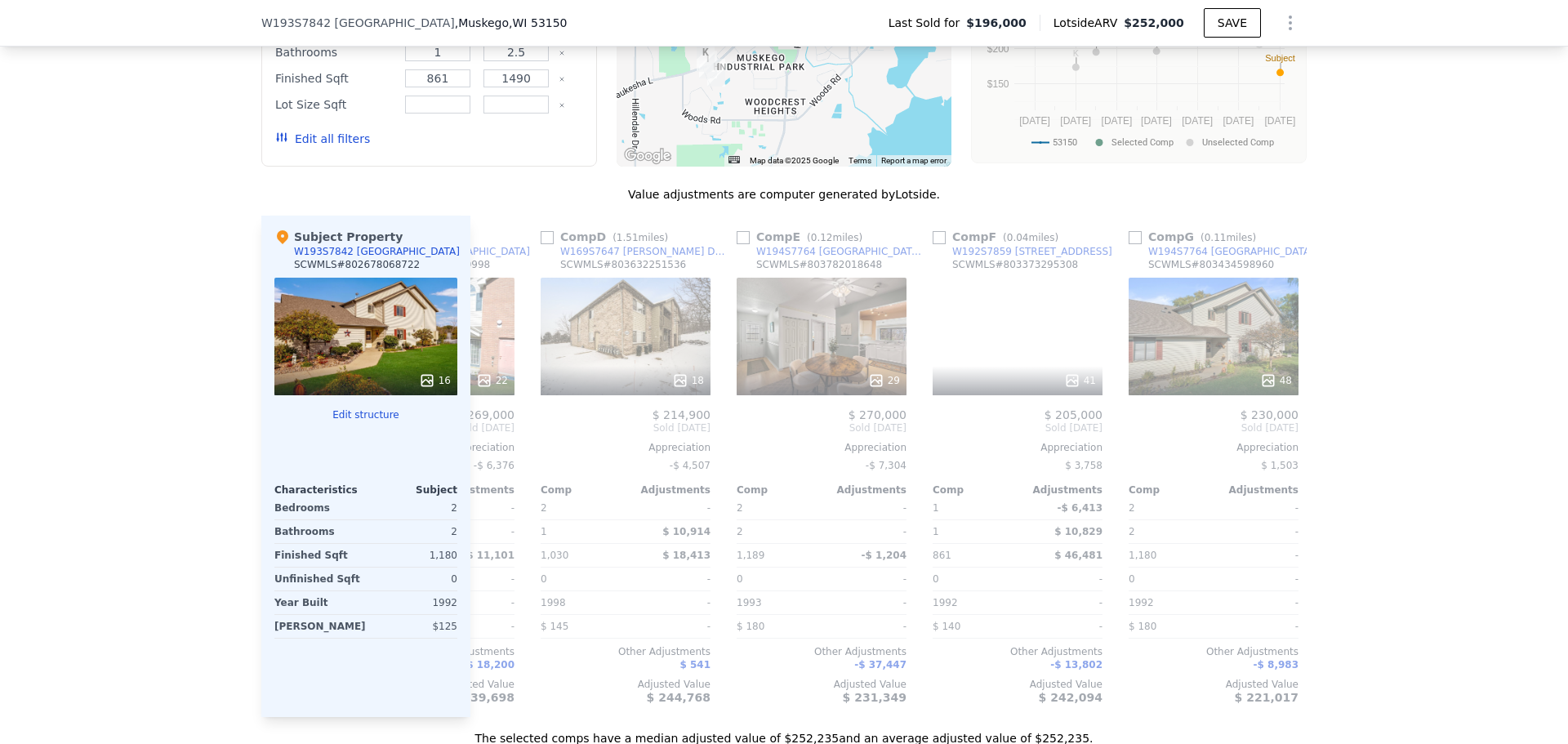
scroll to position [0, 540]
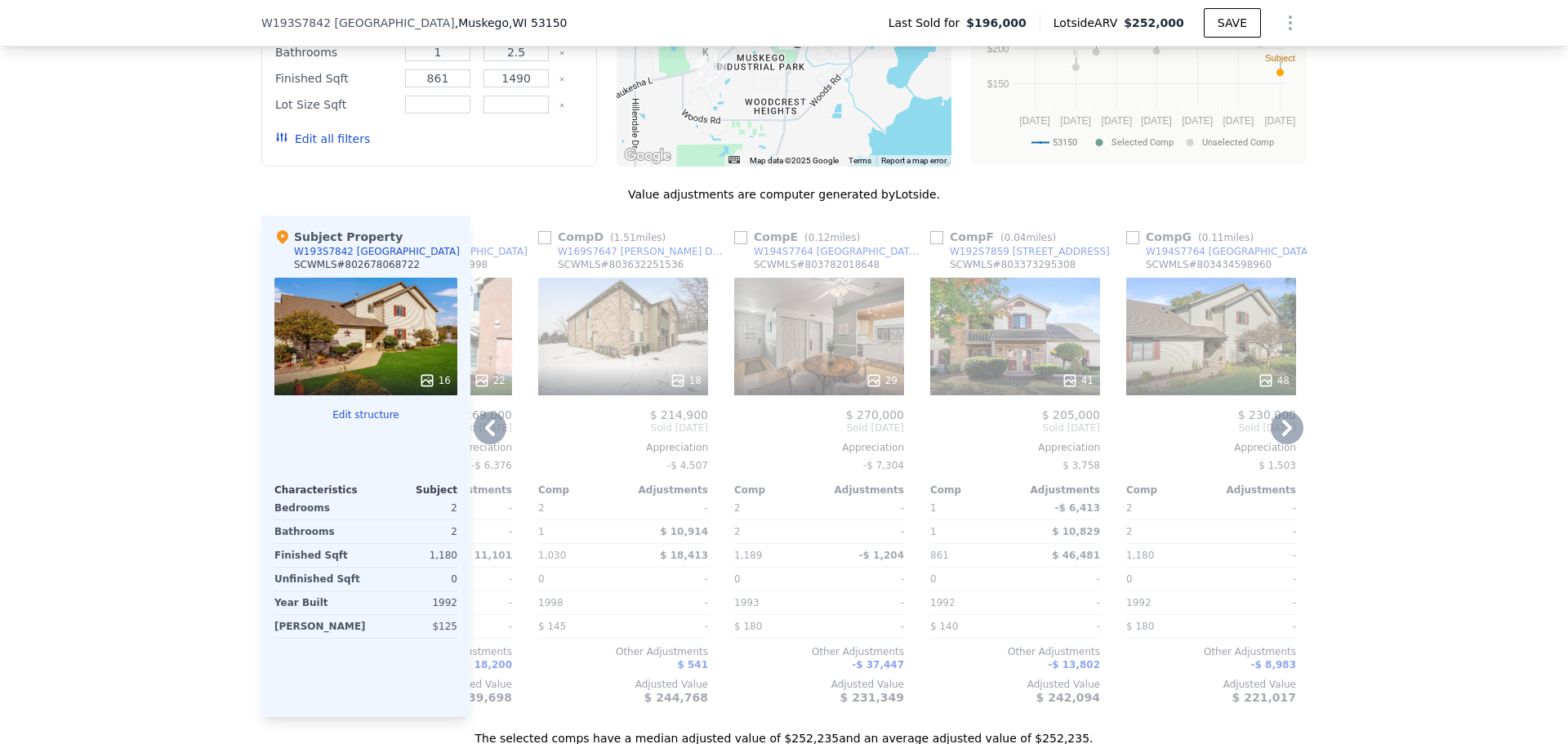
click at [734, 232] on input "checkbox" at bounding box center [740, 238] width 13 height 13
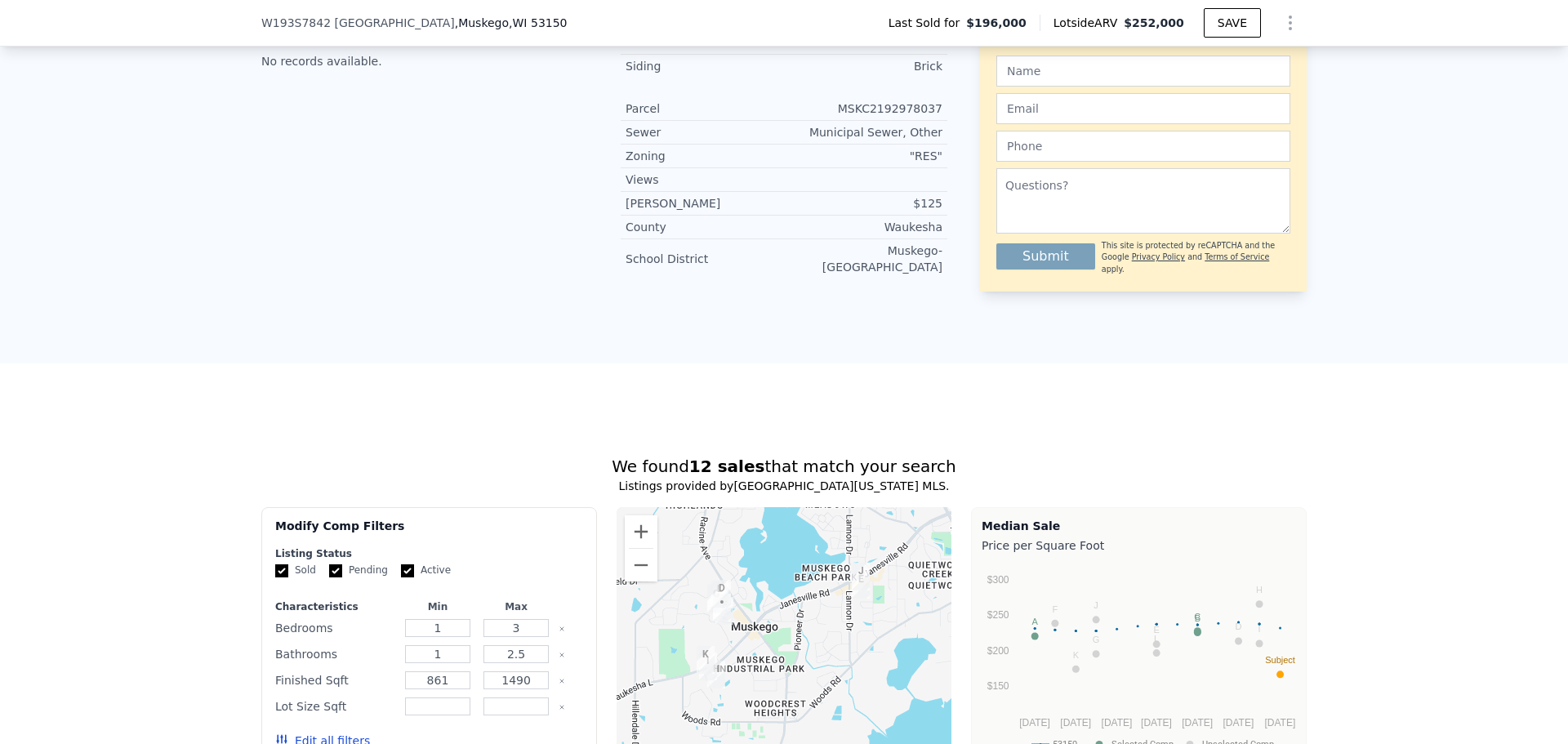
scroll to position [899, 0]
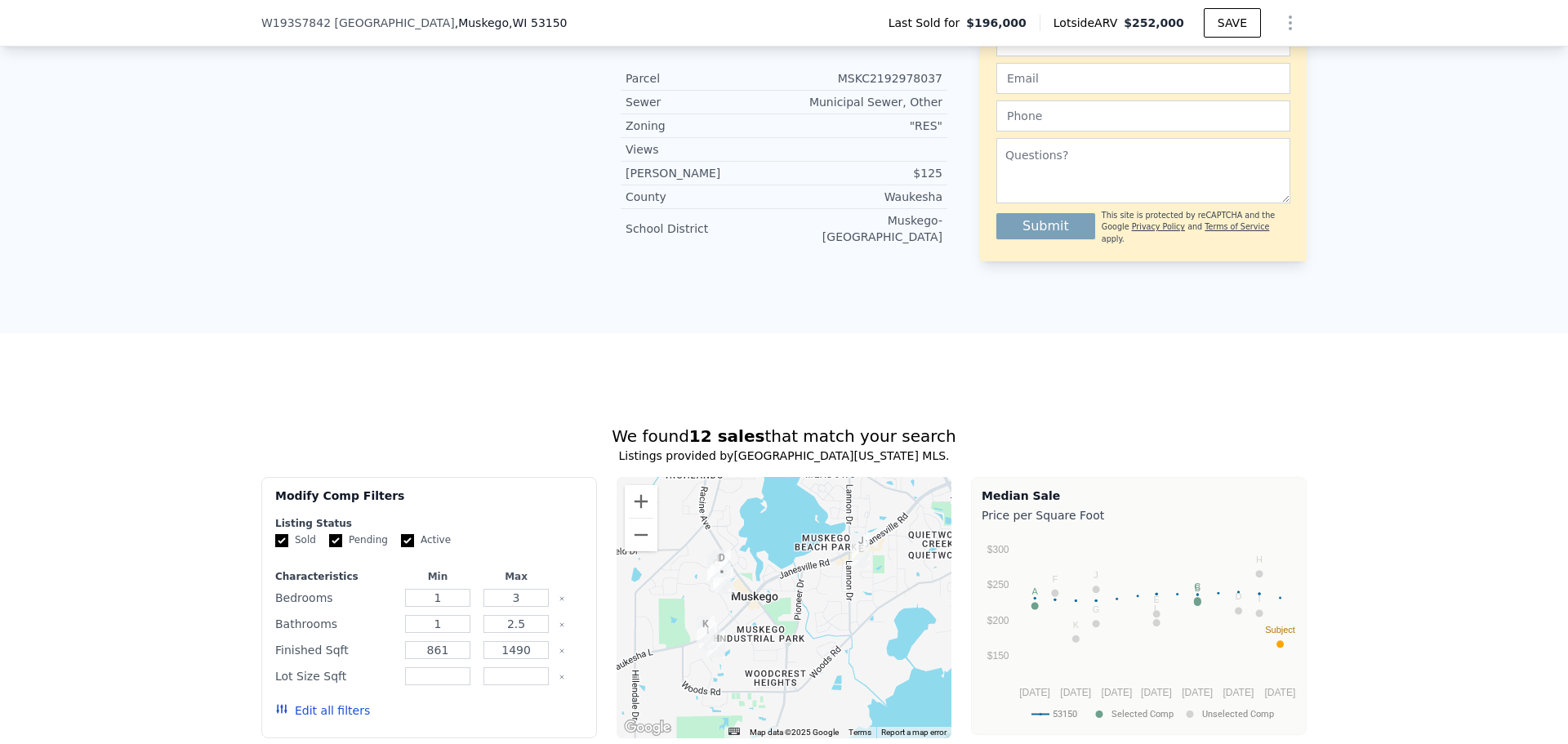
checkbox input "false"
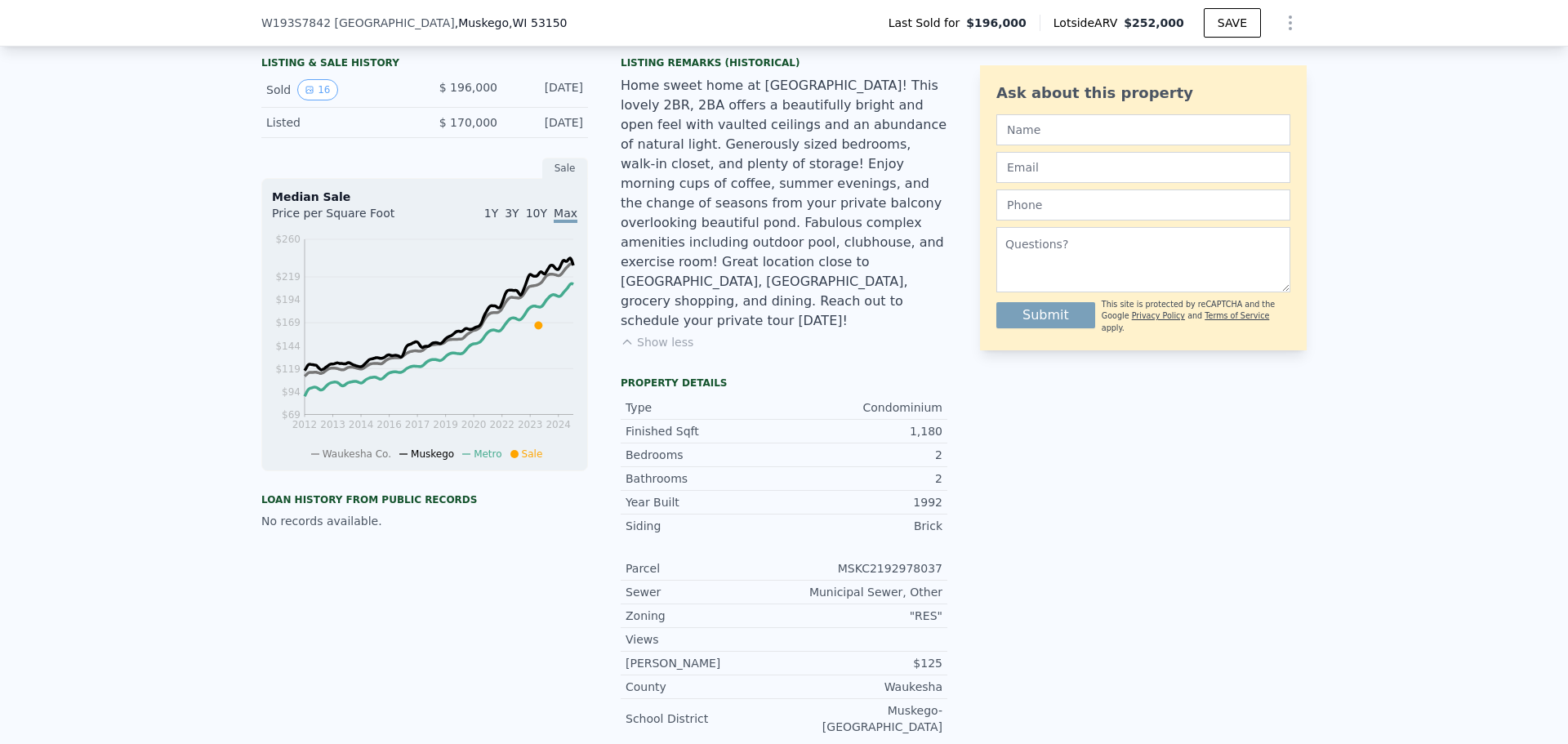
scroll to position [164, 0]
